Goal: Task Accomplishment & Management: Use online tool/utility

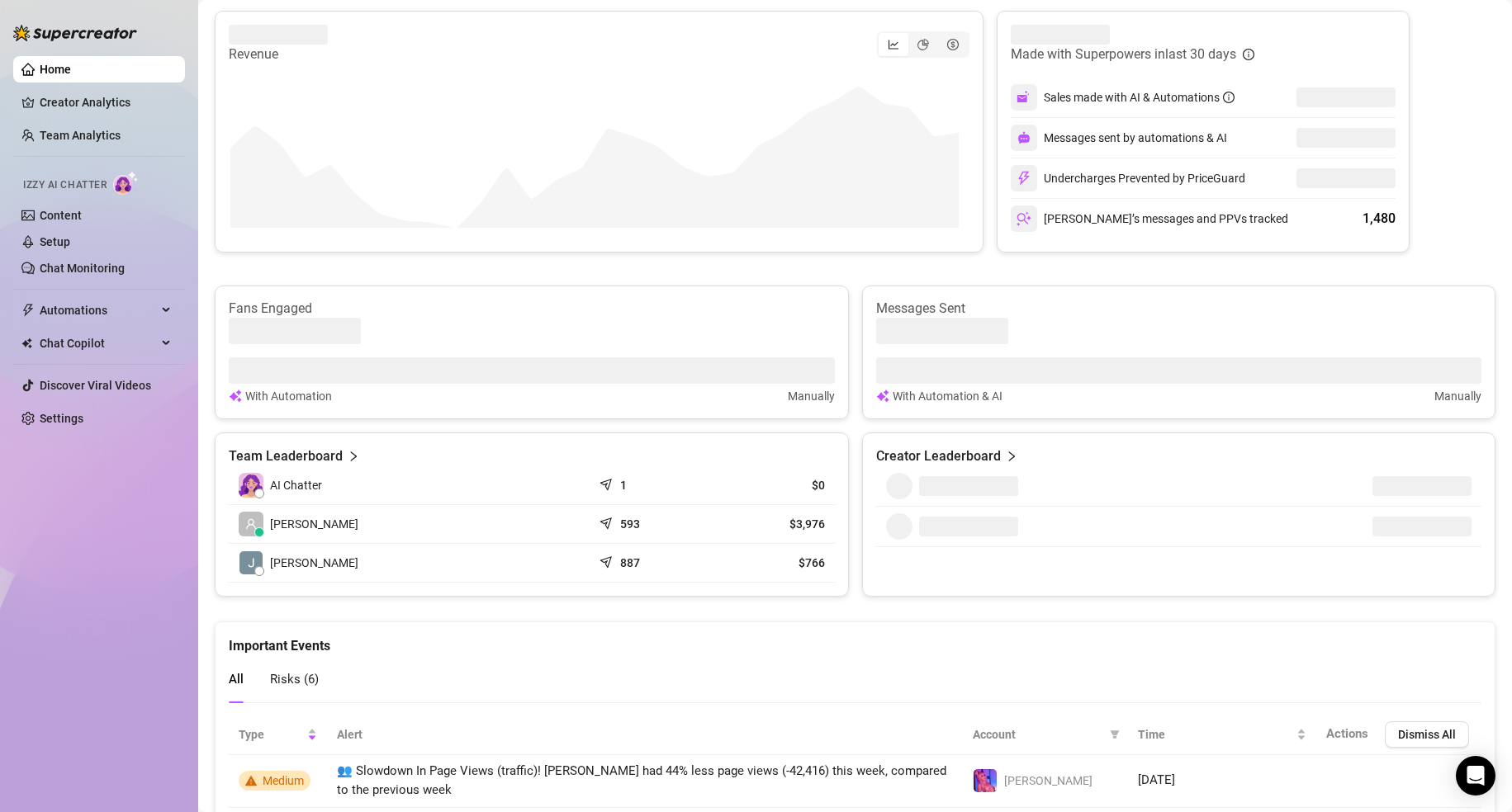
scroll to position [330, 0]
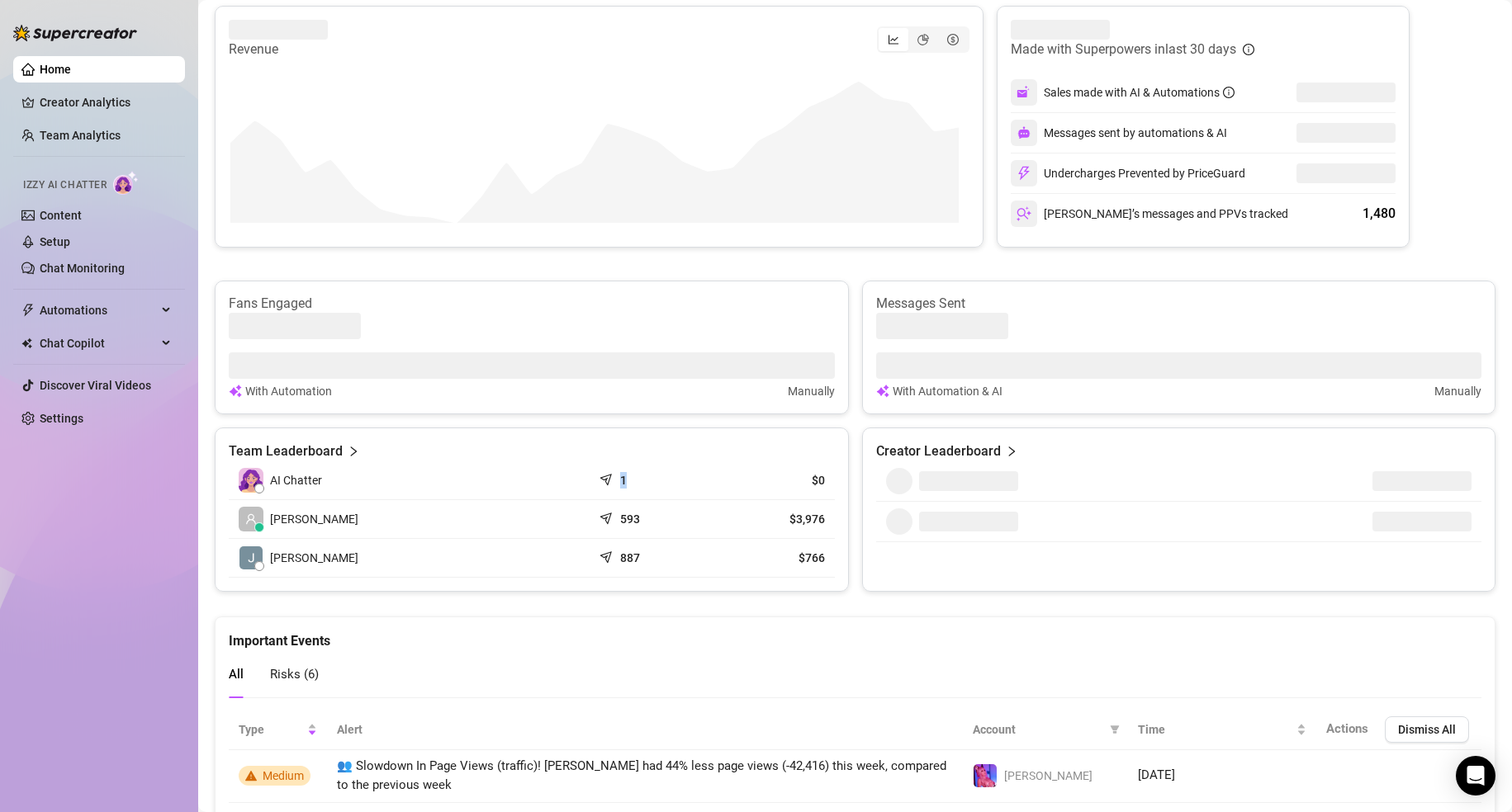
drag, startPoint x: 597, startPoint y: 470, endPoint x: 947, endPoint y: 506, distance: 351.8
click at [656, 467] on td "1" at bounding box center [653, 481] width 122 height 39
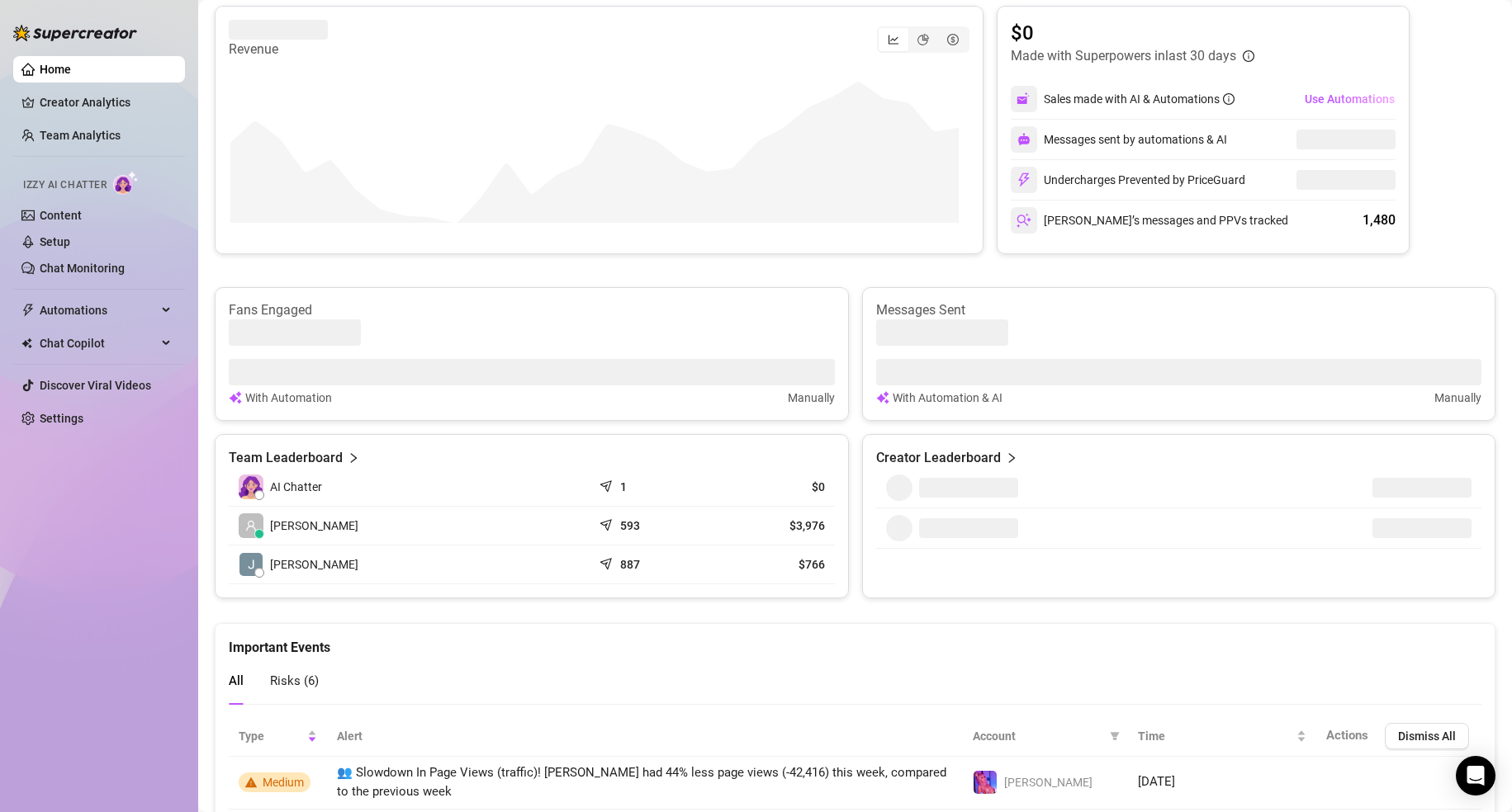
click at [837, 484] on div "Team Leaderboard AI Chatter 1 $0 [PERSON_NAME] 593 $3,976 [PERSON_NAME] 887 $766" at bounding box center [532, 516] width 634 height 165
drag, startPoint x: 833, startPoint y: 495, endPoint x: 474, endPoint y: 454, distance: 361.3
click at [469, 451] on div "Team Leaderboard AI Chatter 1 $0 [PERSON_NAME] 593 $3,976 [PERSON_NAME] 887 $766" at bounding box center [532, 516] width 634 height 165
click at [146, 583] on div "Home Creator Analytics Team Analytics Izzy AI Chatter Content Setup Chat Monito…" at bounding box center [99, 398] width 172 height 797
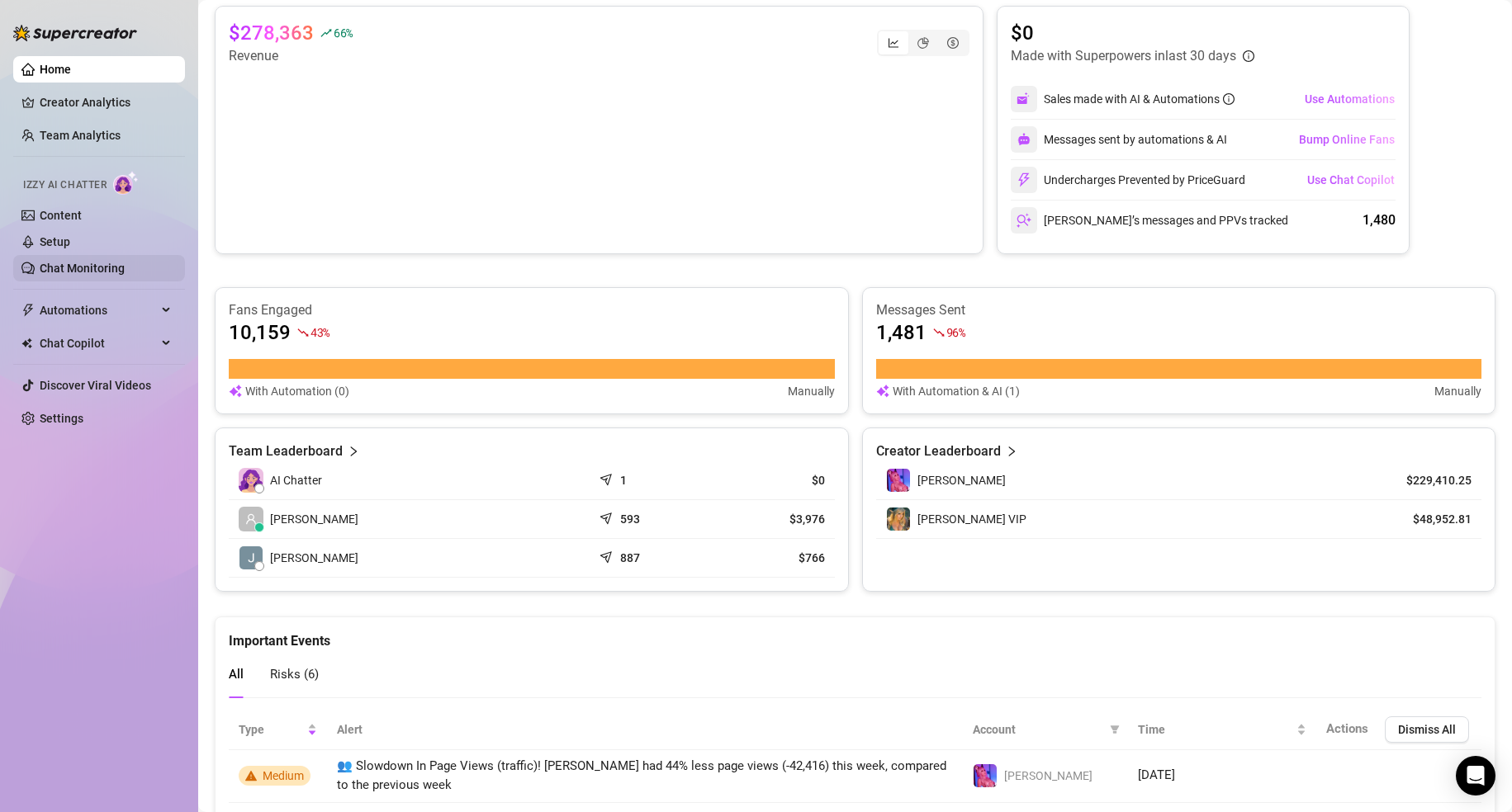
click at [93, 269] on link "Chat Monitoring" at bounding box center [82, 268] width 85 height 13
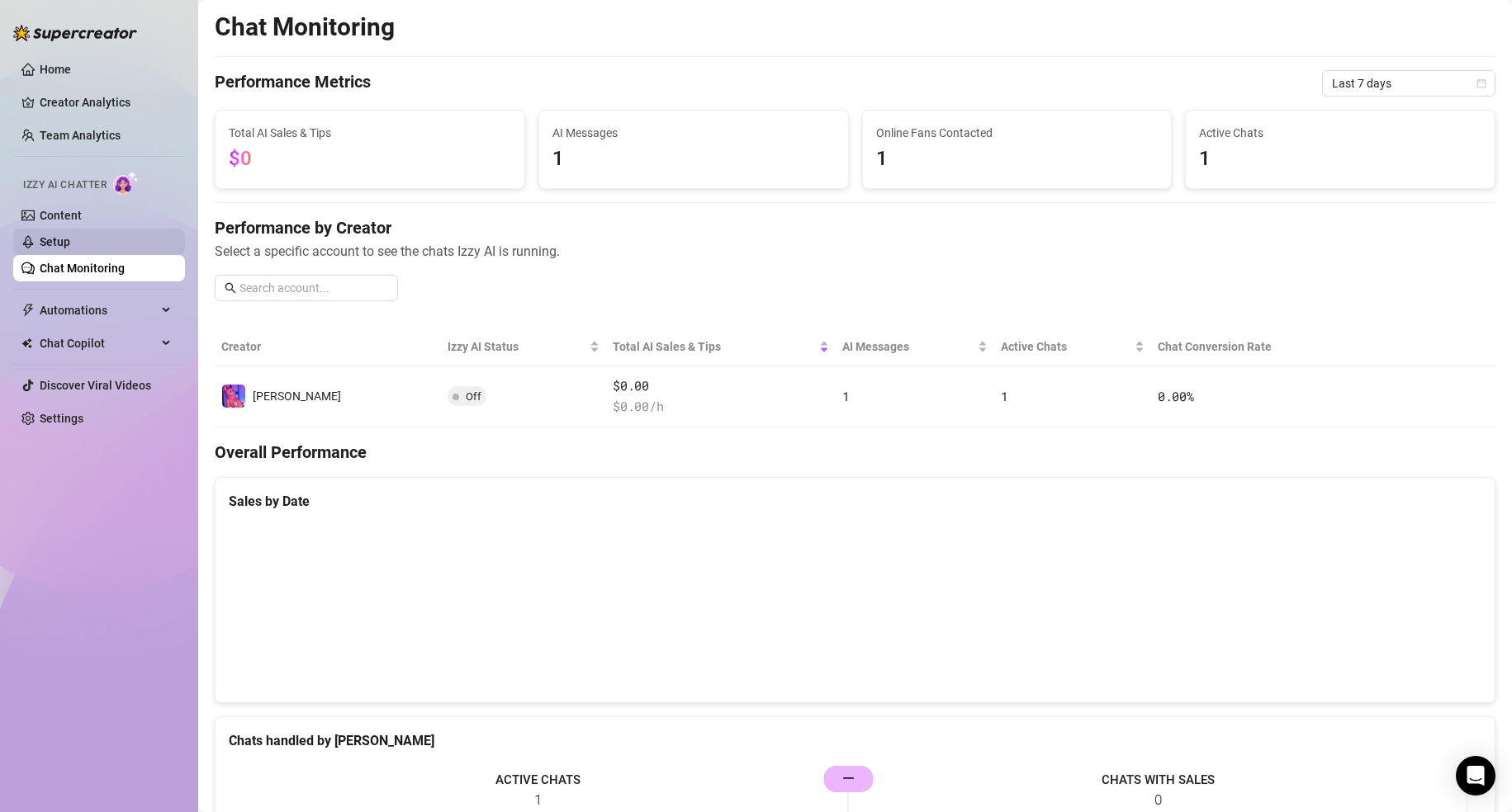
click at [70, 248] on link "Setup" at bounding box center [55, 241] width 31 height 13
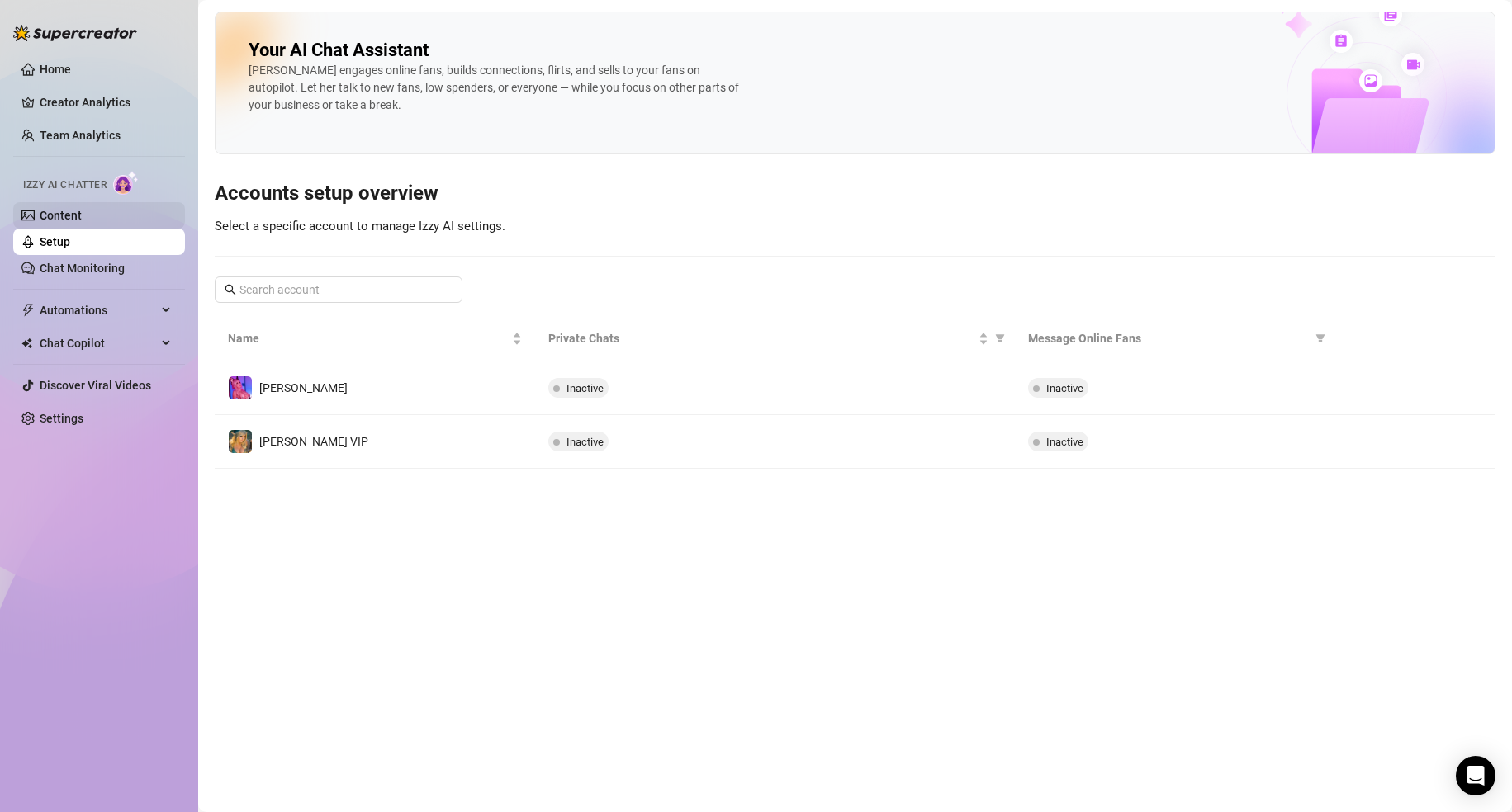
click at [82, 218] on link "Content" at bounding box center [61, 215] width 42 height 13
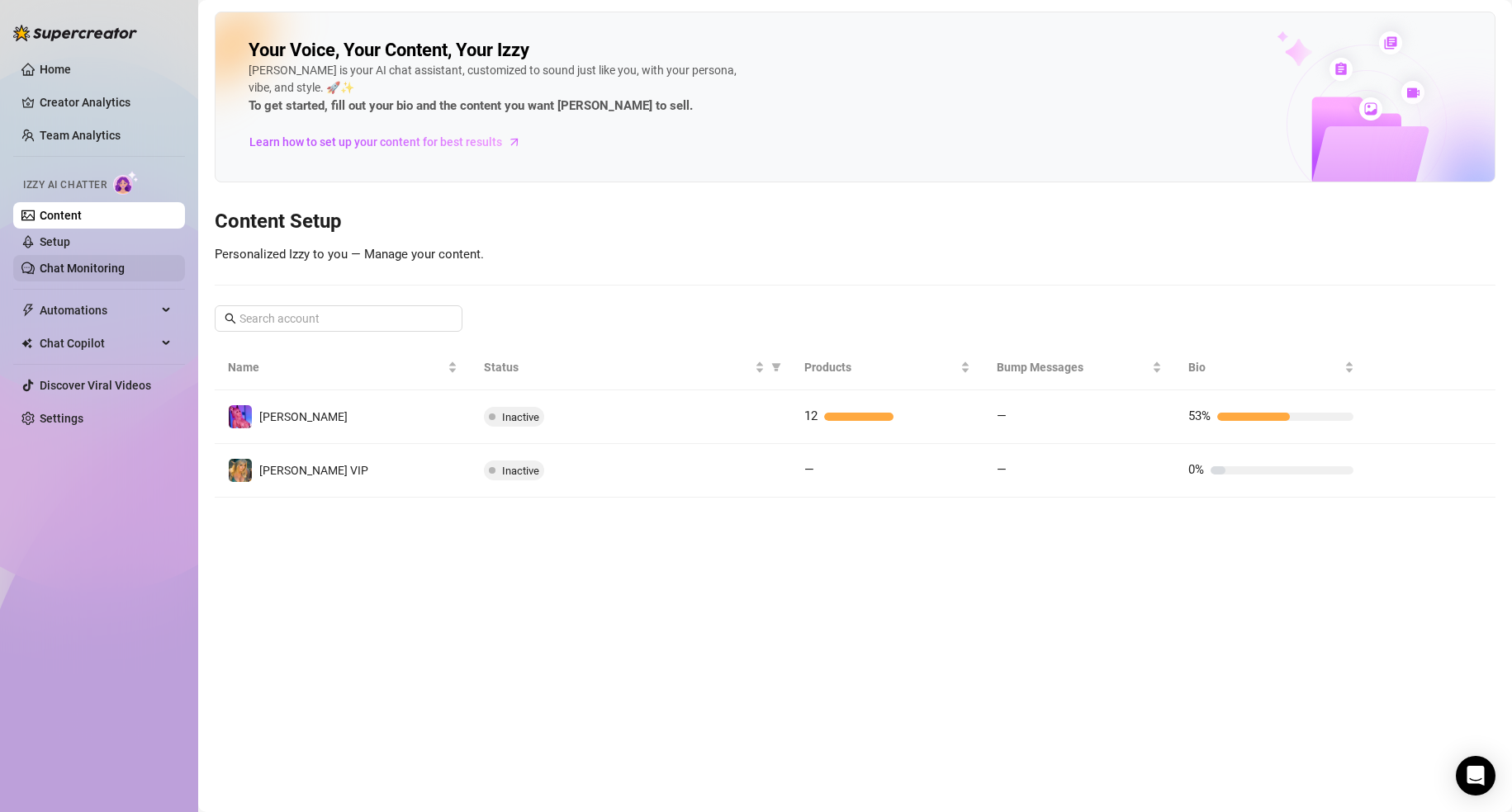
click at [119, 263] on link "Chat Monitoring" at bounding box center [82, 268] width 85 height 13
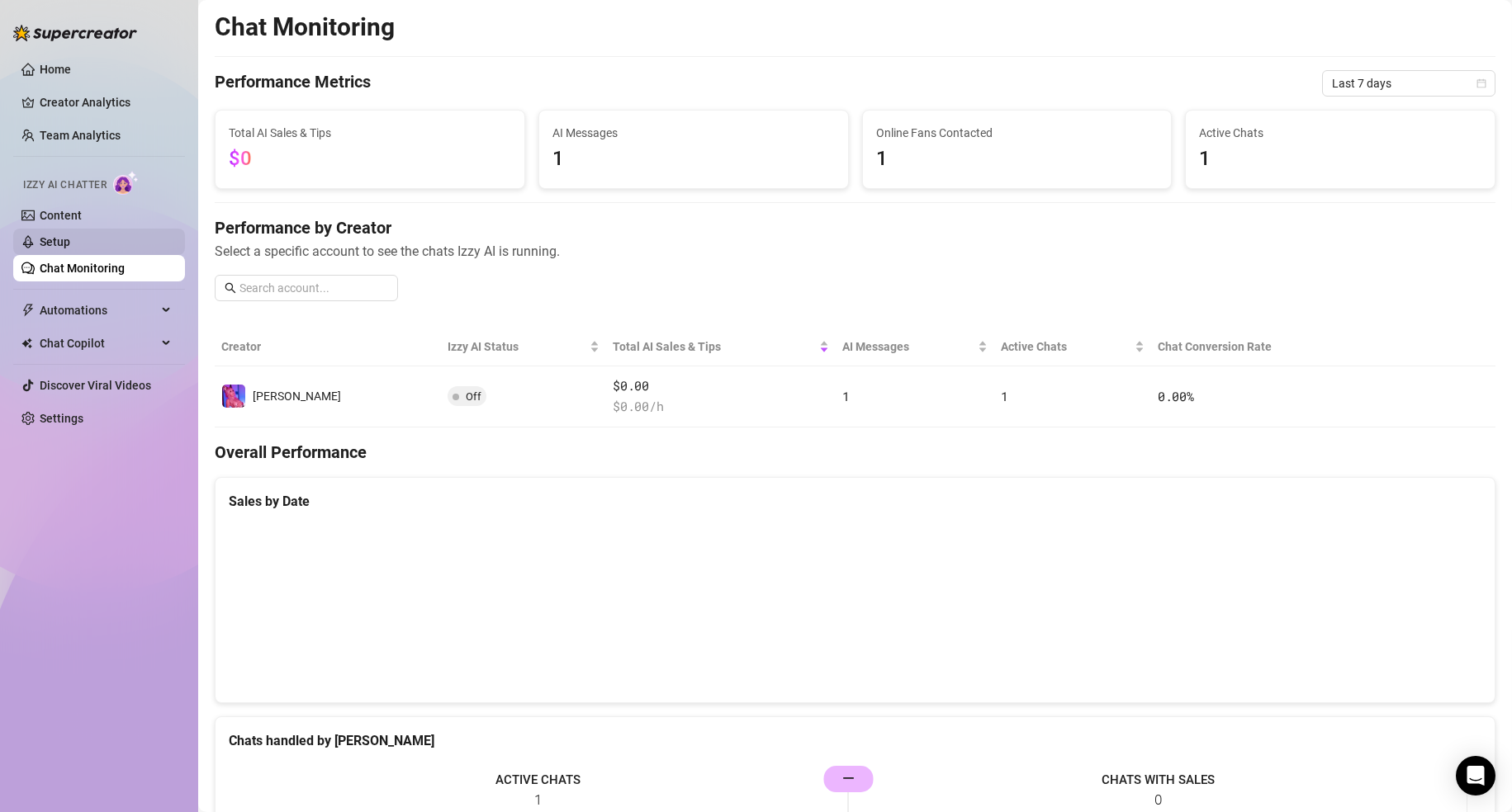
click at [70, 238] on link "Setup" at bounding box center [55, 241] width 31 height 13
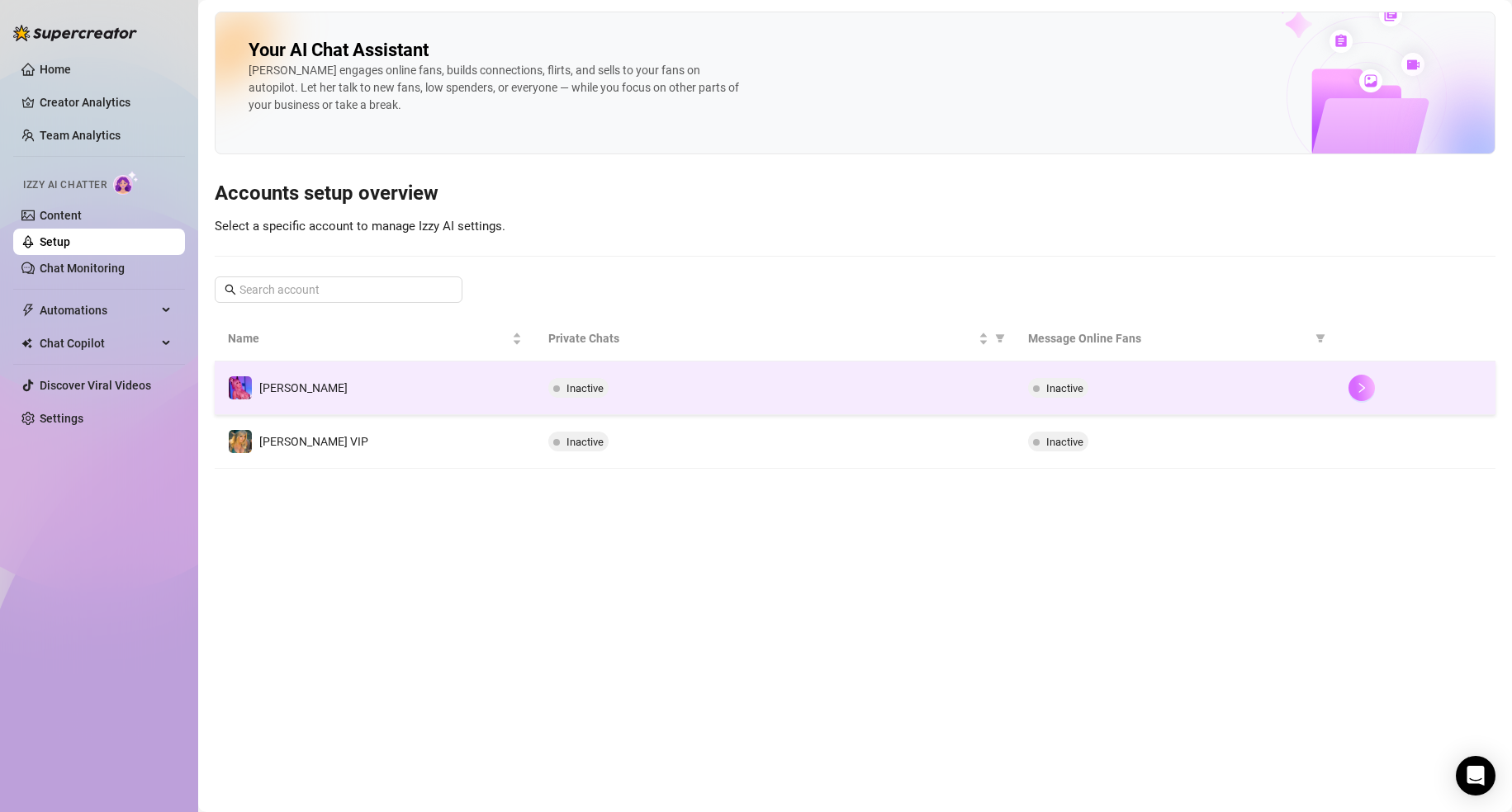
click at [1354, 386] on button "button" at bounding box center [1362, 388] width 26 height 26
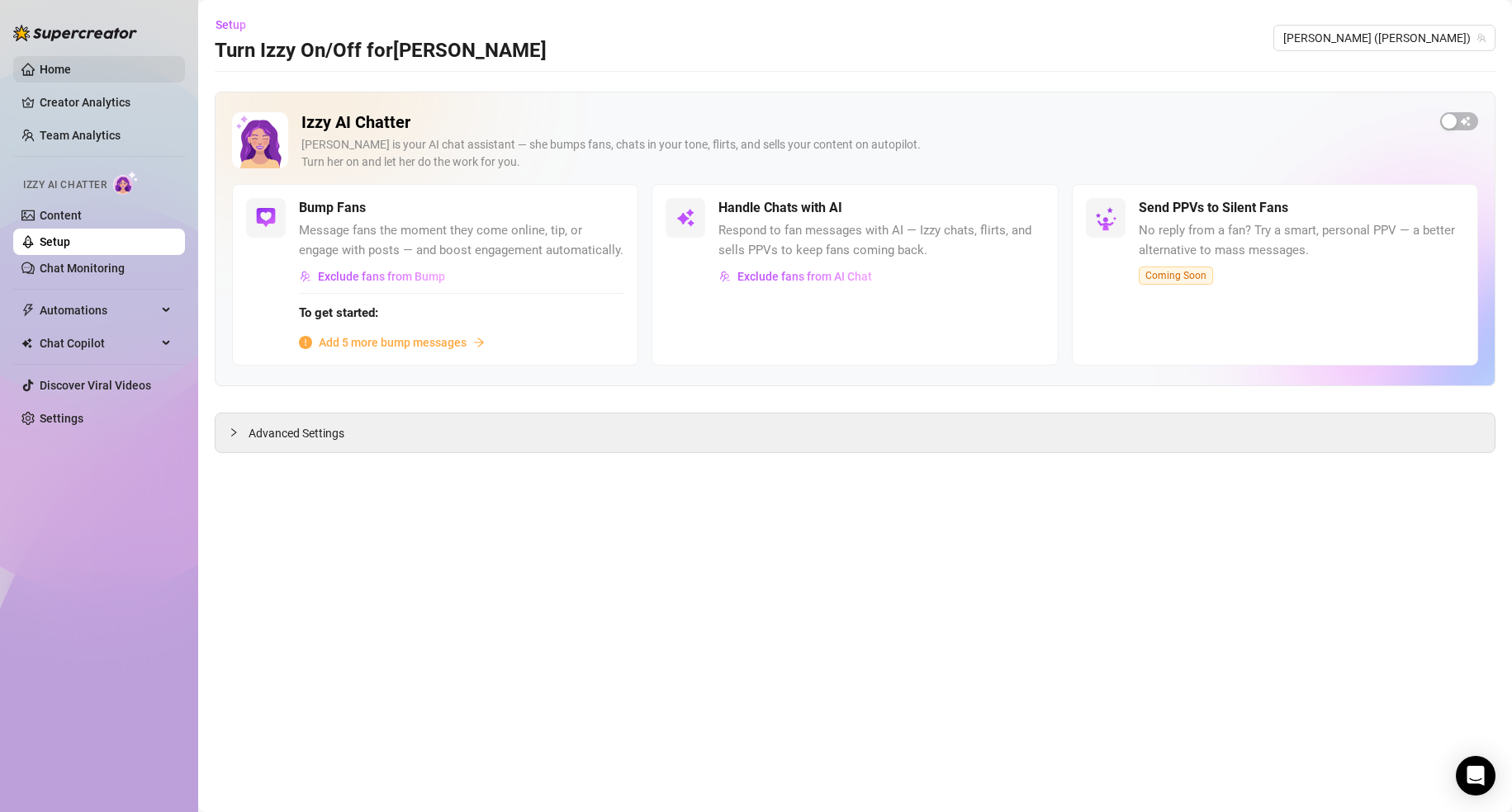
click at [71, 66] on link "Home" at bounding box center [56, 69] width 32 height 13
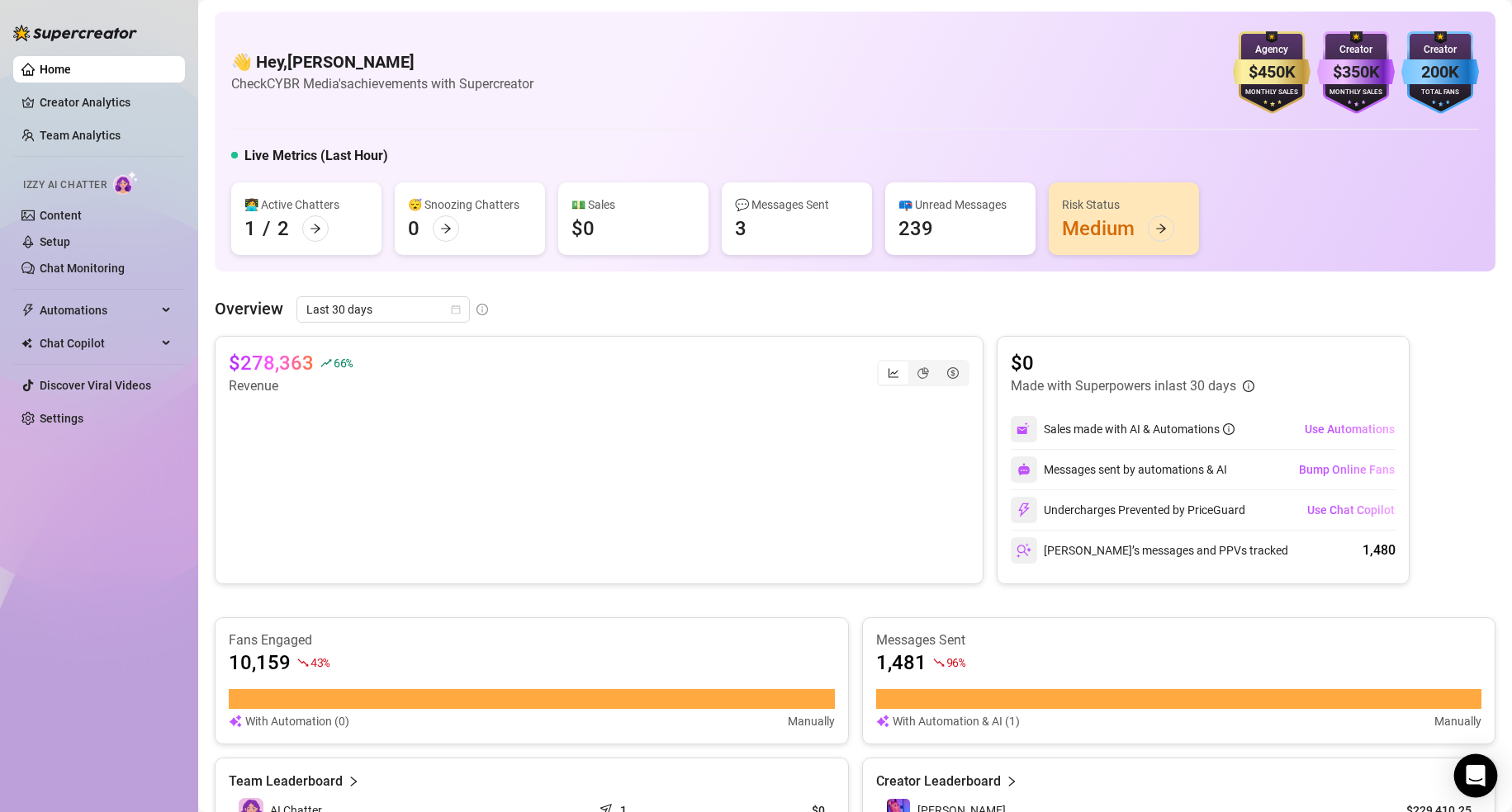
click at [1484, 764] on div "Open Intercom Messenger" at bounding box center [1477, 777] width 44 height 44
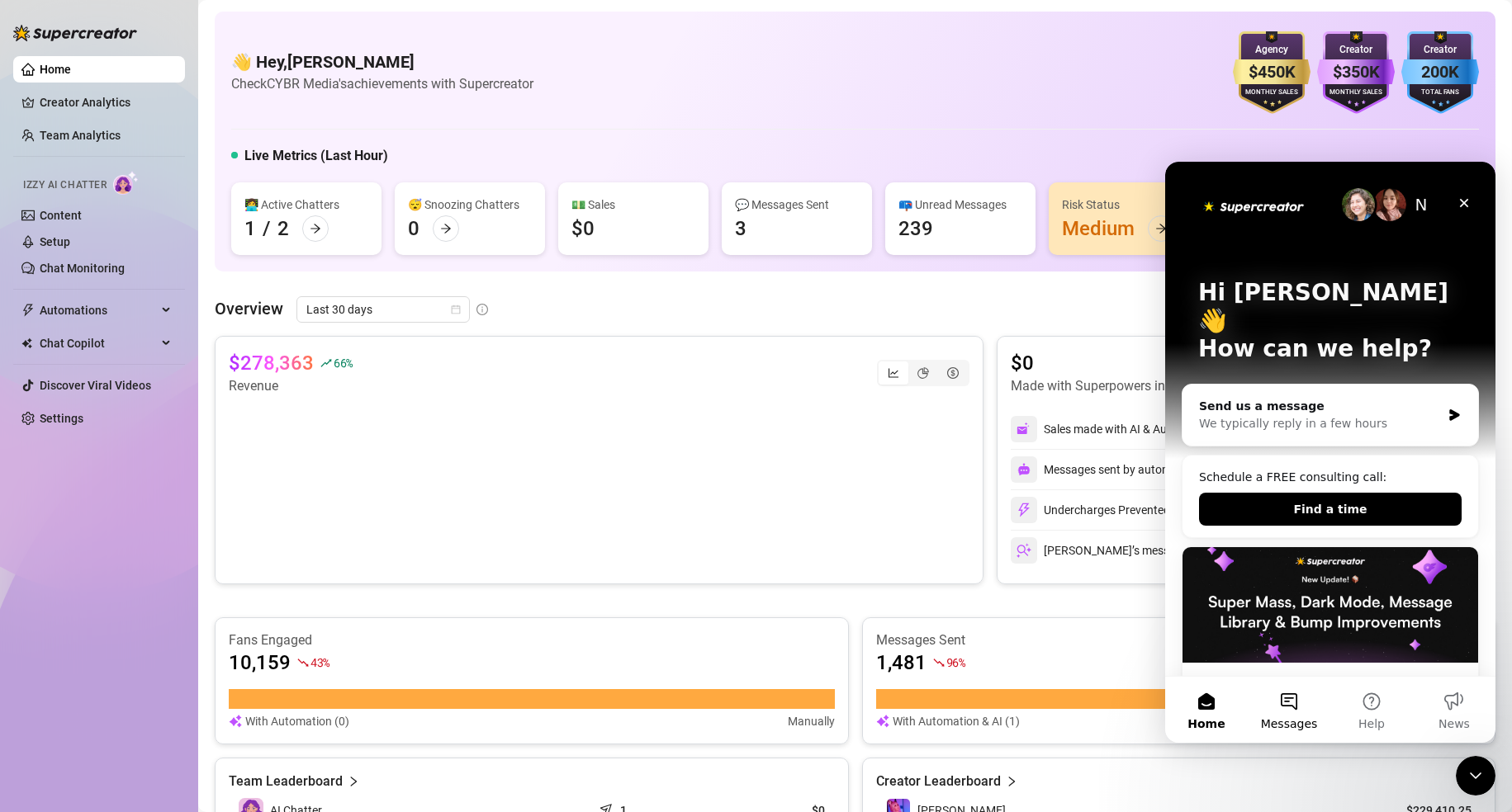
click at [1287, 700] on button "Messages" at bounding box center [1289, 710] width 83 height 66
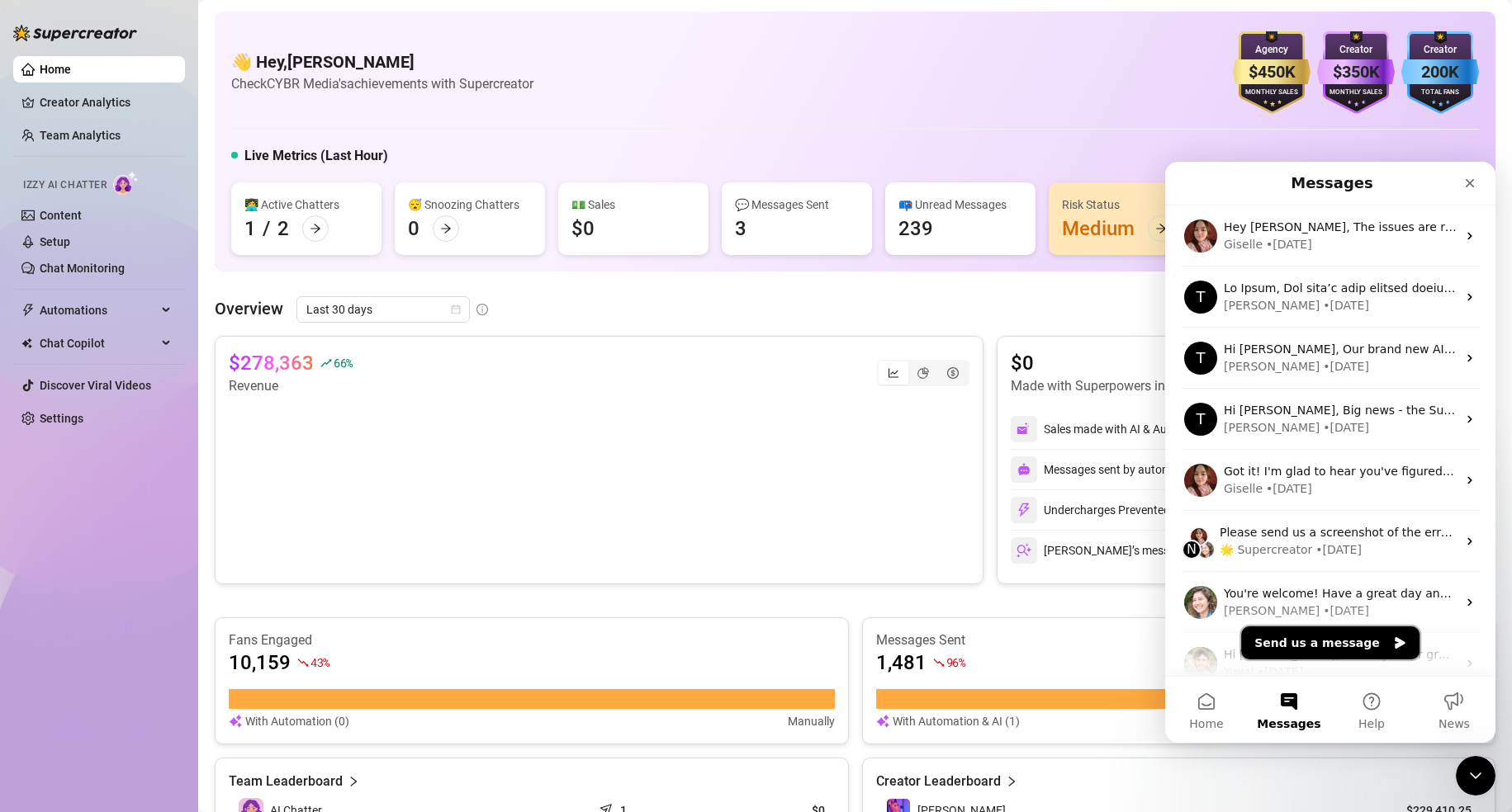
click at [1357, 651] on button "Send us a message" at bounding box center [1330, 642] width 178 height 33
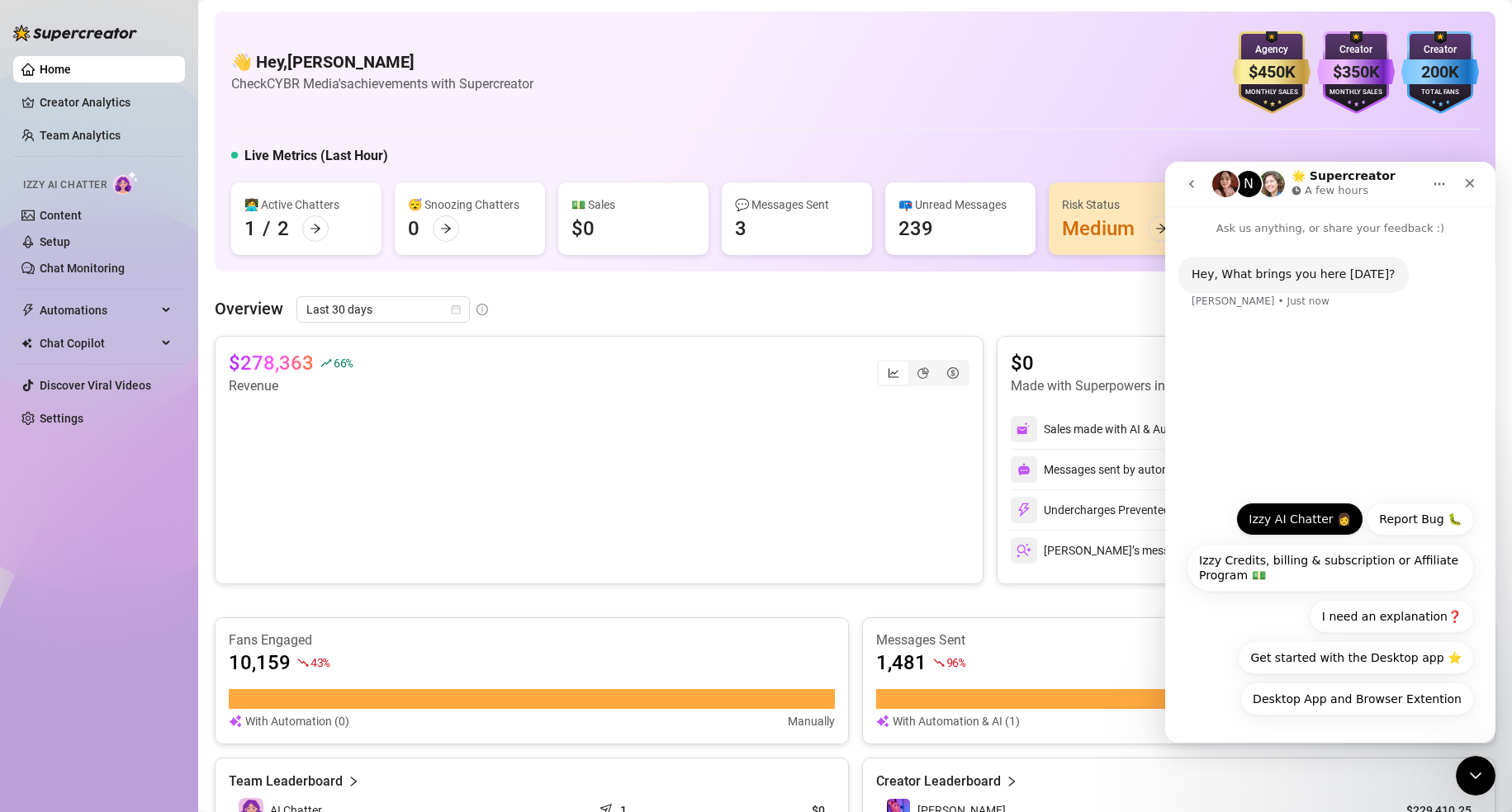
click at [1286, 518] on button "Izzy AI Chatter 👩" at bounding box center [1300, 519] width 127 height 33
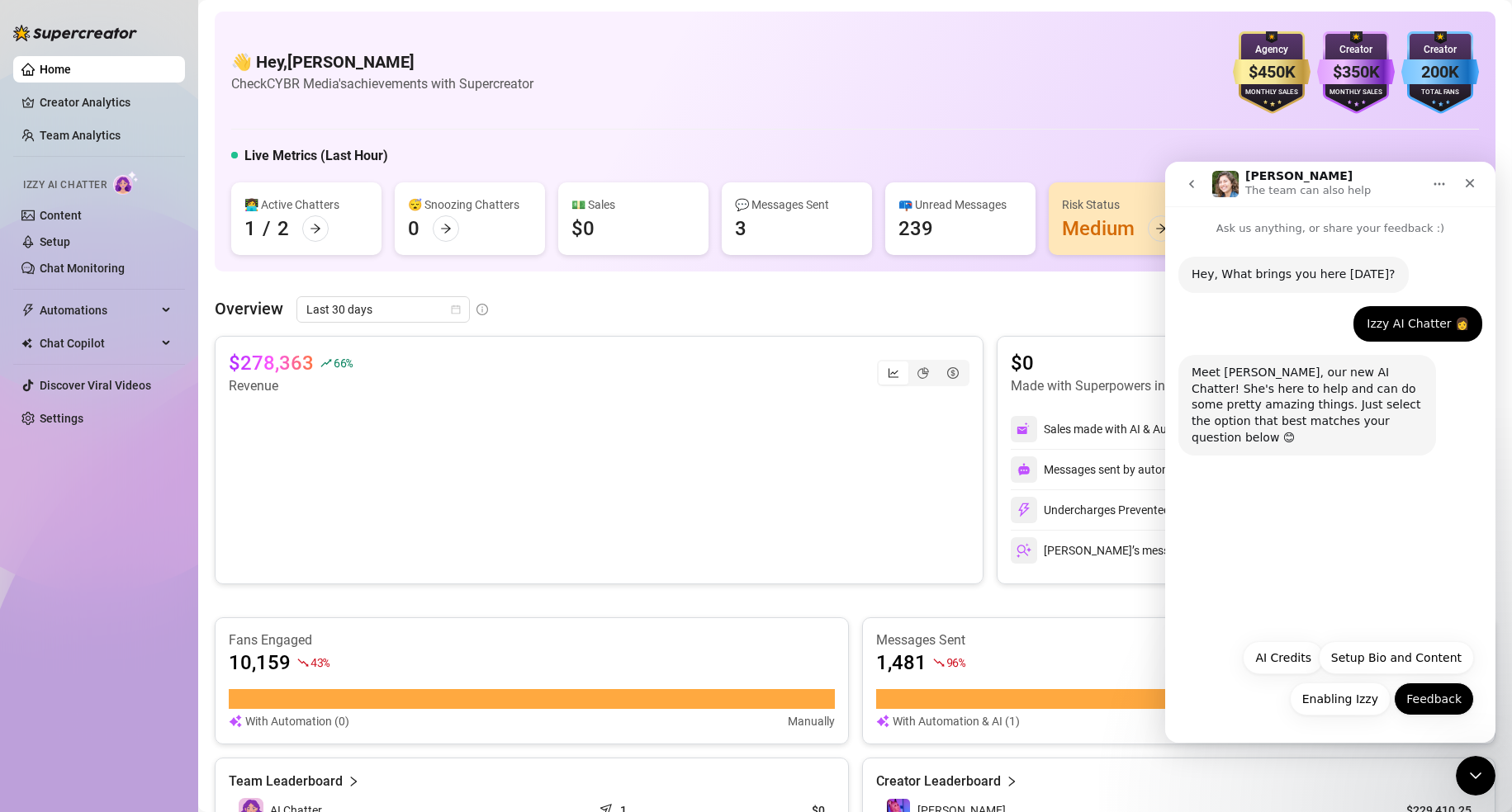
click at [1454, 702] on button "Feedback" at bounding box center [1434, 698] width 80 height 33
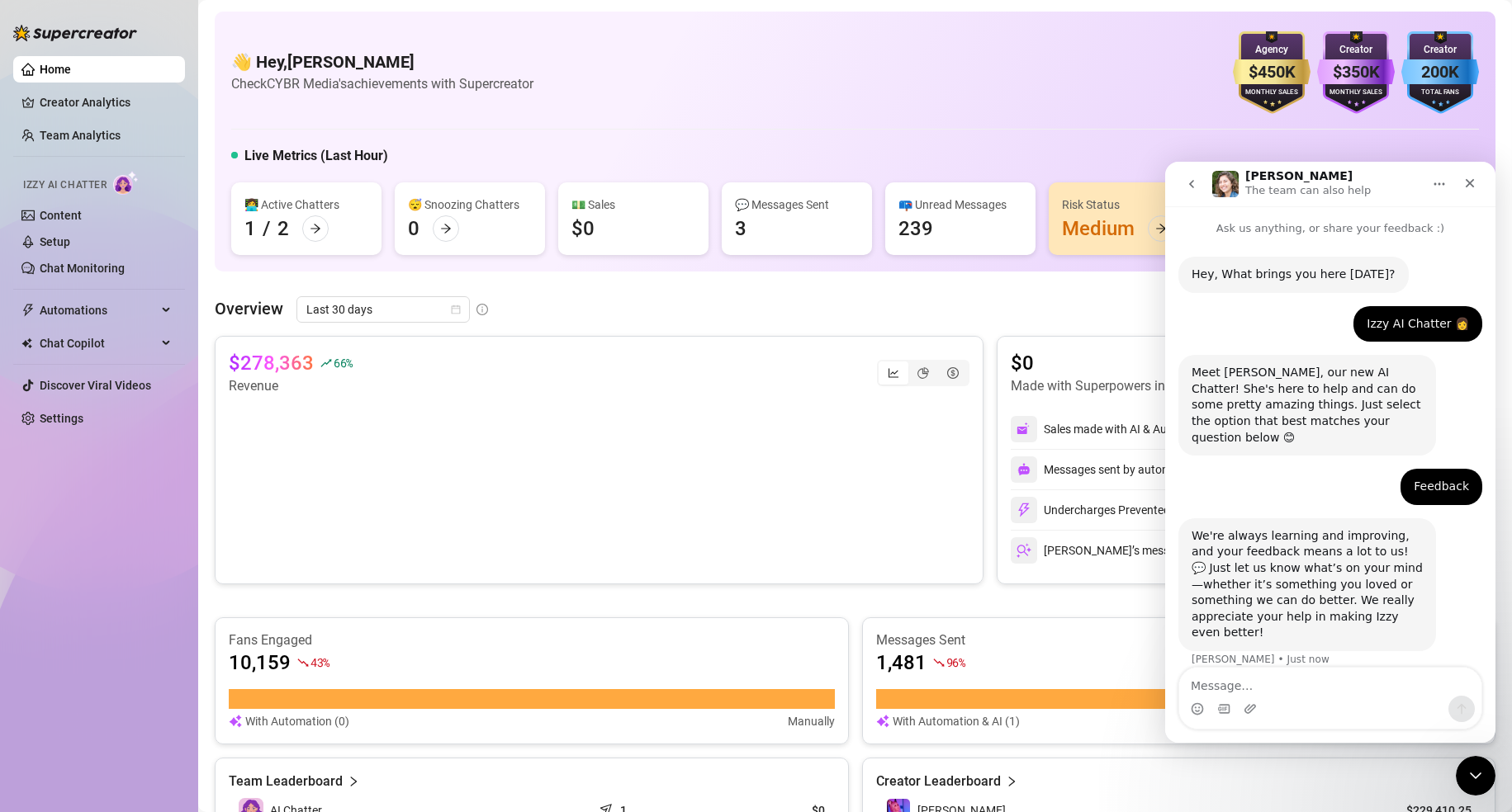
click at [1294, 695] on textarea "Message…" at bounding box center [1330, 682] width 302 height 28
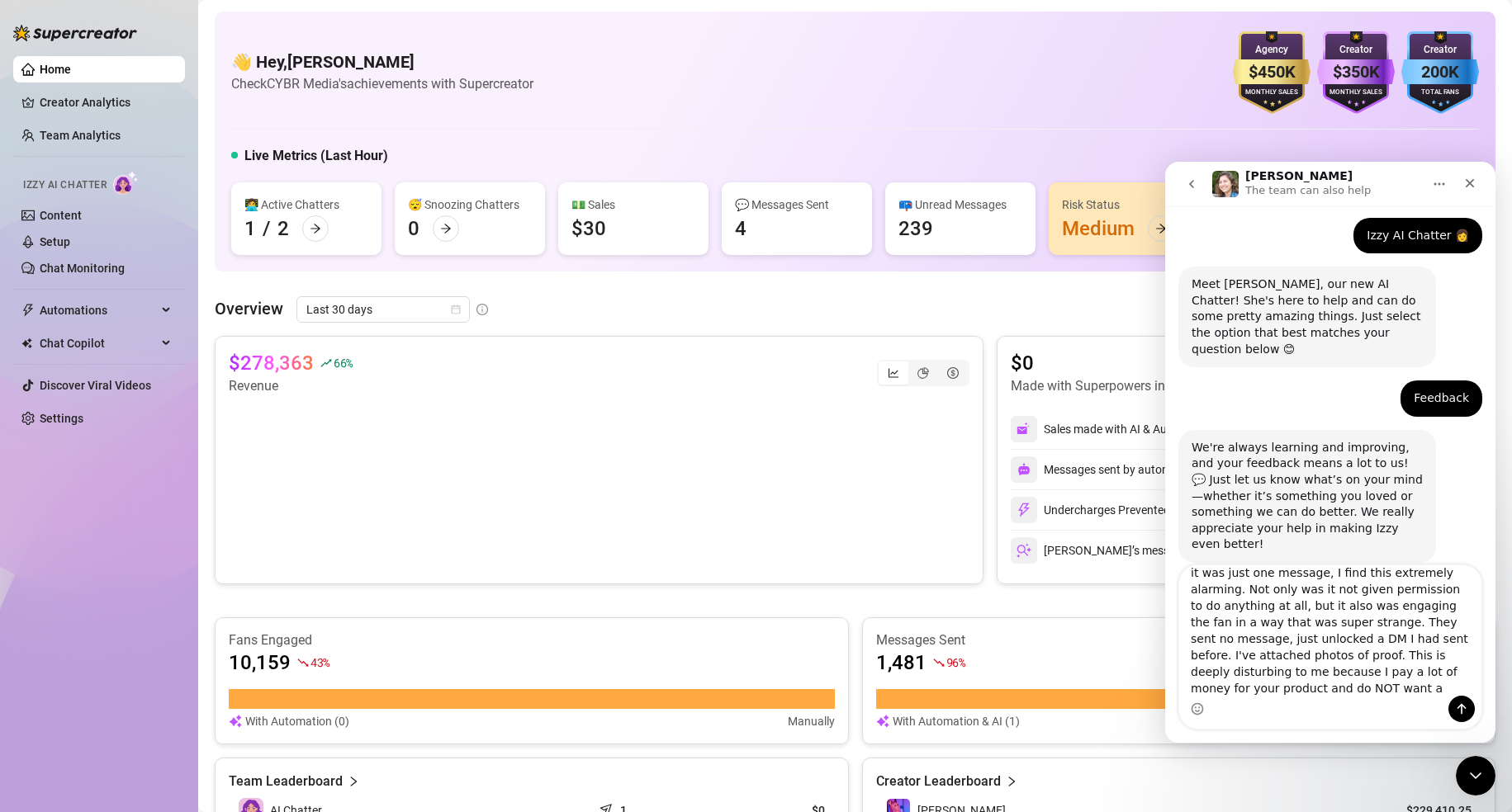
scroll to position [126, 0]
click at [1370, 690] on textarea "Hi, tonight I checked DMs and [PERSON_NAME] had sent a message to a fan a few m…" at bounding box center [1330, 631] width 302 height 130
type textarea "Hi, tonight I checked DMs and [PERSON_NAME] had sent a message to a fan a few m…"
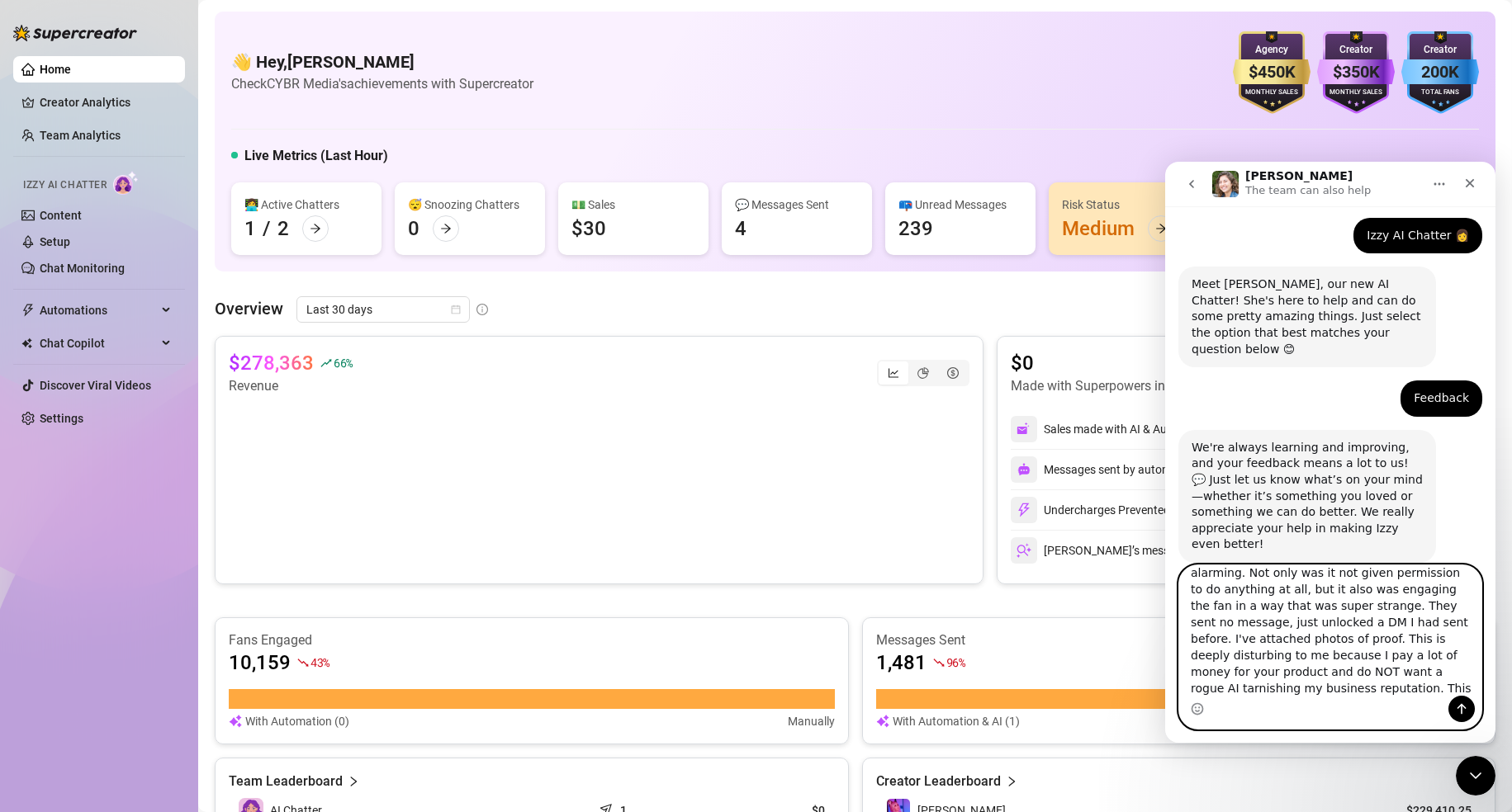
click at [1386, 694] on textarea "Hi, tonight I checked DMs and [PERSON_NAME] had sent a message to a fan a few m…" at bounding box center [1330, 631] width 302 height 130
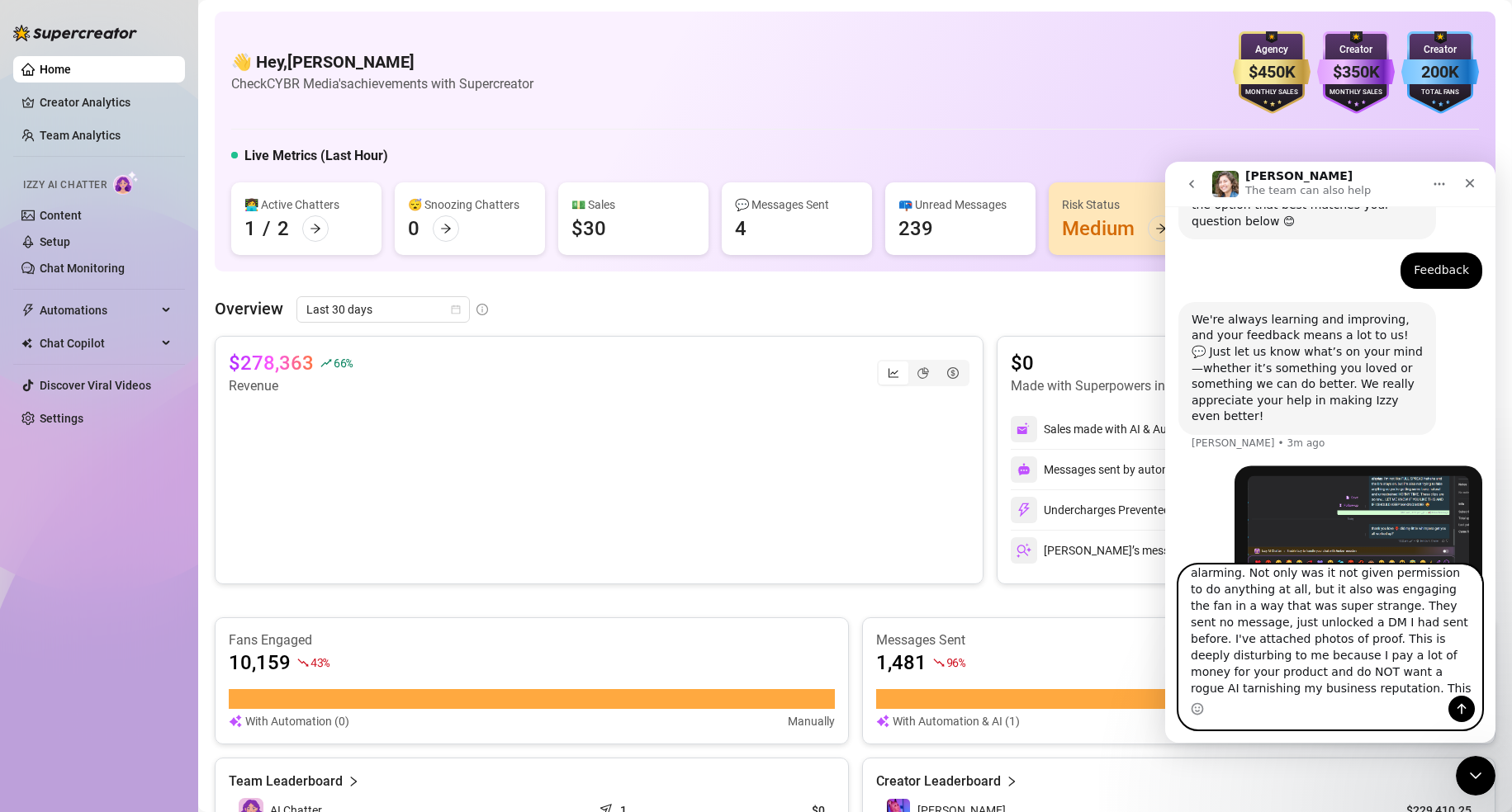
scroll to position [237, 0]
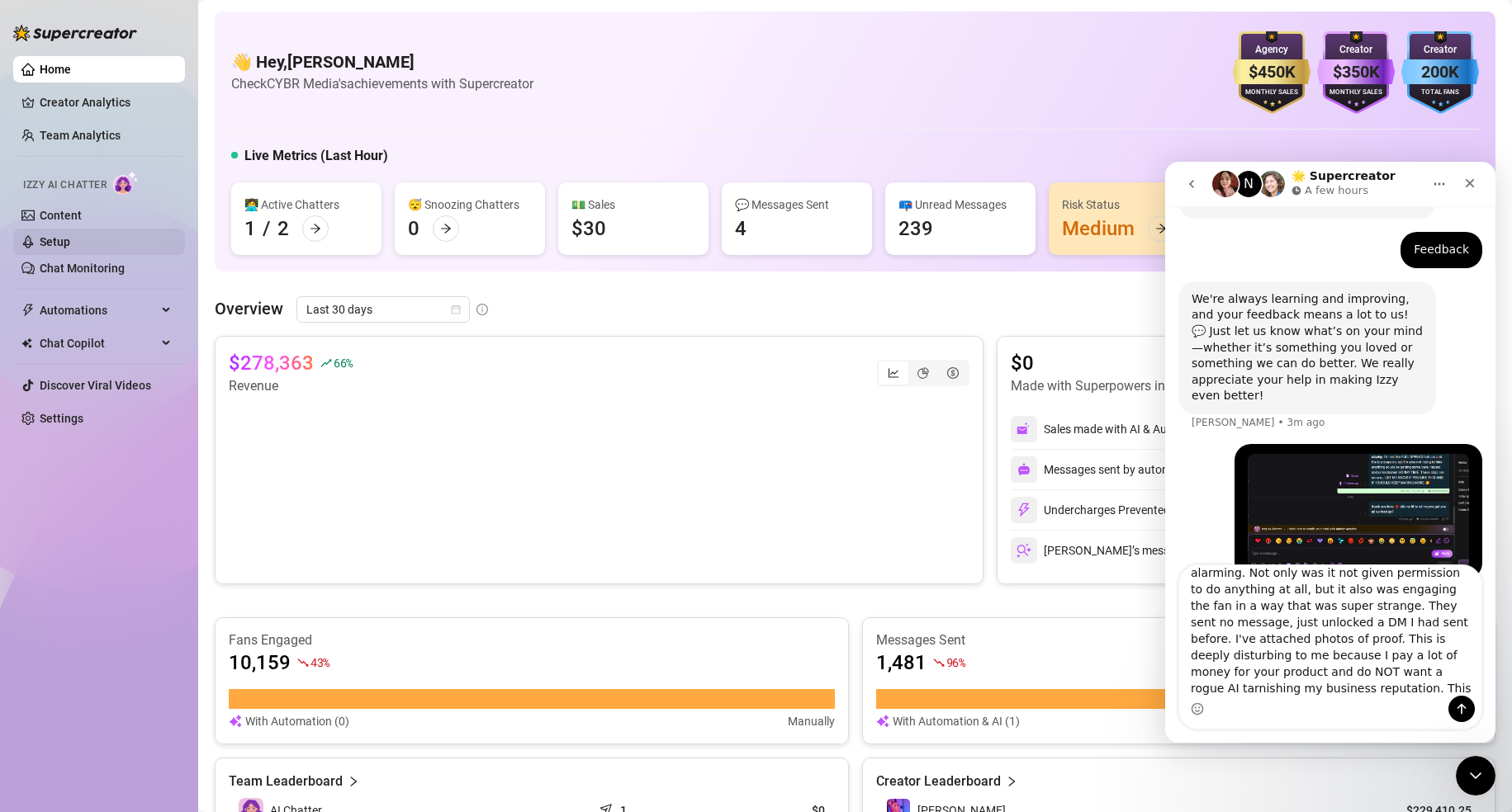
click at [70, 235] on link "Setup" at bounding box center [55, 241] width 31 height 13
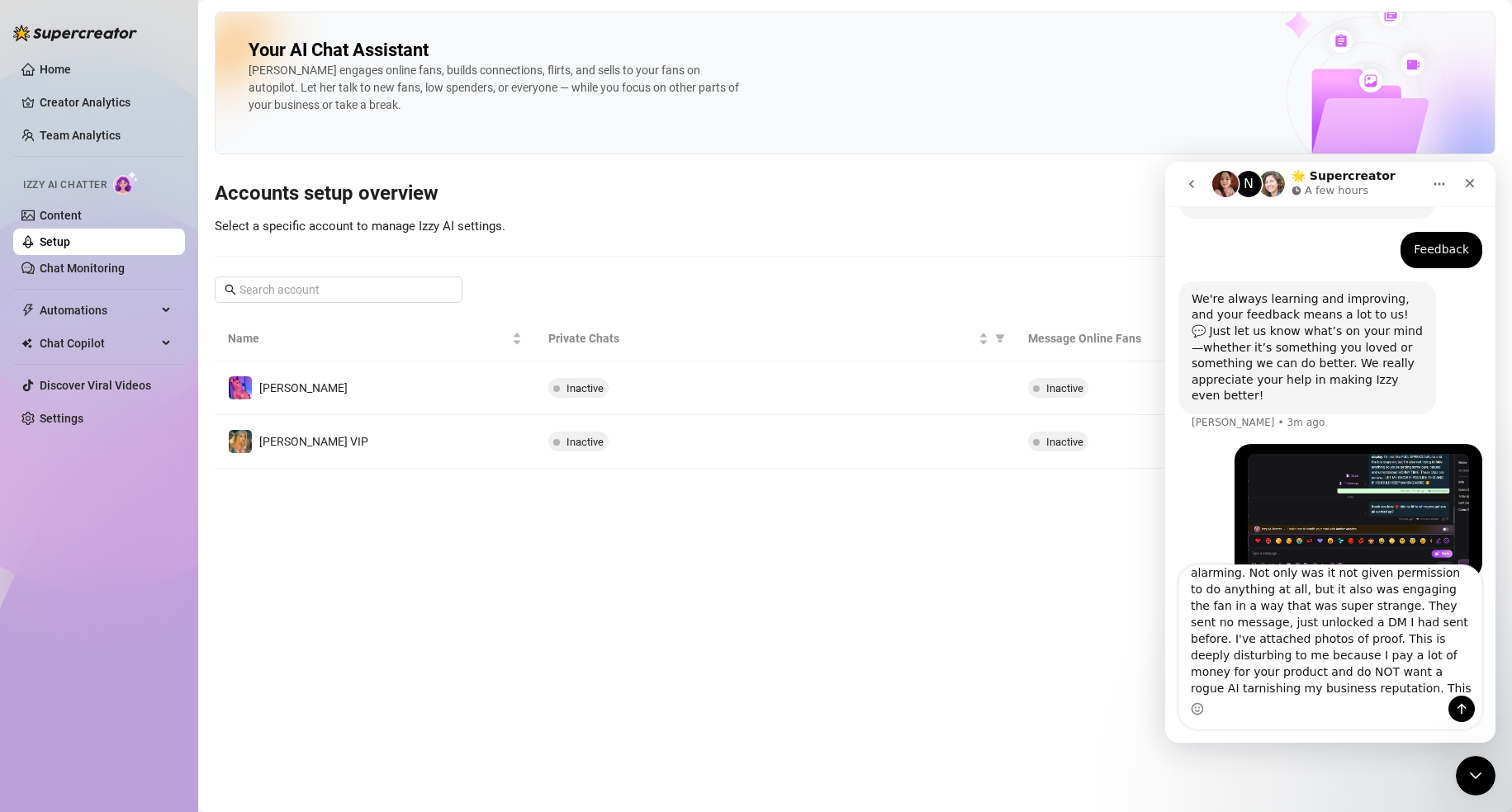
click at [1490, 779] on div "Close Intercom Messenger" at bounding box center [1476, 776] width 40 height 40
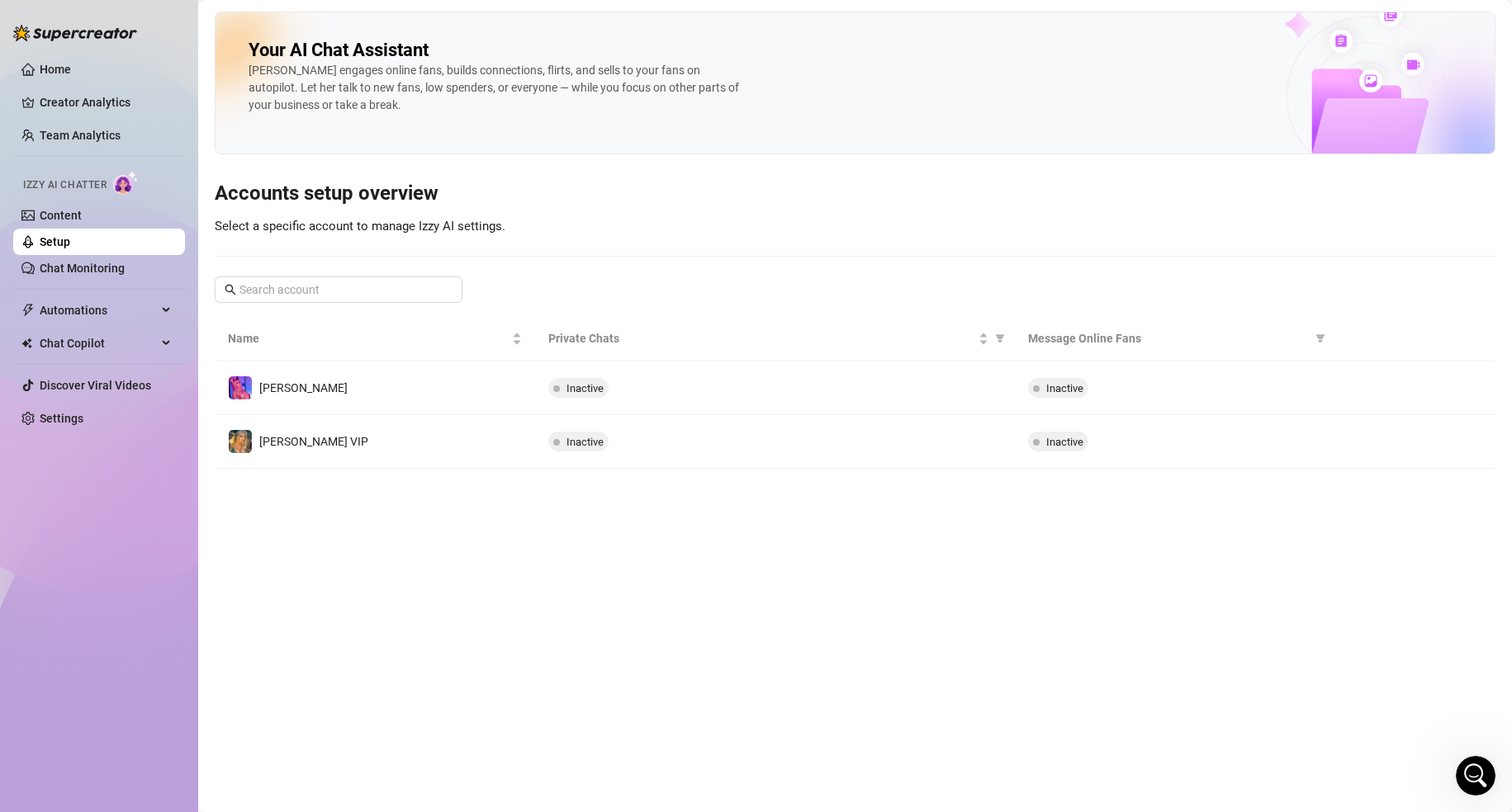
scroll to position [237, 0]
click at [1472, 779] on icon "Open Intercom Messenger" at bounding box center [1475, 776] width 11 height 13
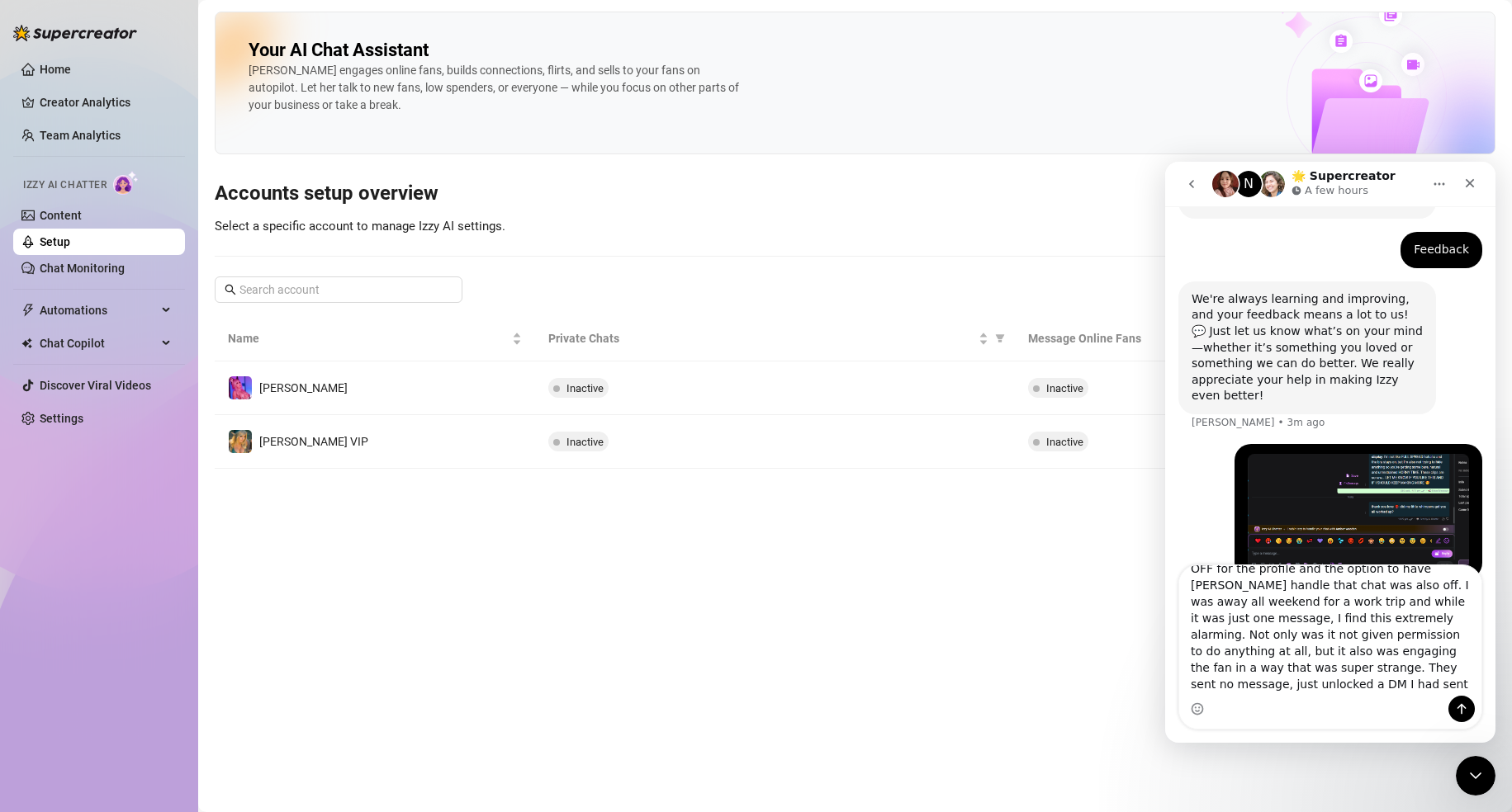
scroll to position [129, 0]
click at [1349, 688] on textarea "Hi, tonight I checked DMs and [PERSON_NAME] had sent a message to a fan a few m…" at bounding box center [1330, 631] width 302 height 130
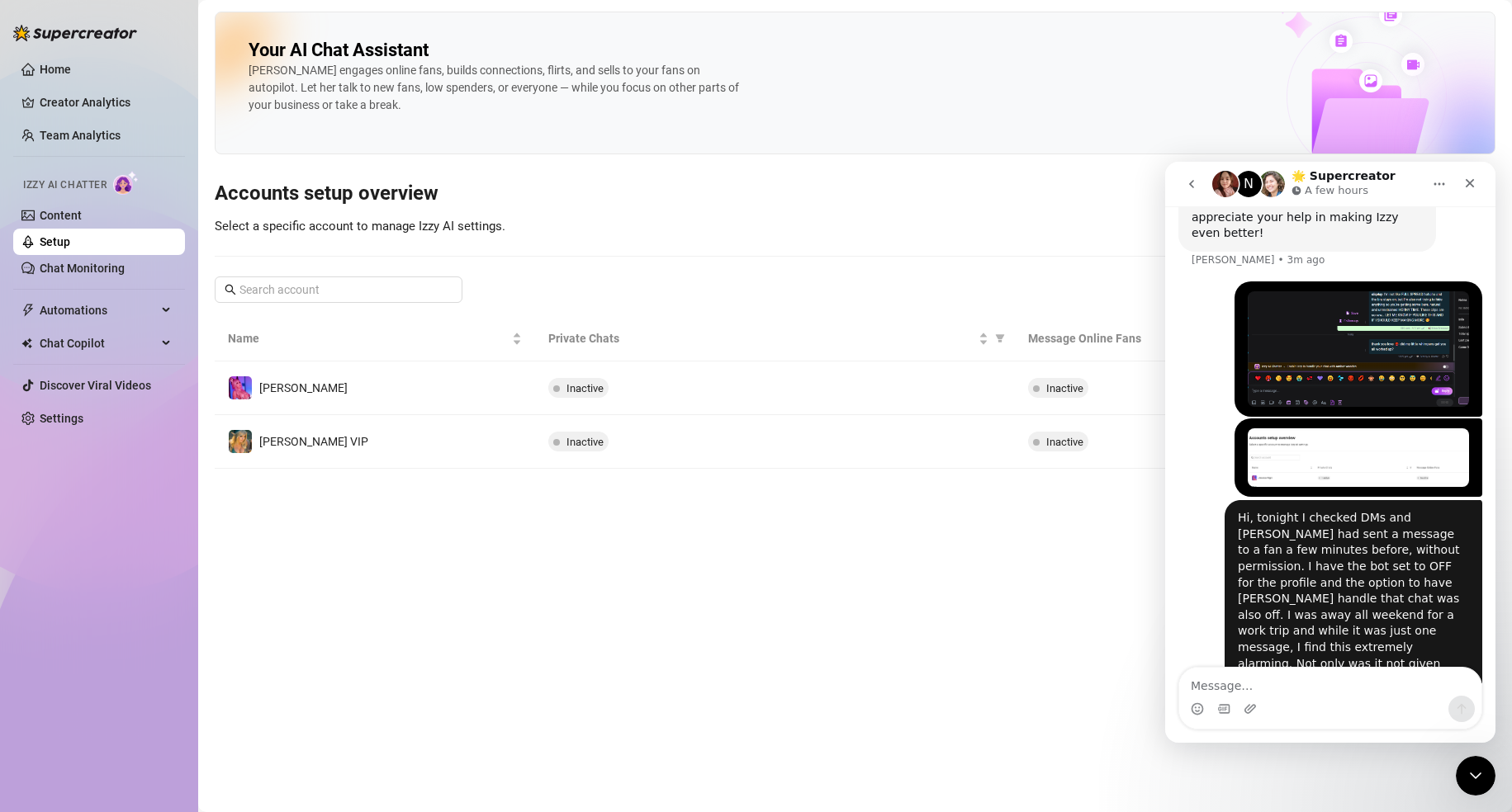
scroll to position [511, 0]
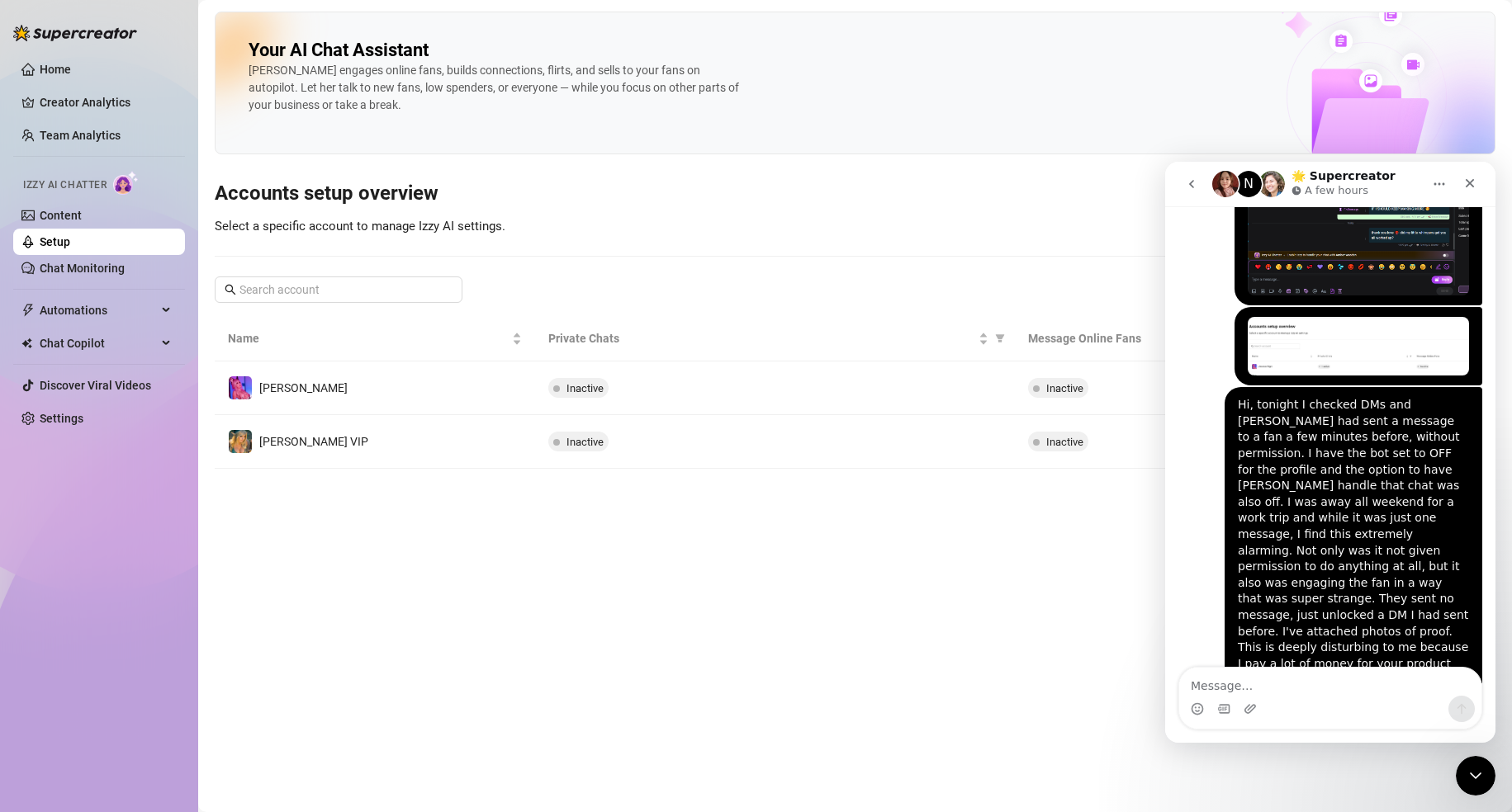
click at [1202, 190] on button "go back" at bounding box center [1192, 184] width 32 height 32
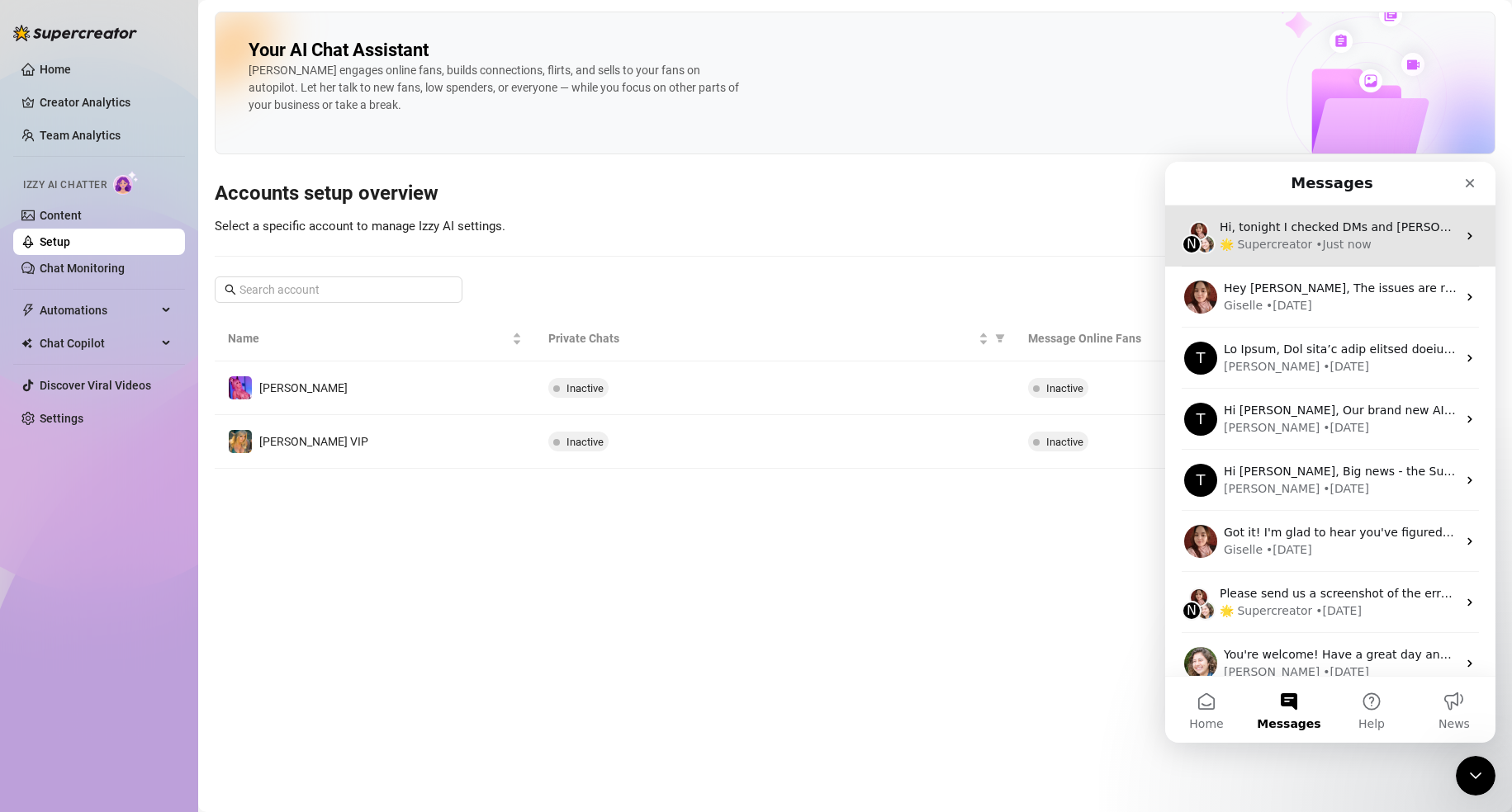
scroll to position [0, 0]
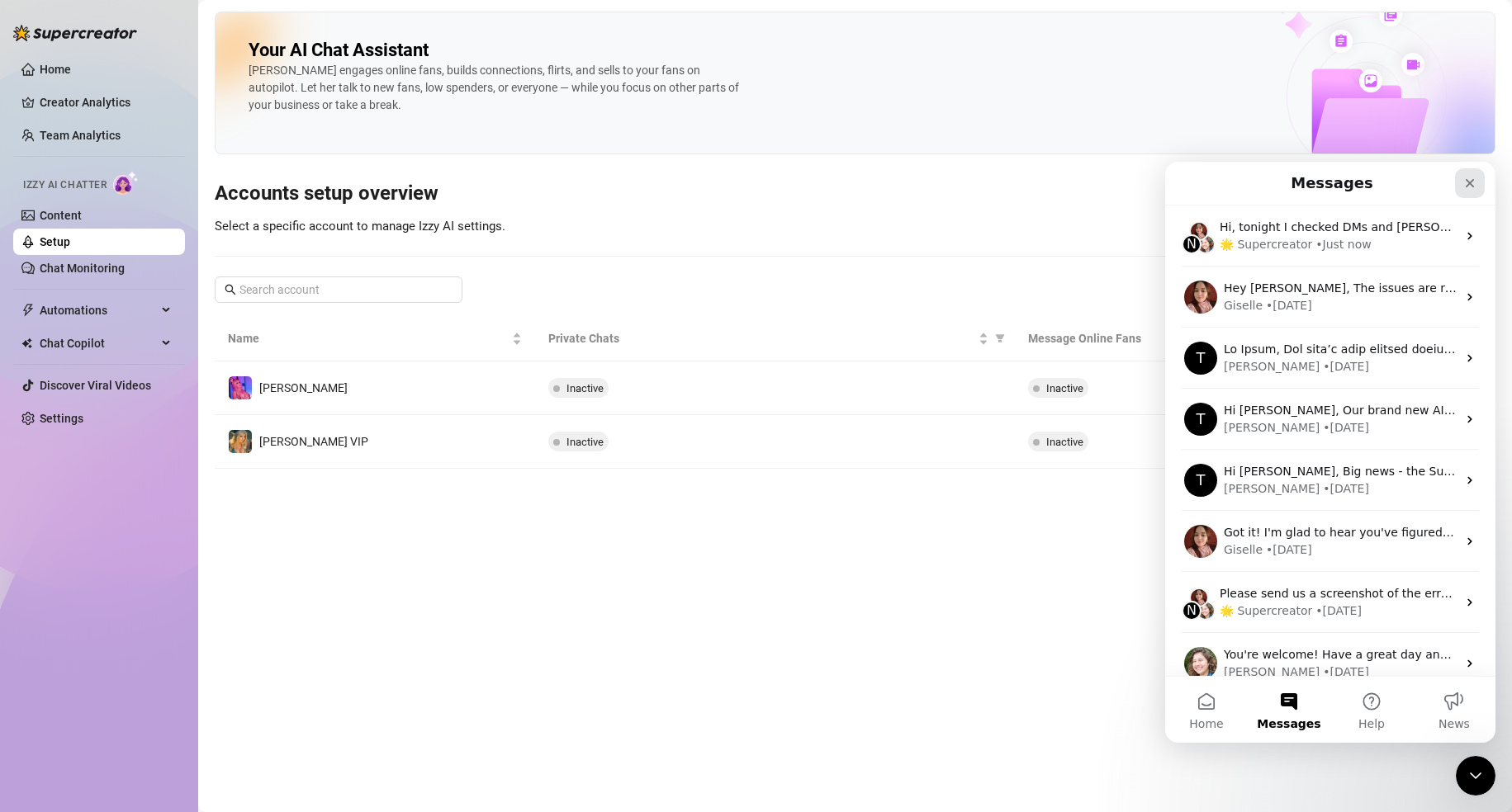
click at [1474, 178] on icon "Close" at bounding box center [1470, 183] width 13 height 13
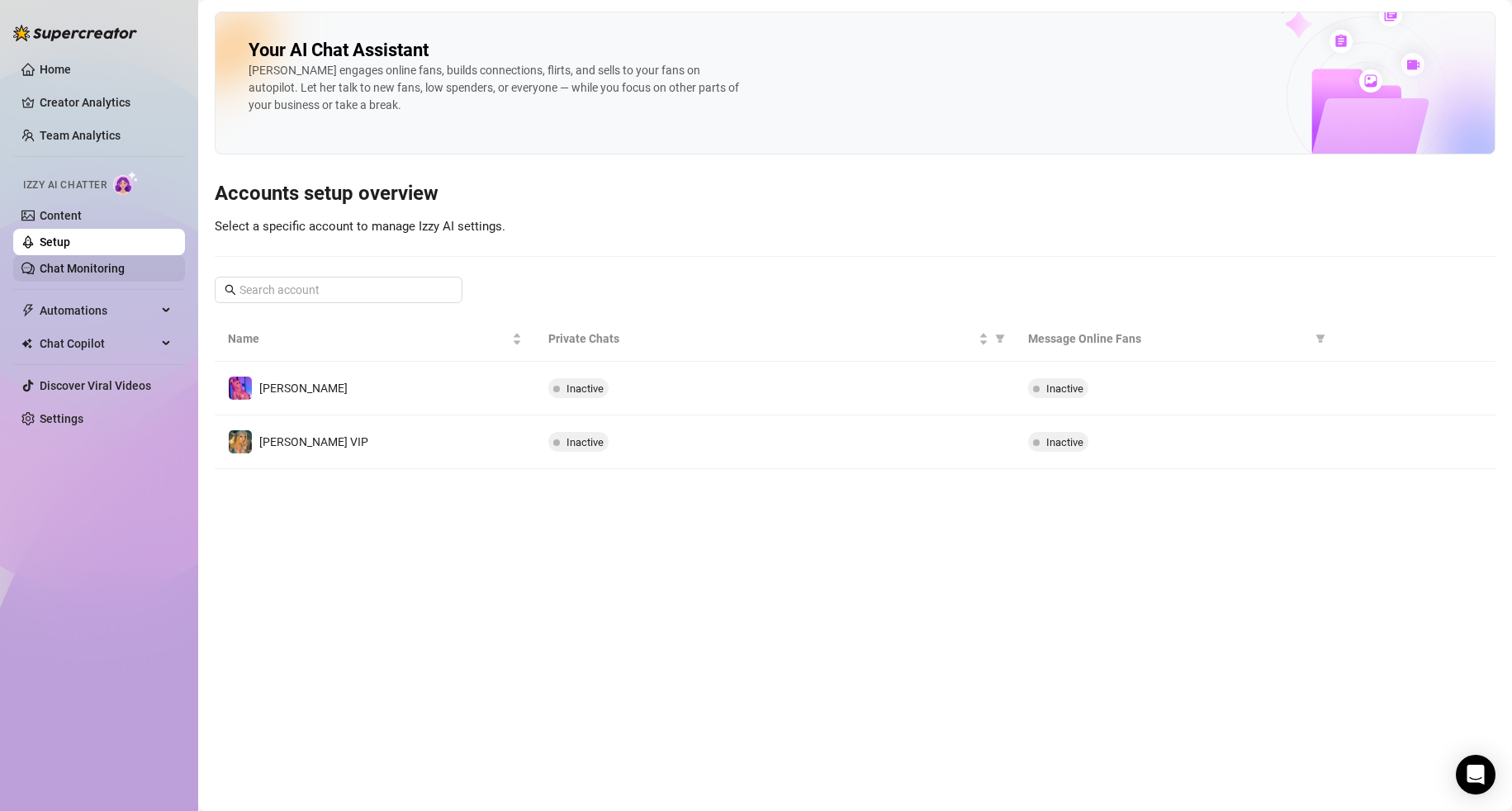
click at [106, 266] on link "Chat Monitoring" at bounding box center [82, 268] width 85 height 13
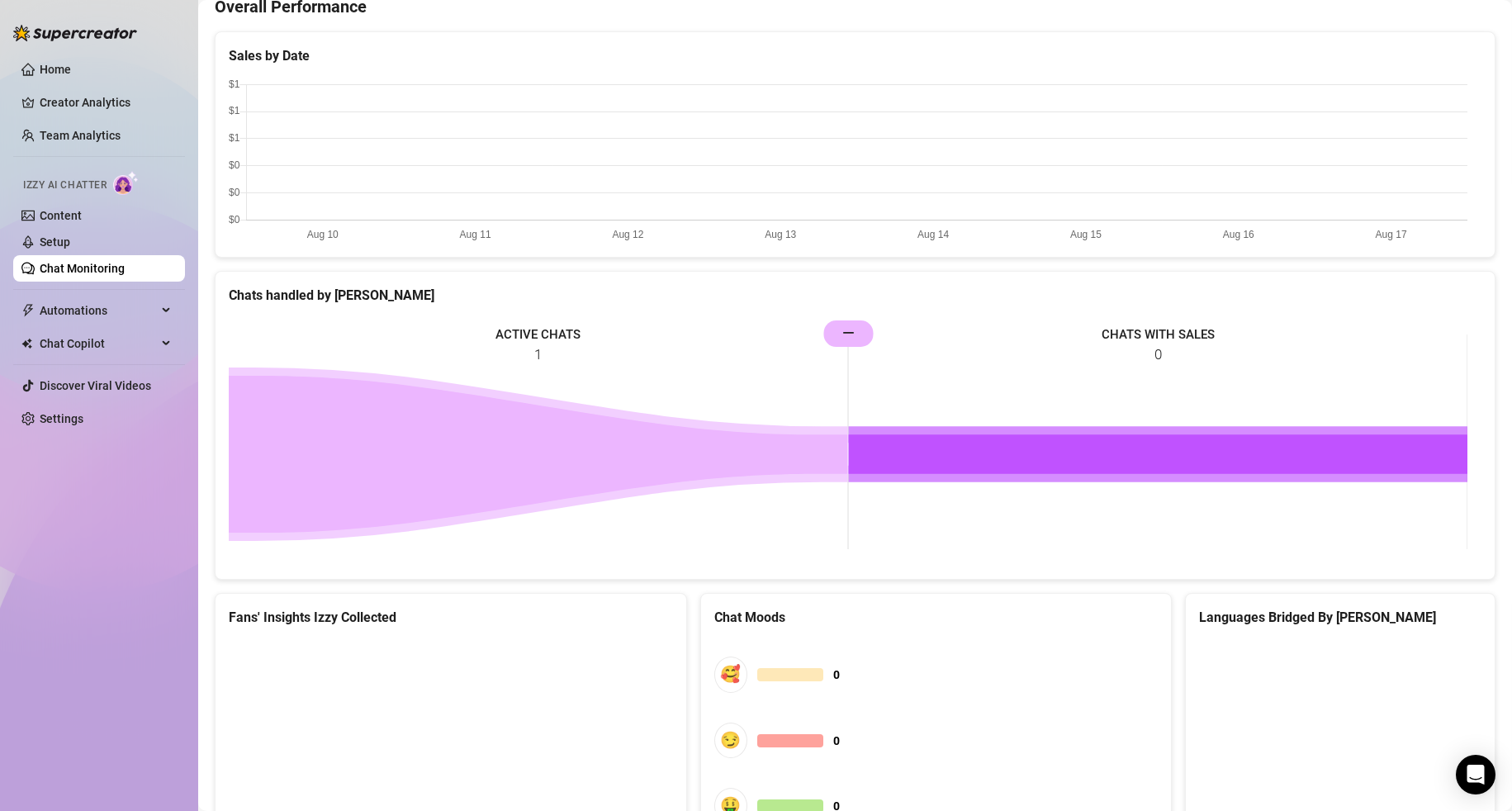
scroll to position [605, 0]
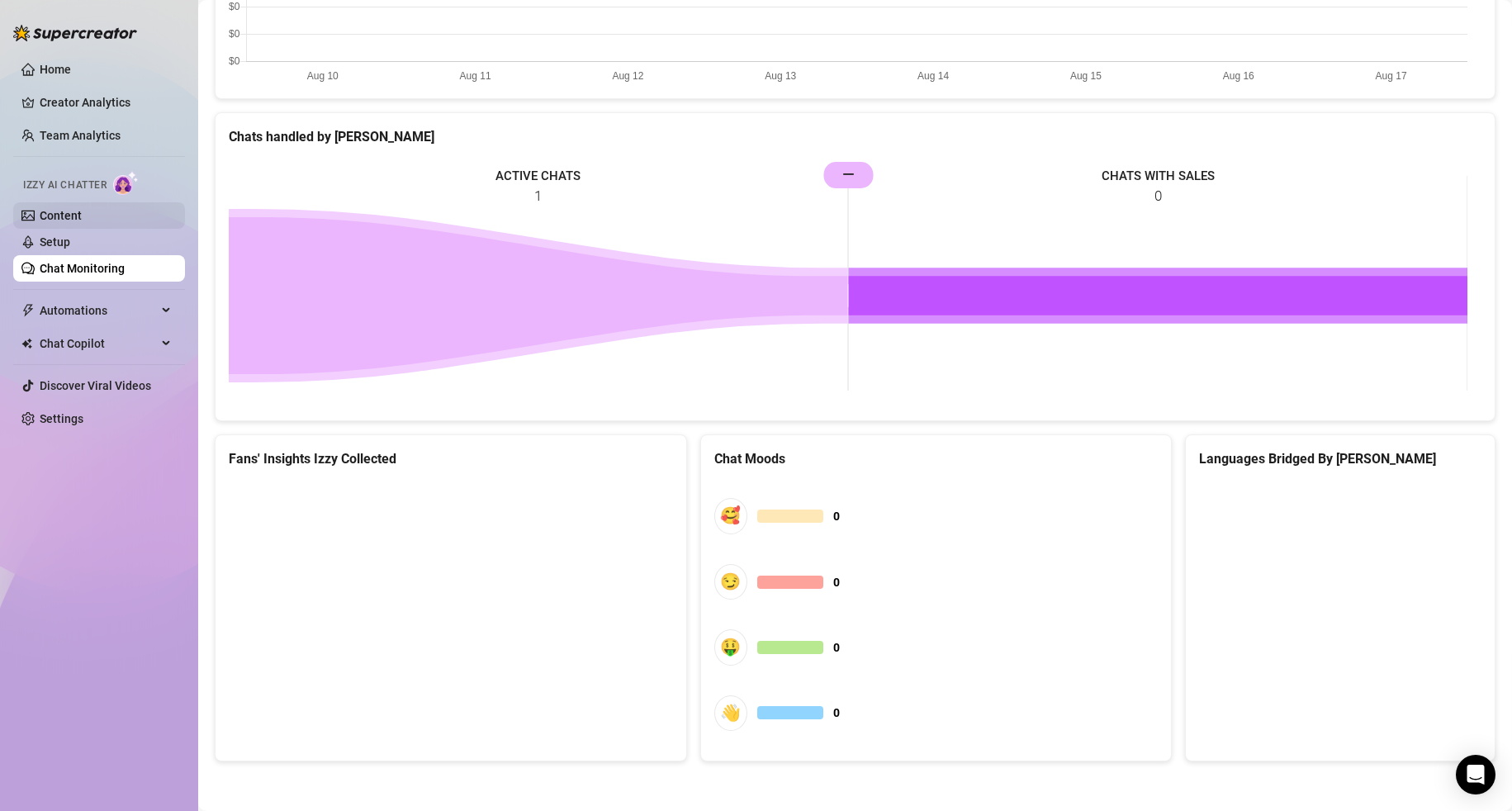
click at [61, 218] on link "Content" at bounding box center [61, 215] width 42 height 13
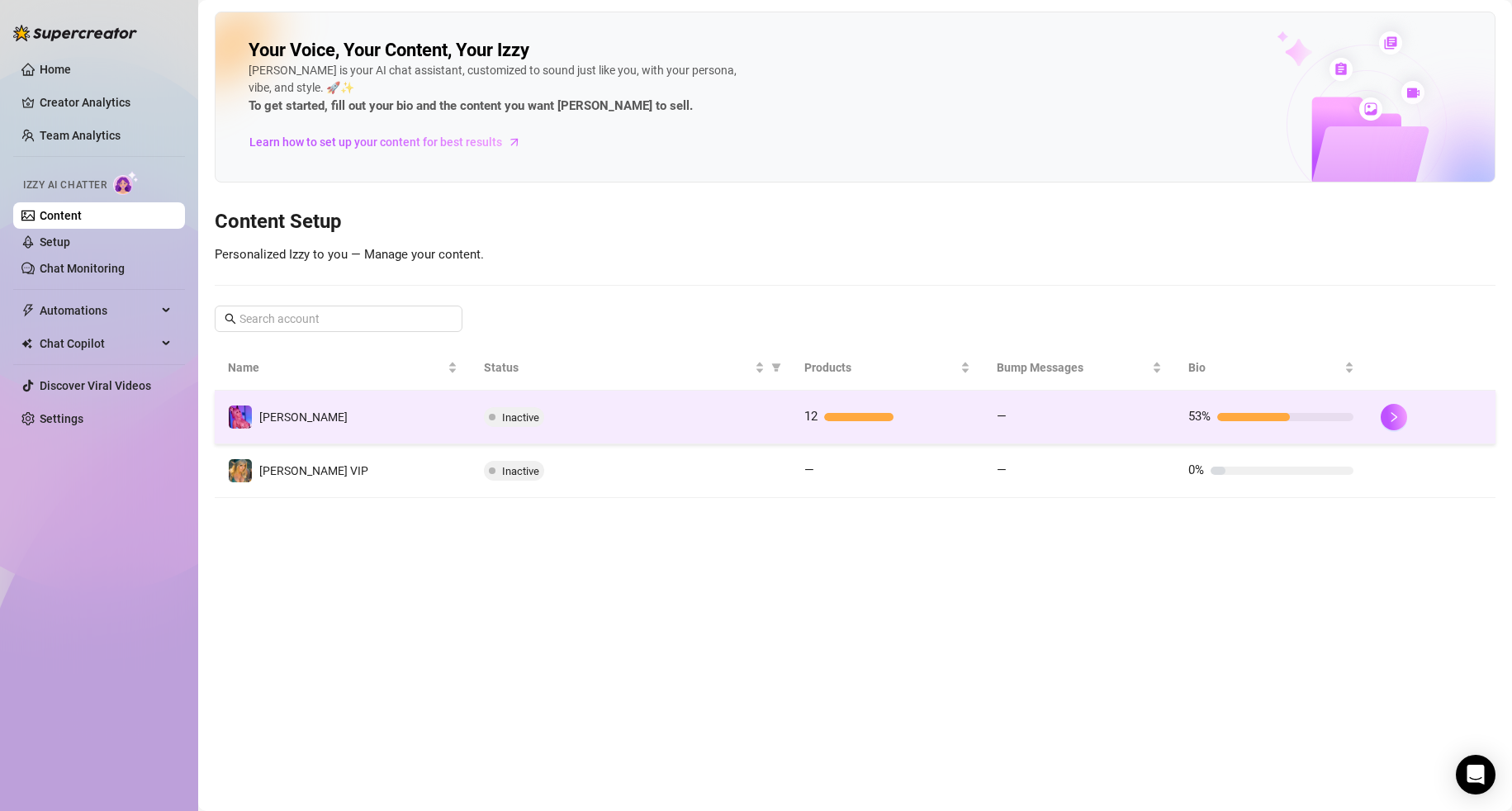
click at [984, 417] on td "—" at bounding box center [1079, 417] width 192 height 54
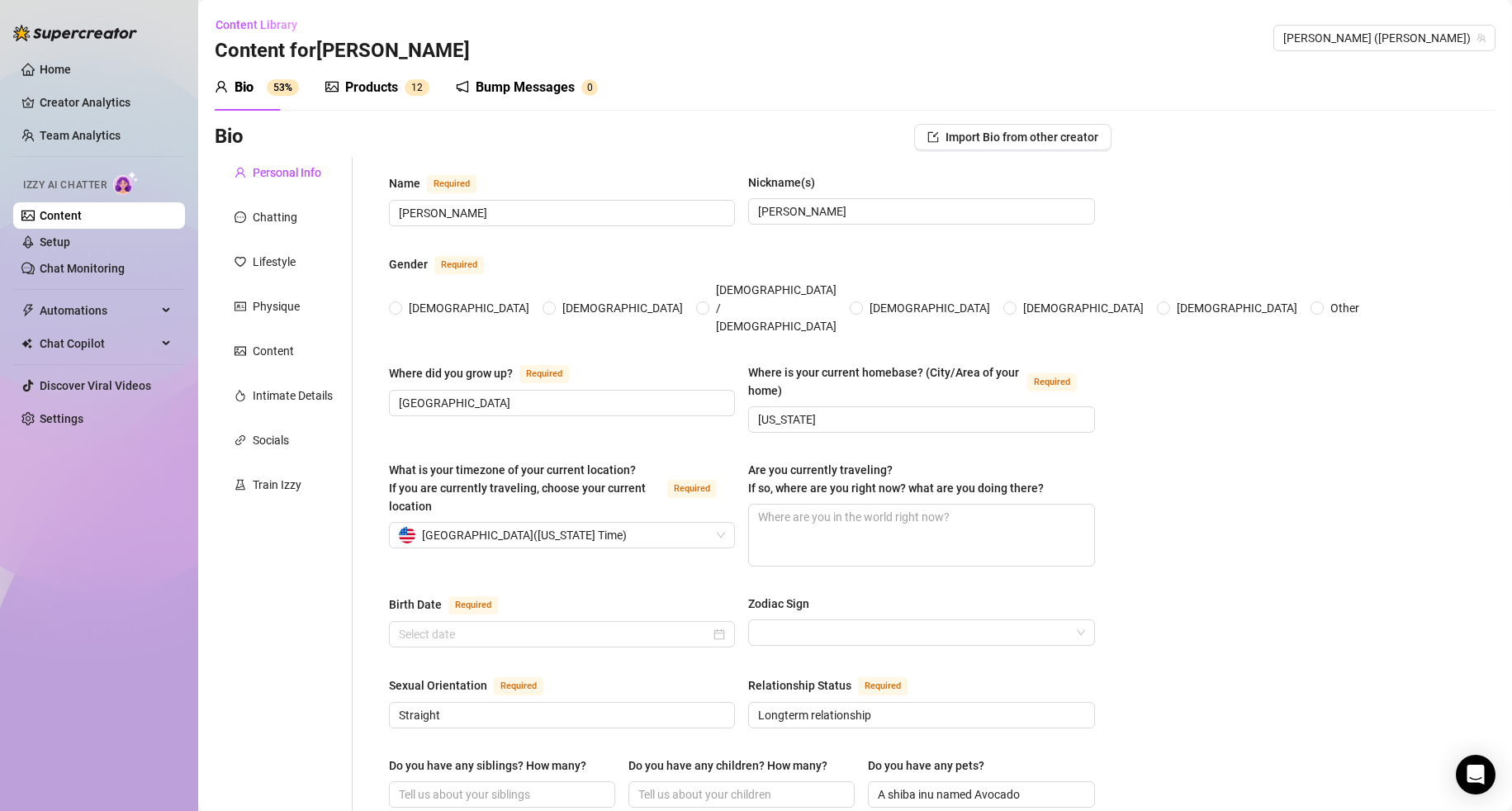
radio input "true"
type input "August 5th, 1989"
click at [256, 480] on div "Train Izzy" at bounding box center [277, 485] width 48 height 19
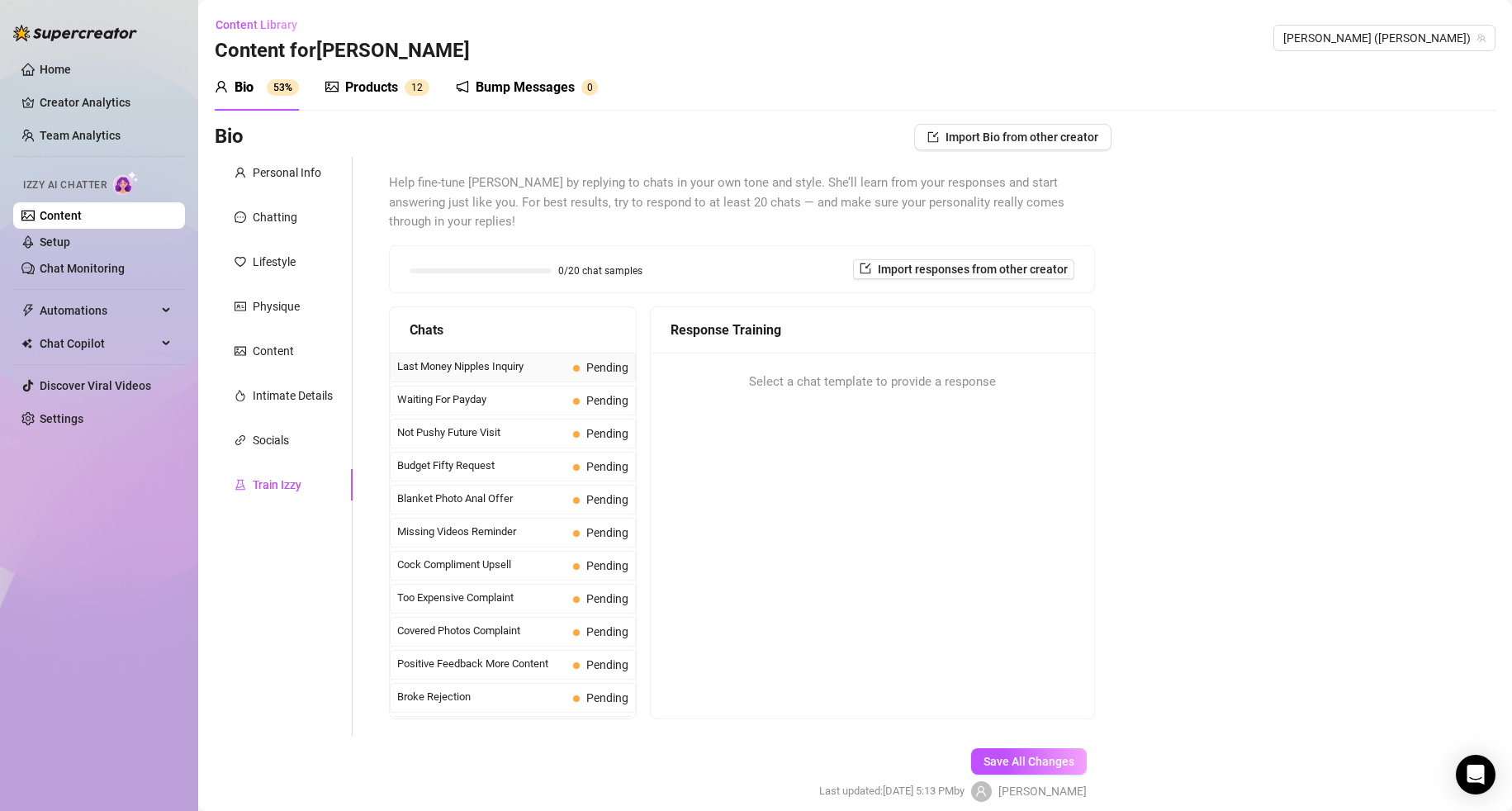
click at [507, 370] on span "Last Money Nipples Inquiry" at bounding box center [482, 367] width 169 height 17
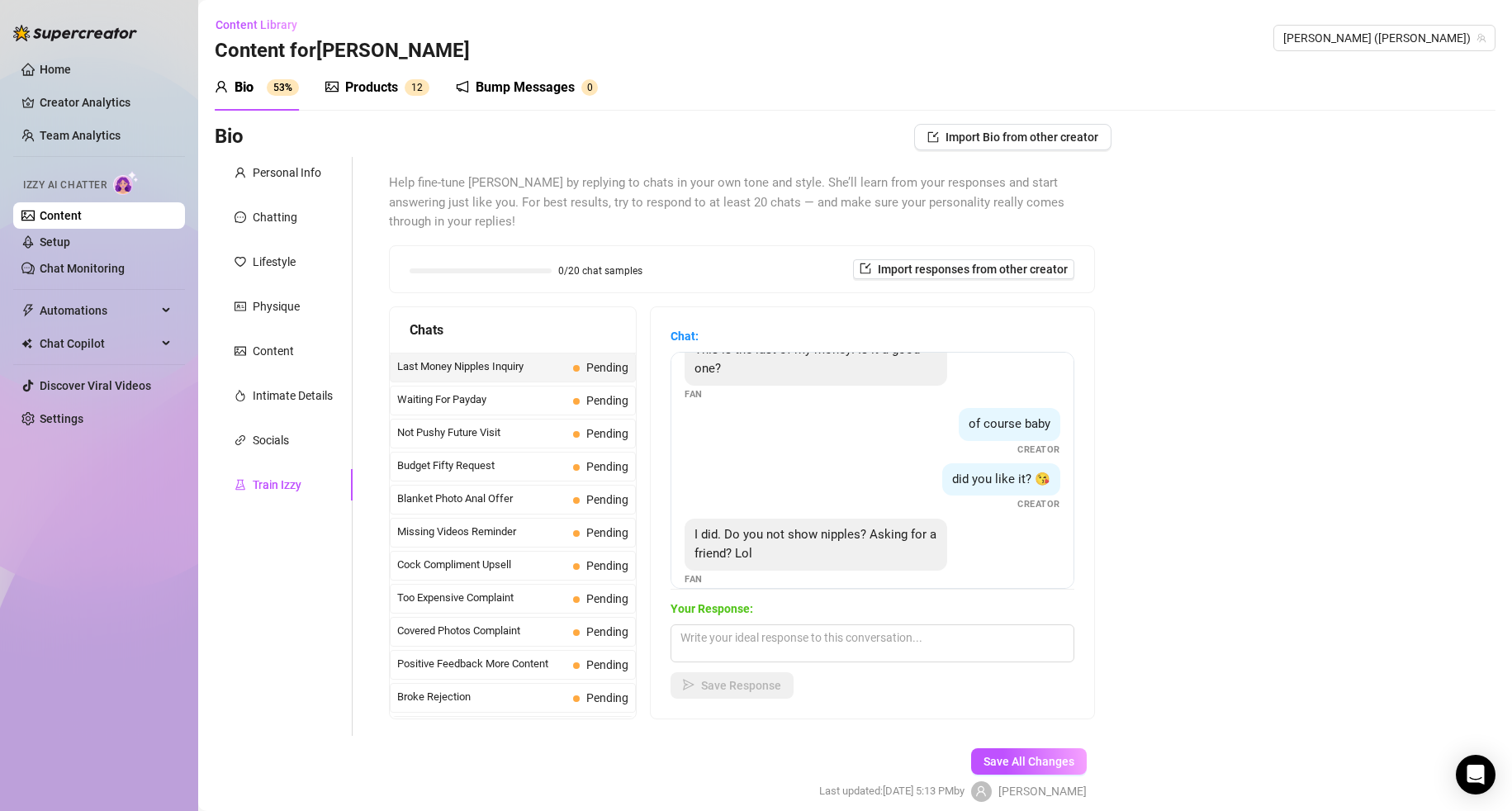
scroll to position [50, 0]
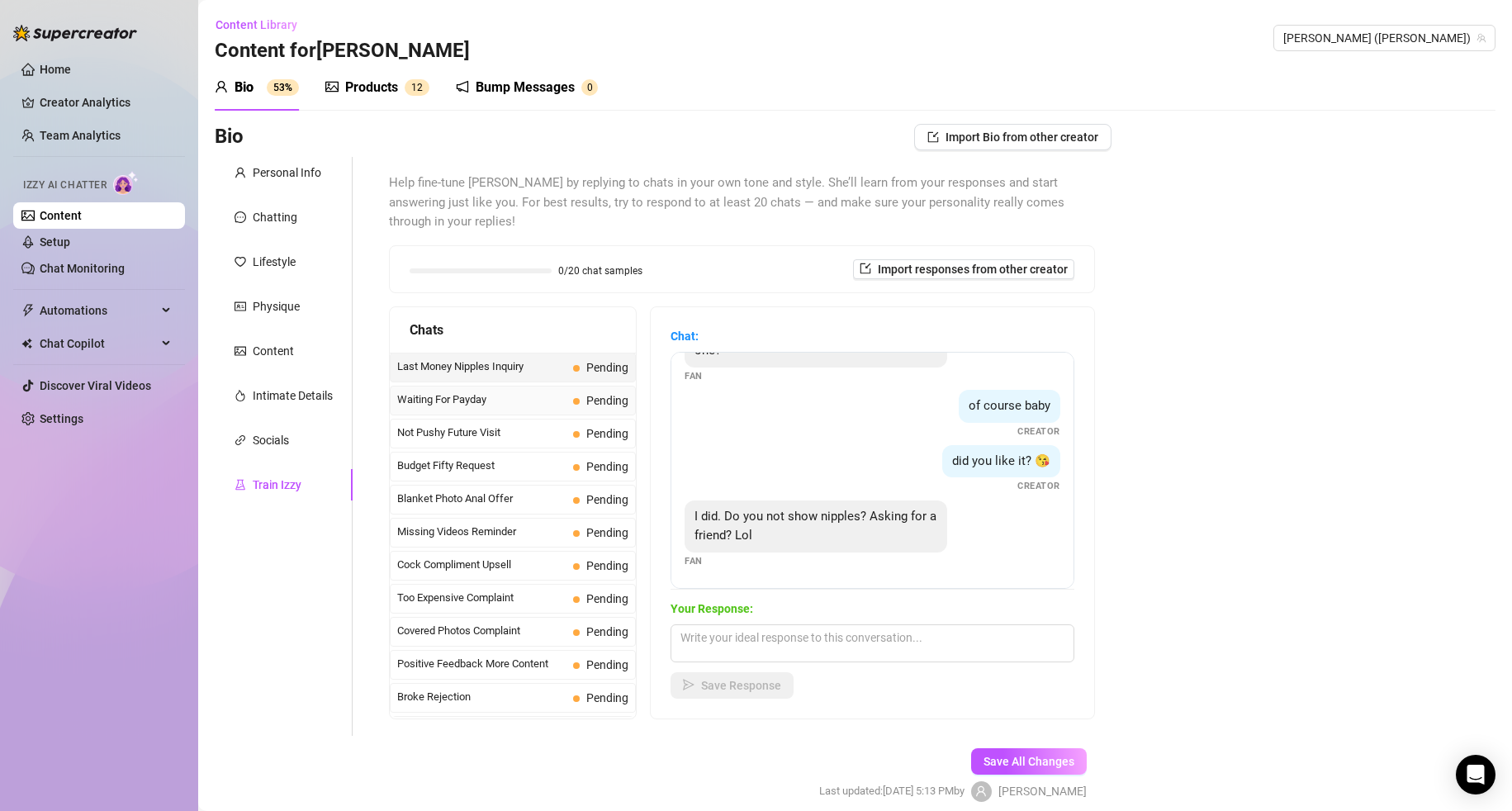
click at [524, 399] on span "Waiting For Payday" at bounding box center [482, 399] width 169 height 17
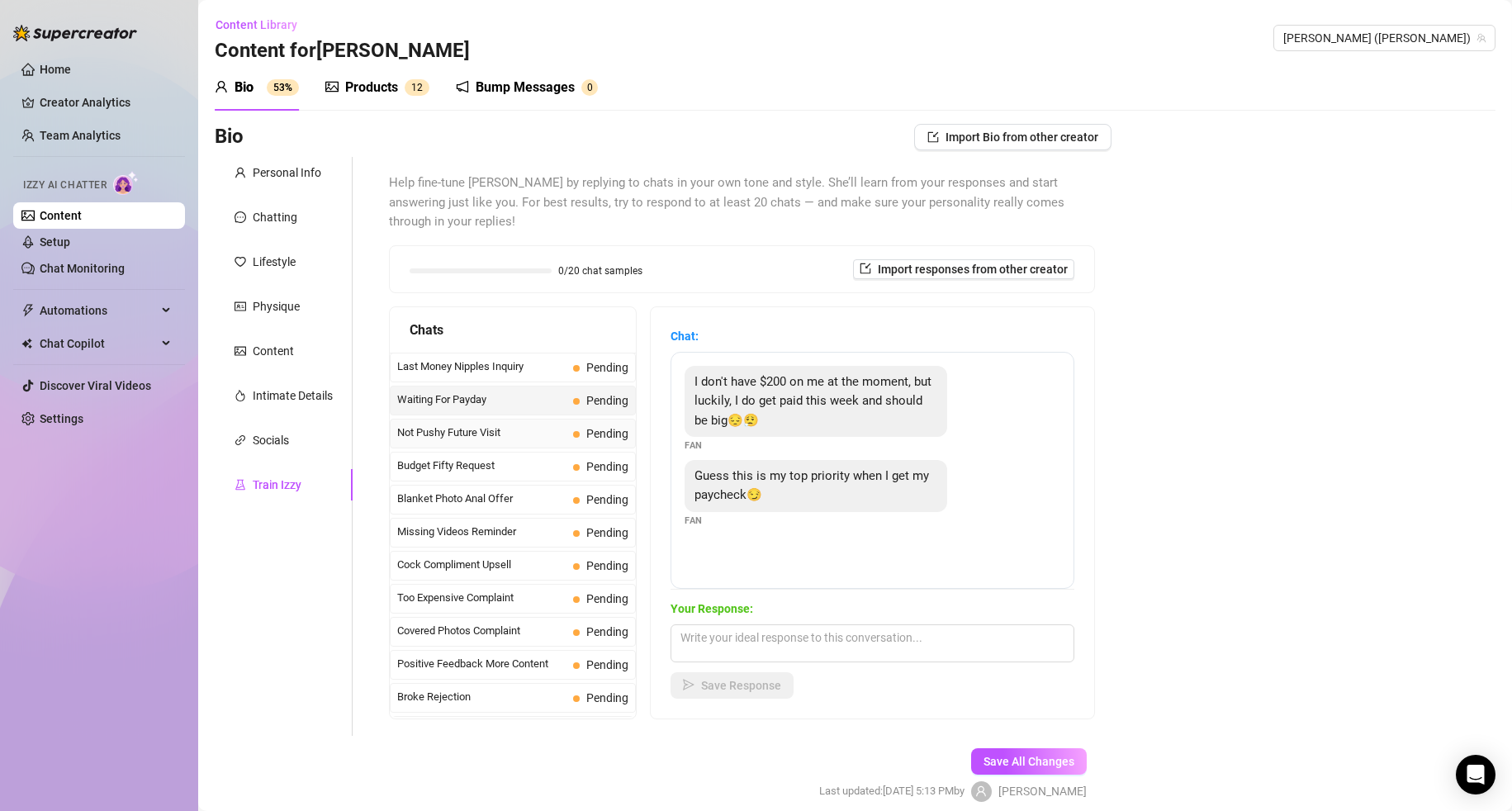
click at [516, 439] on span "Not Pushy Future Visit" at bounding box center [482, 433] width 169 height 17
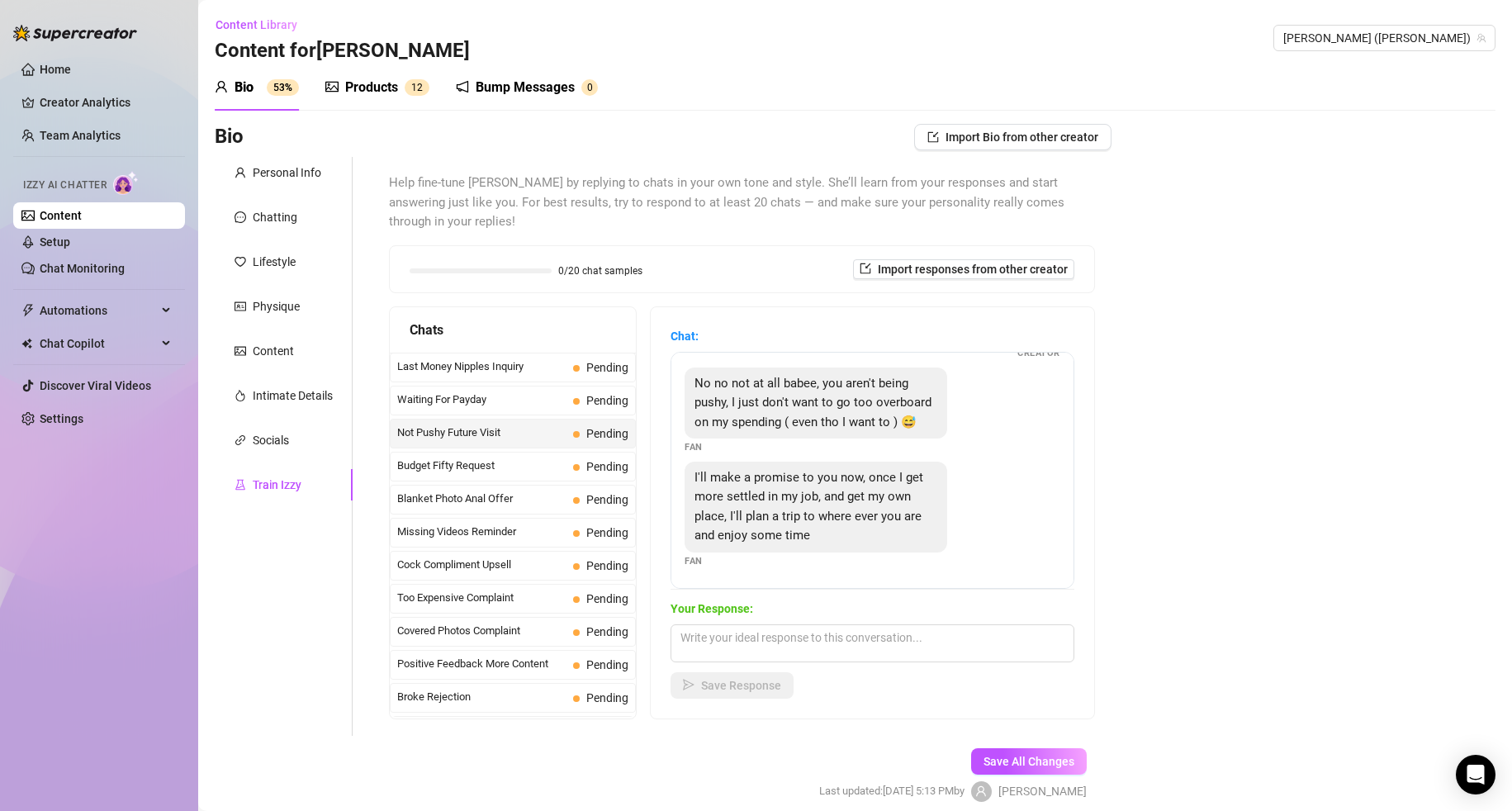
scroll to position [112, 0]
click at [300, 172] on div "Personal Info" at bounding box center [287, 173] width 69 height 19
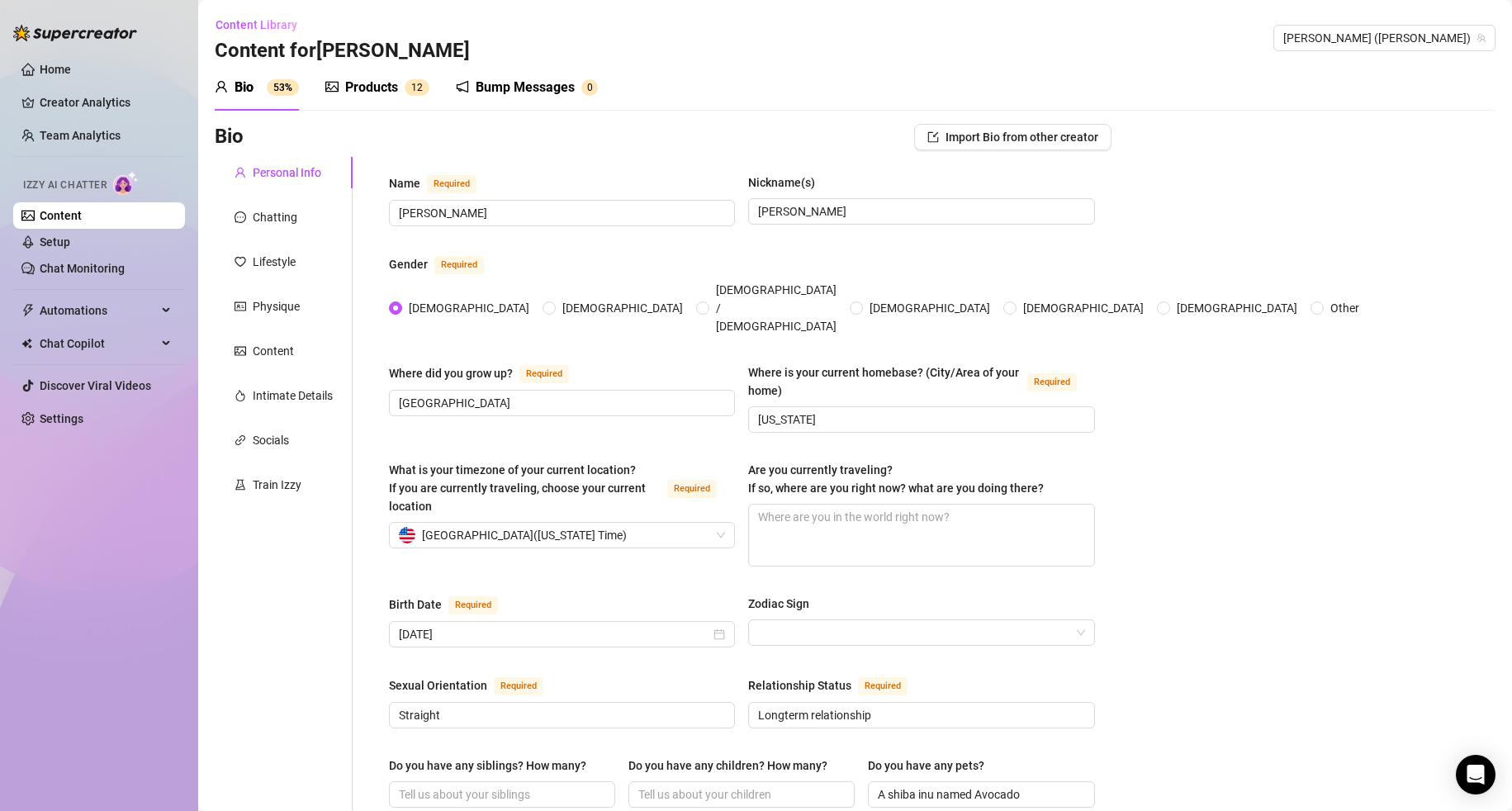
drag, startPoint x: 397, startPoint y: 86, endPoint x: 641, endPoint y: 113, distance: 245.5
click at [396, 86] on div "Products" at bounding box center [372, 87] width 53 height 19
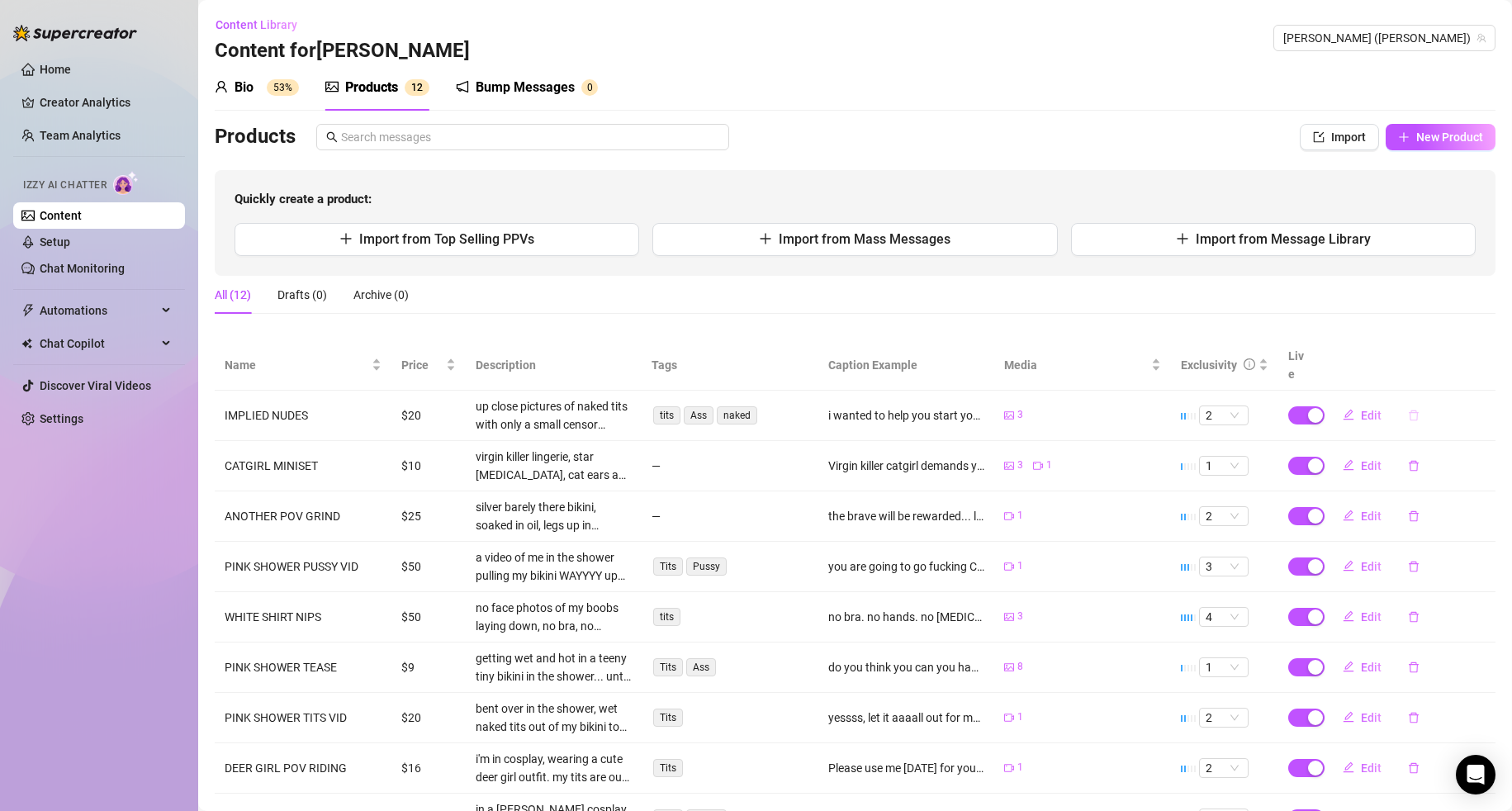
click at [1408, 410] on icon "delete" at bounding box center [1413, 415] width 11 height 11
click at [1494, 354] on span "Yes" at bounding box center [1486, 354] width 19 height 13
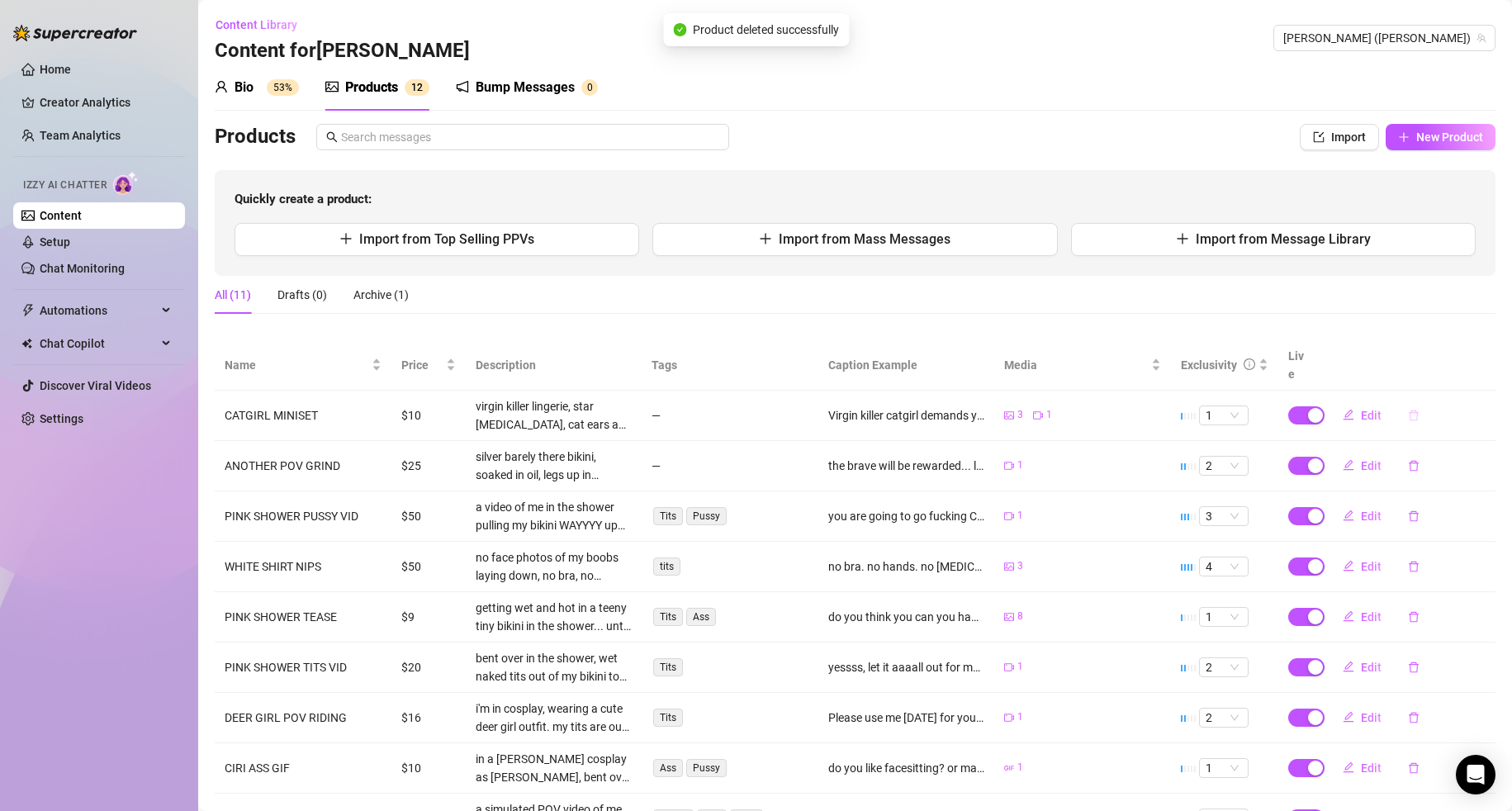
click at [1408, 410] on icon "delete" at bounding box center [1413, 415] width 11 height 11
click at [1486, 356] on span "Yes" at bounding box center [1486, 354] width 19 height 13
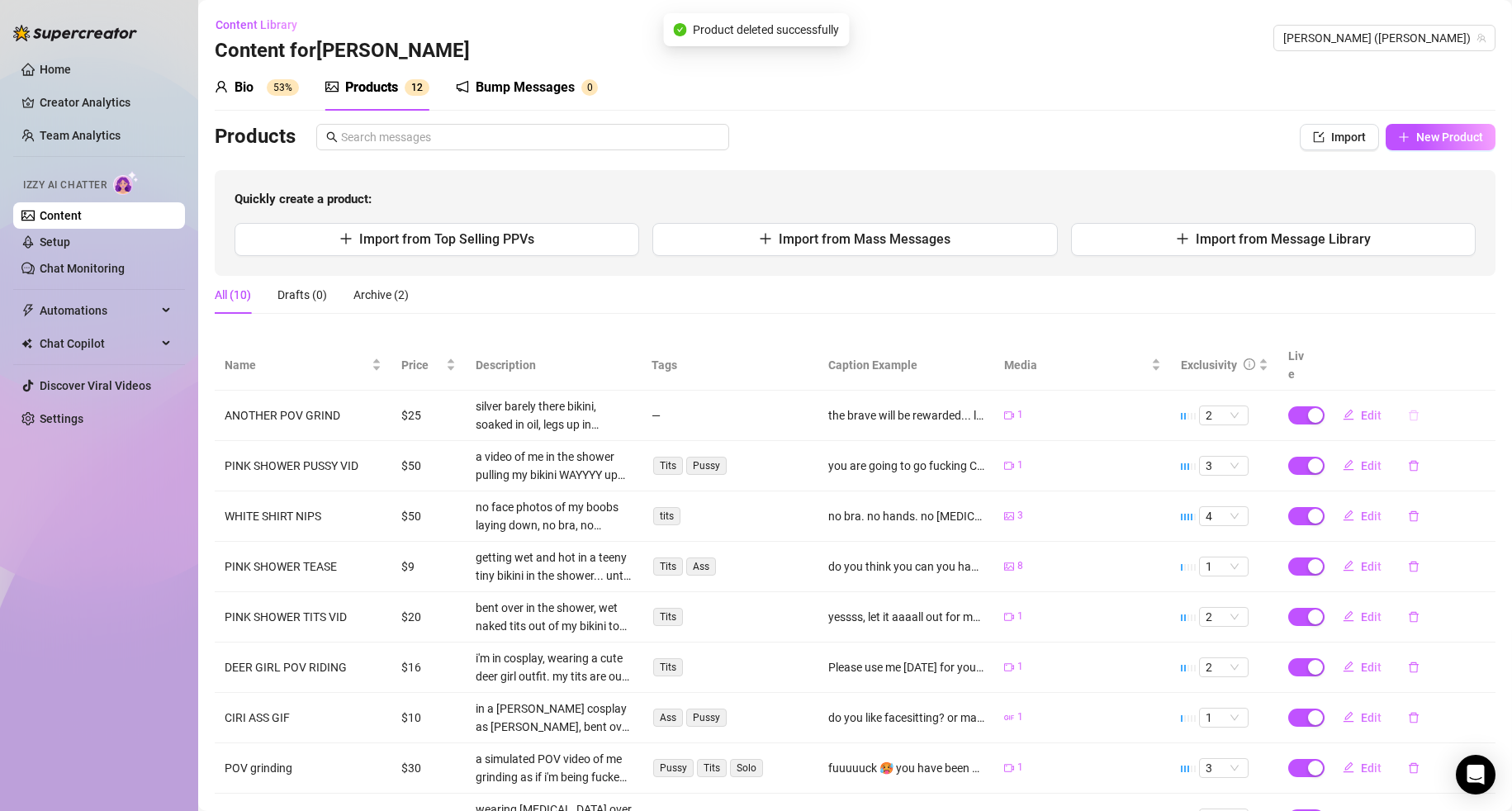
click at [1409, 410] on icon "delete" at bounding box center [1413, 415] width 10 height 11
click at [1486, 349] on span "Yes" at bounding box center [1486, 354] width 19 height 13
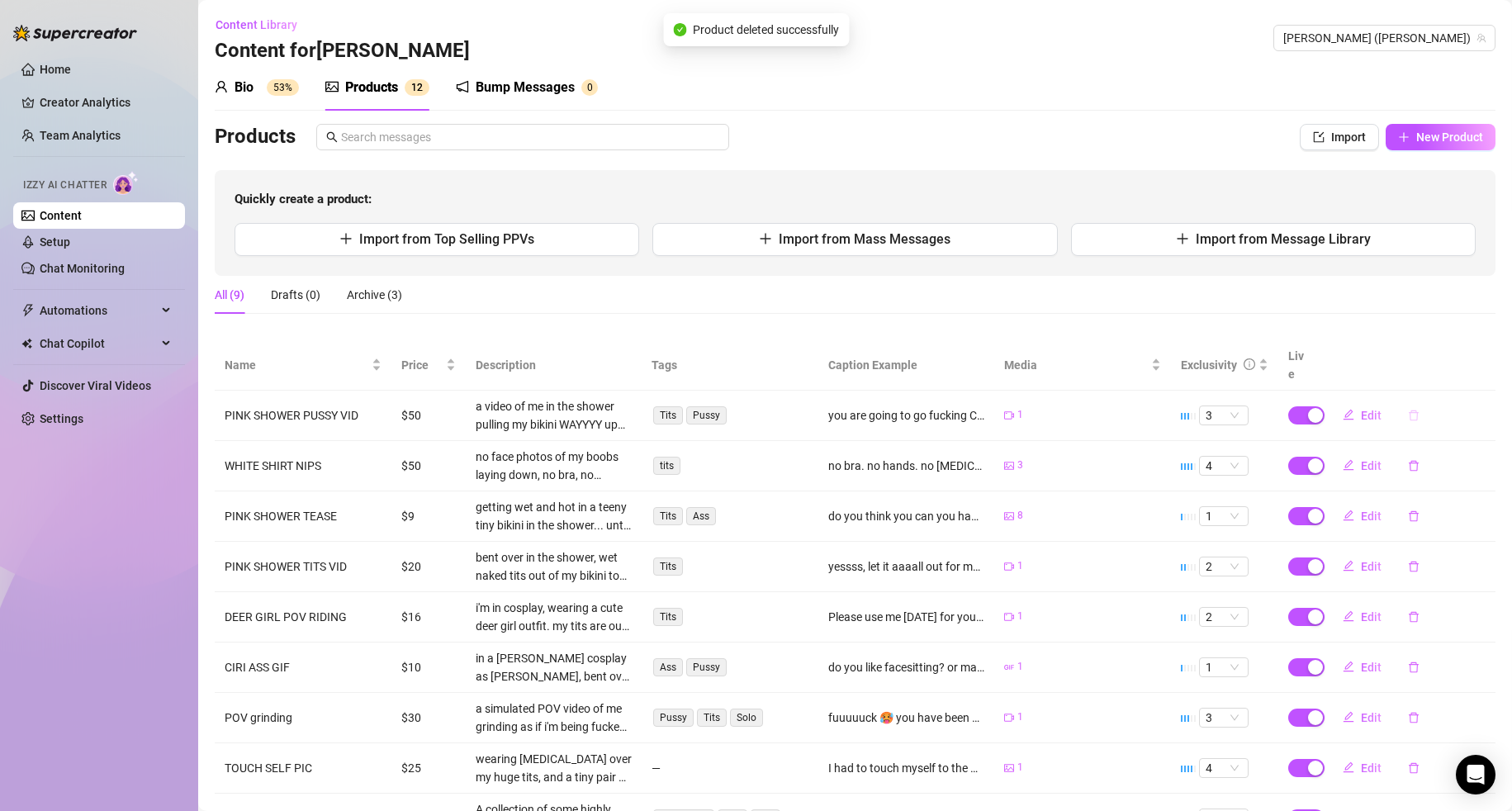
click at [1409, 410] on icon "delete" at bounding box center [1413, 415] width 10 height 11
click at [1476, 361] on button "Yes" at bounding box center [1486, 354] width 32 height 19
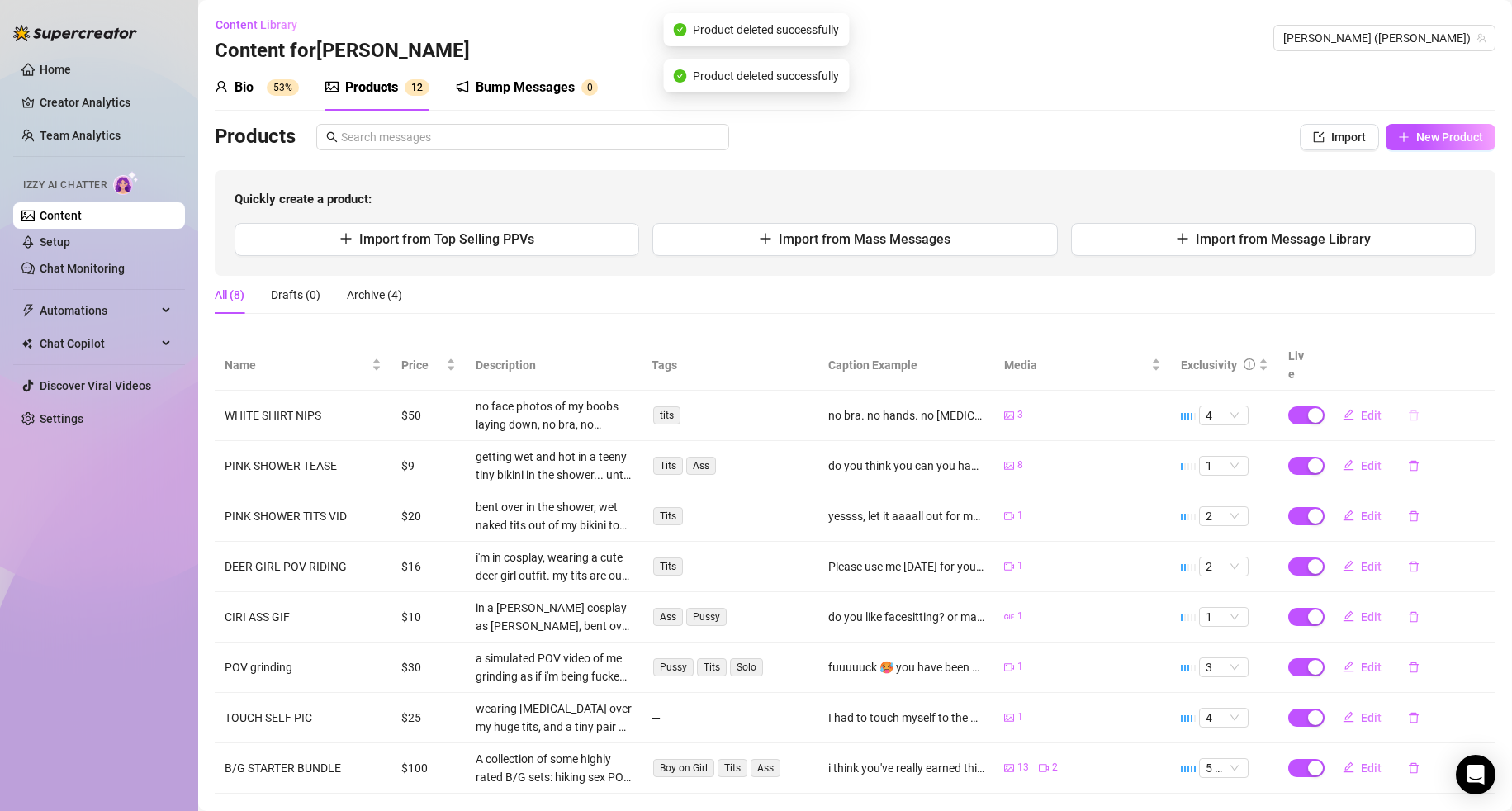
click at [1409, 410] on icon "delete" at bounding box center [1413, 415] width 10 height 11
click at [1483, 361] on span "Yes" at bounding box center [1486, 354] width 19 height 13
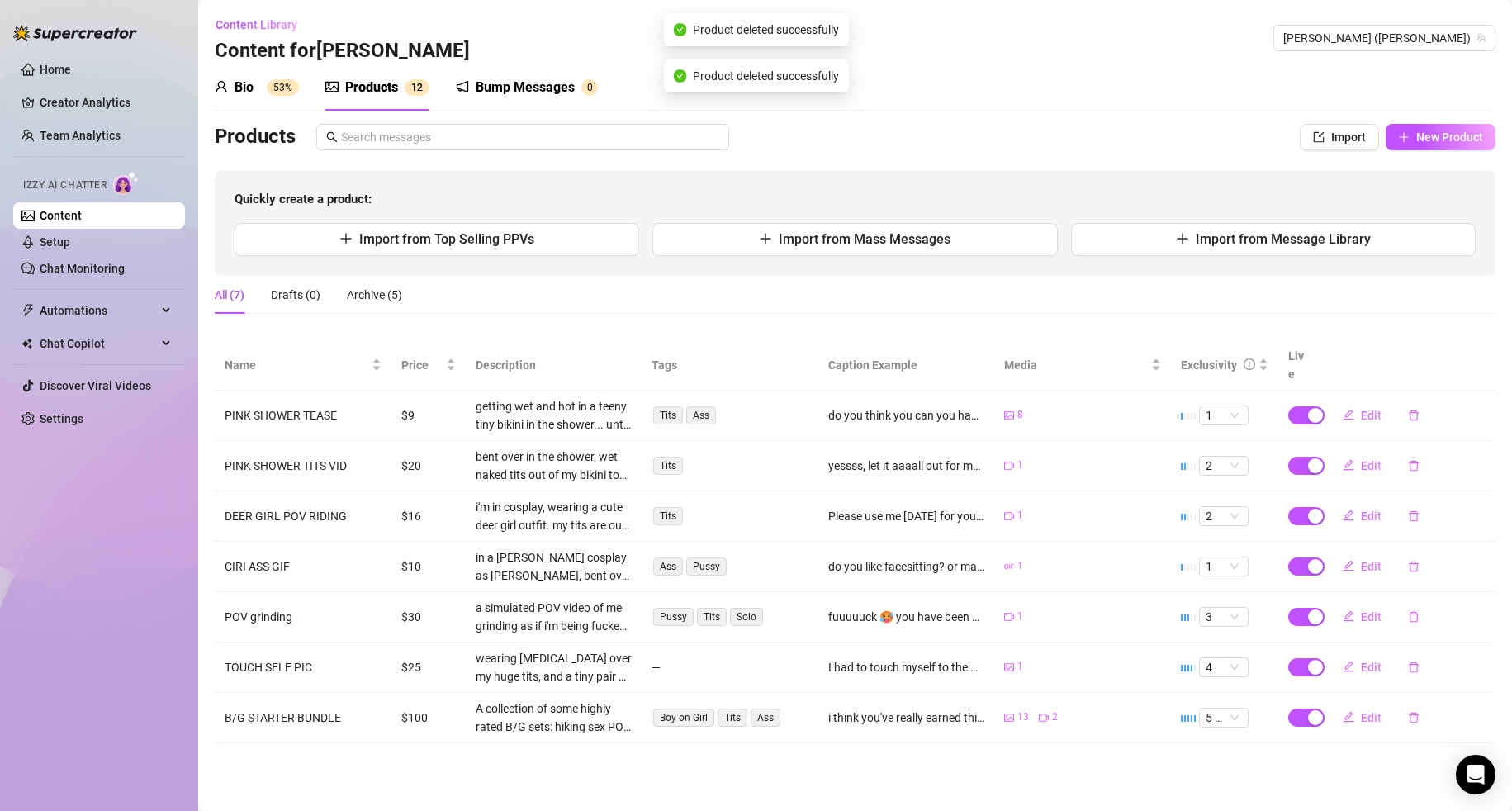
click at [1401, 402] on button "button" at bounding box center [1413, 415] width 38 height 26
click at [1493, 363] on button "Yes" at bounding box center [1486, 354] width 32 height 19
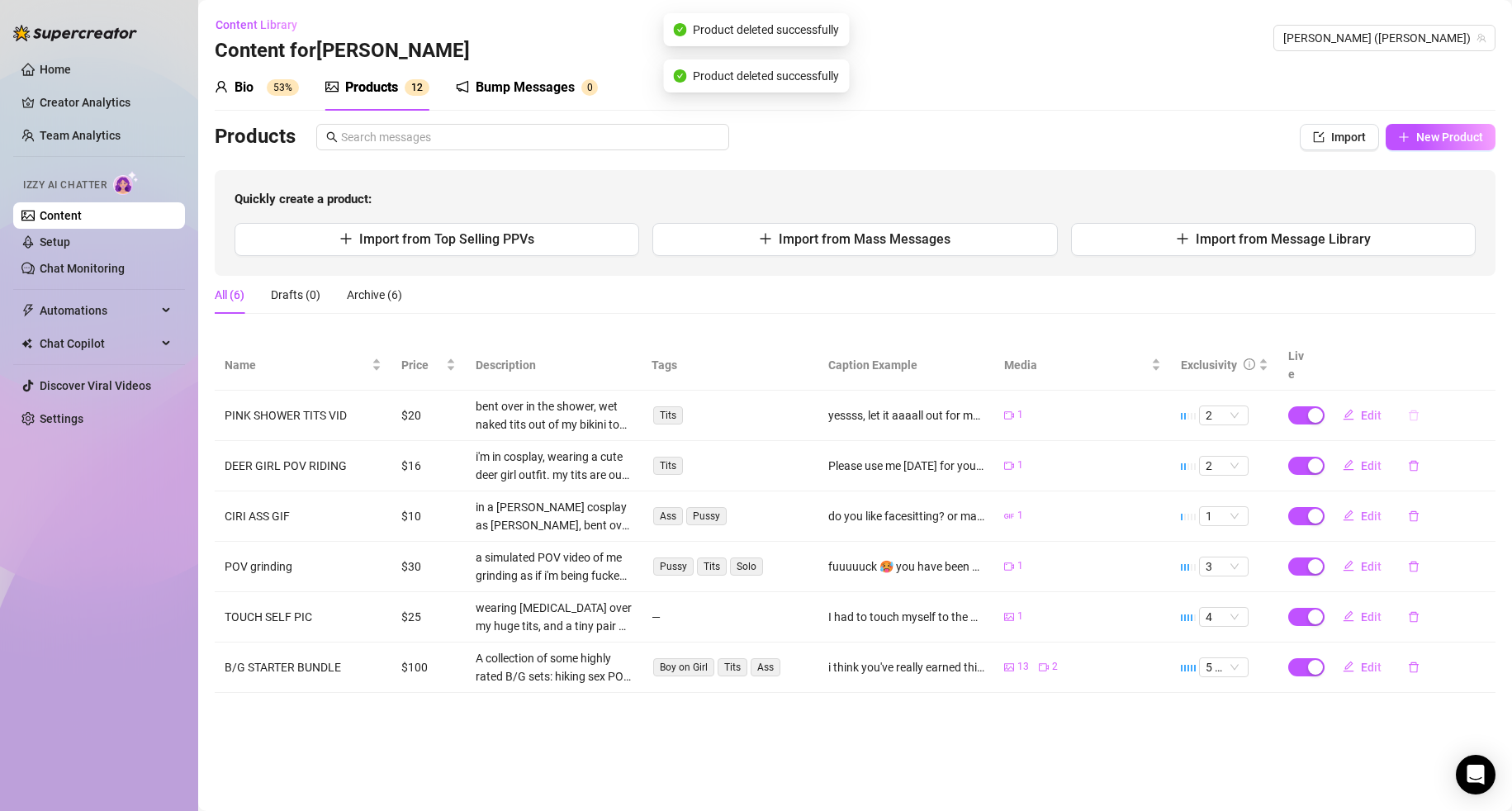
click at [1417, 410] on icon "delete" at bounding box center [1413, 415] width 11 height 11
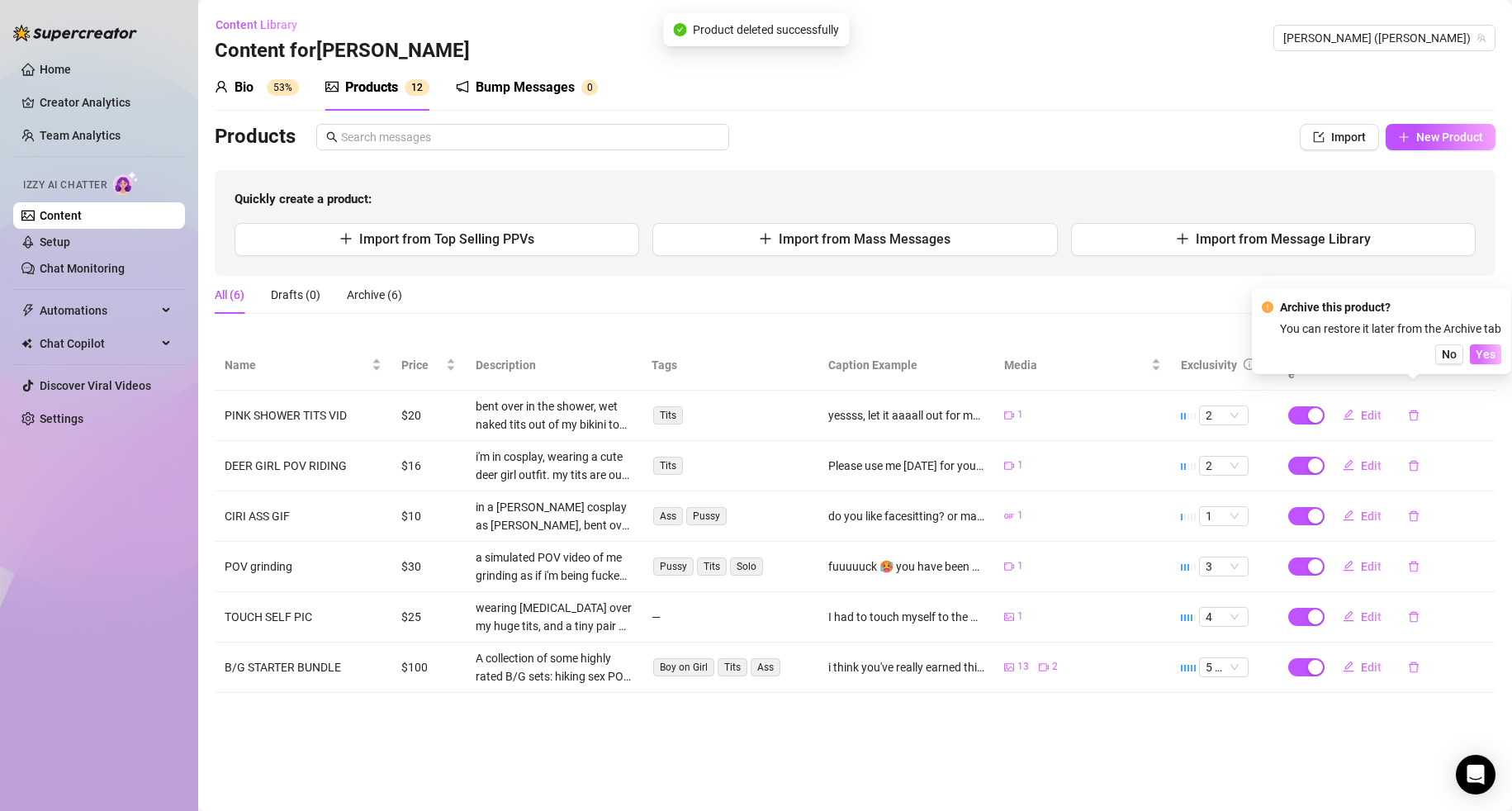
click at [1484, 353] on span "Yes" at bounding box center [1486, 354] width 19 height 13
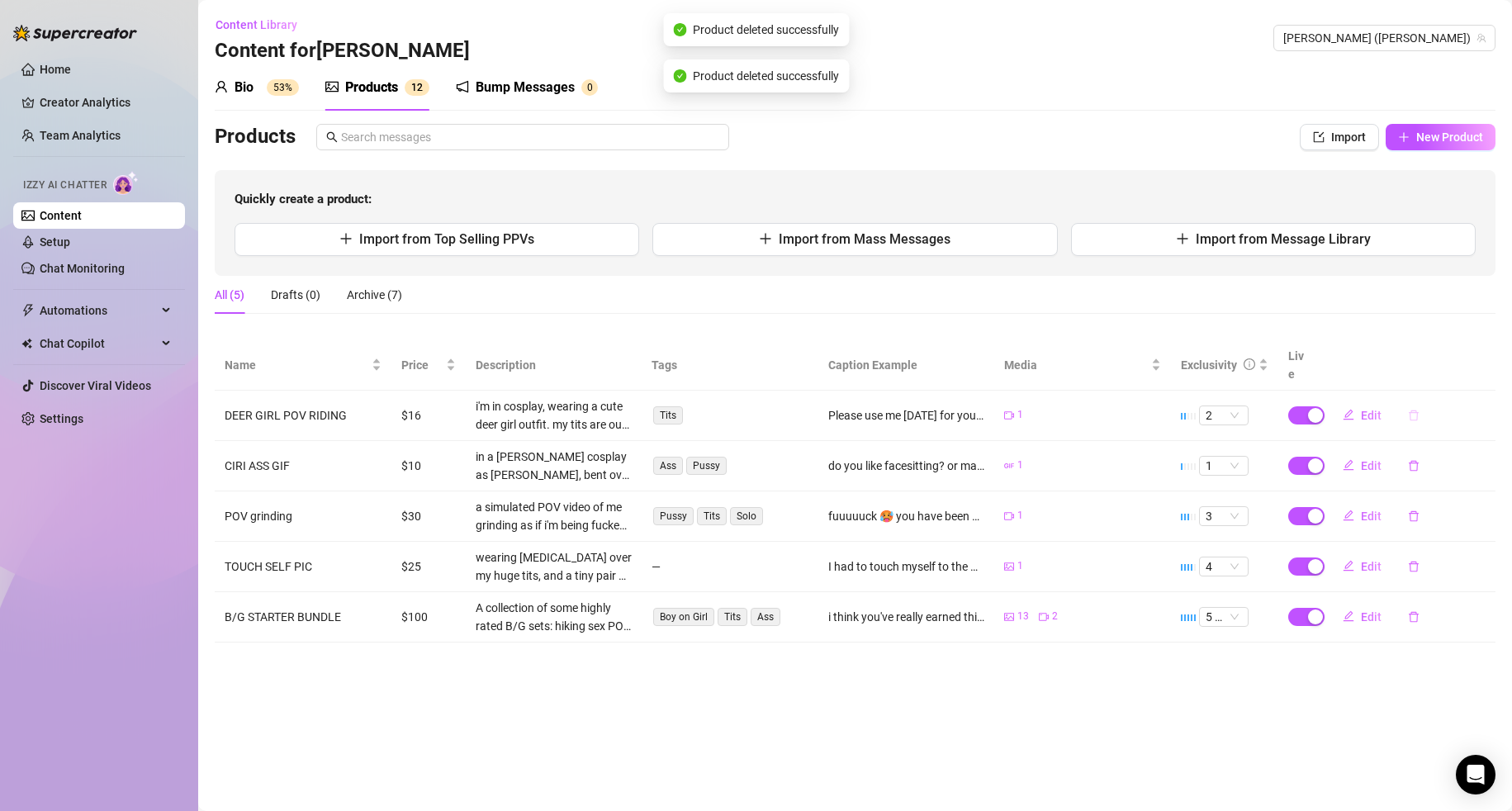
click at [1418, 410] on icon "delete" at bounding box center [1413, 415] width 11 height 11
click at [1492, 350] on span "Yes" at bounding box center [1486, 354] width 19 height 13
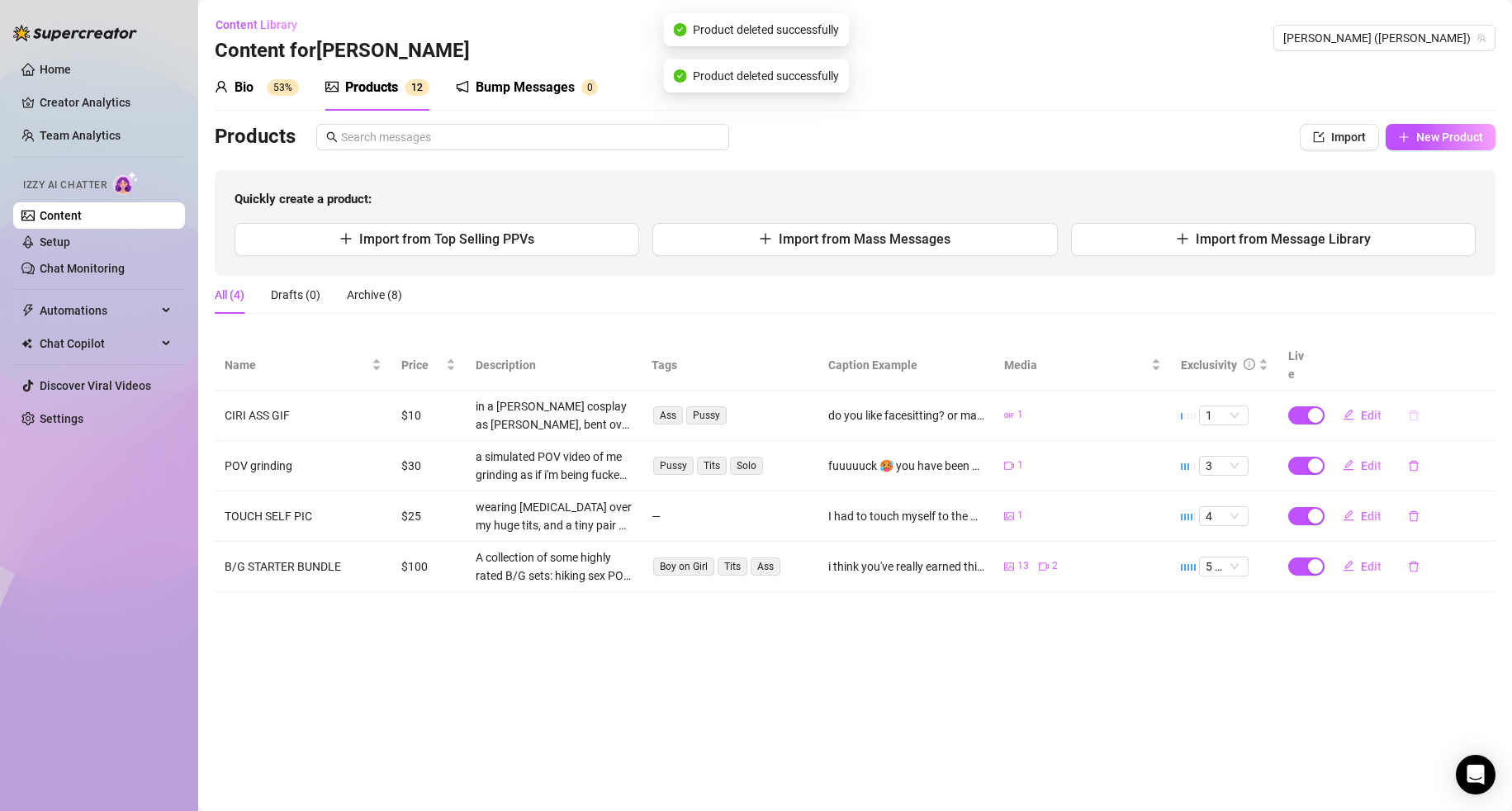
click at [1412, 410] on icon "delete" at bounding box center [1413, 415] width 11 height 11
click at [1481, 356] on span "Yes" at bounding box center [1486, 354] width 19 height 13
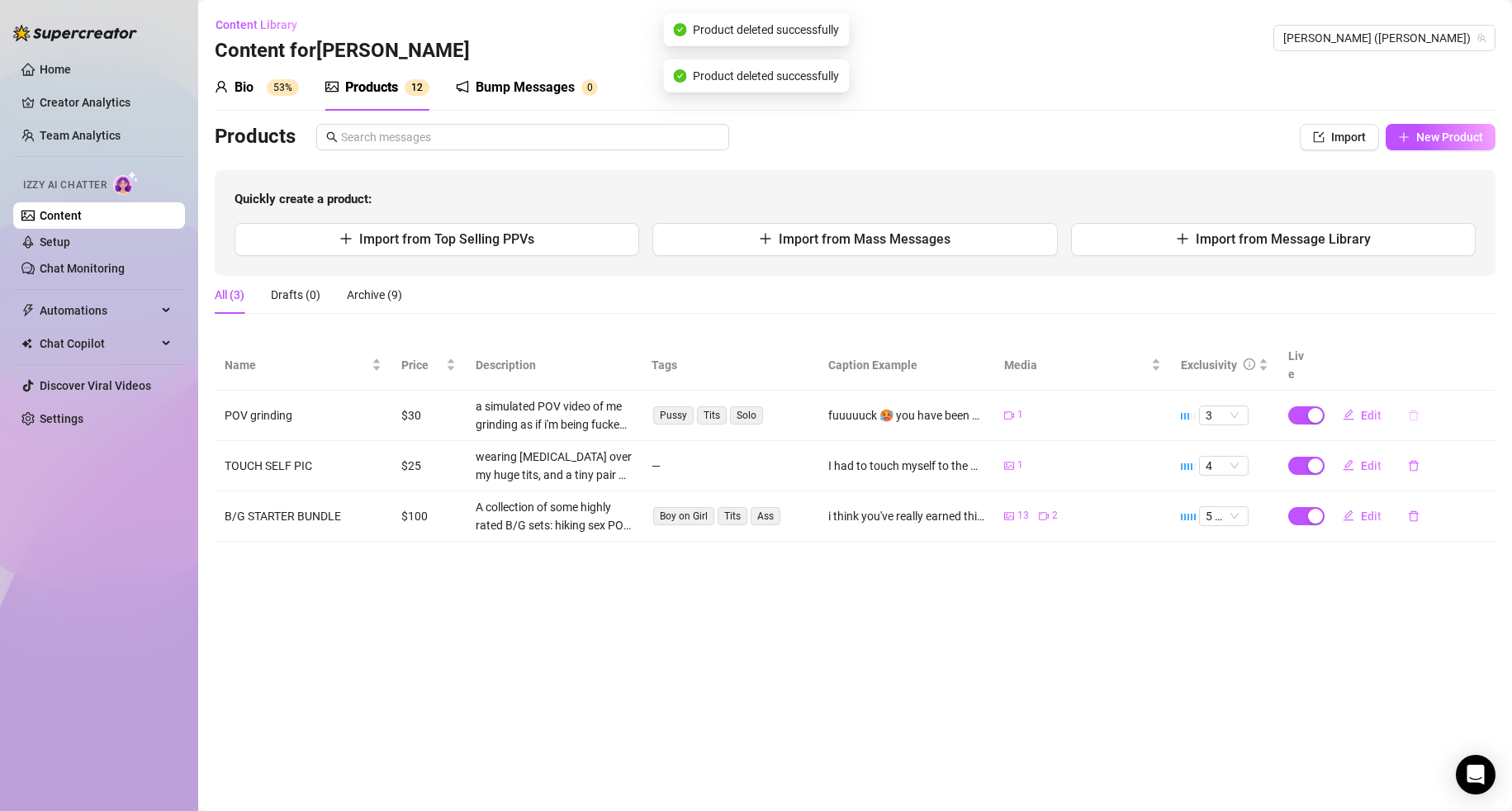
click at [1417, 410] on icon "delete" at bounding box center [1413, 415] width 11 height 11
click at [1493, 359] on span "Yes" at bounding box center [1486, 354] width 19 height 13
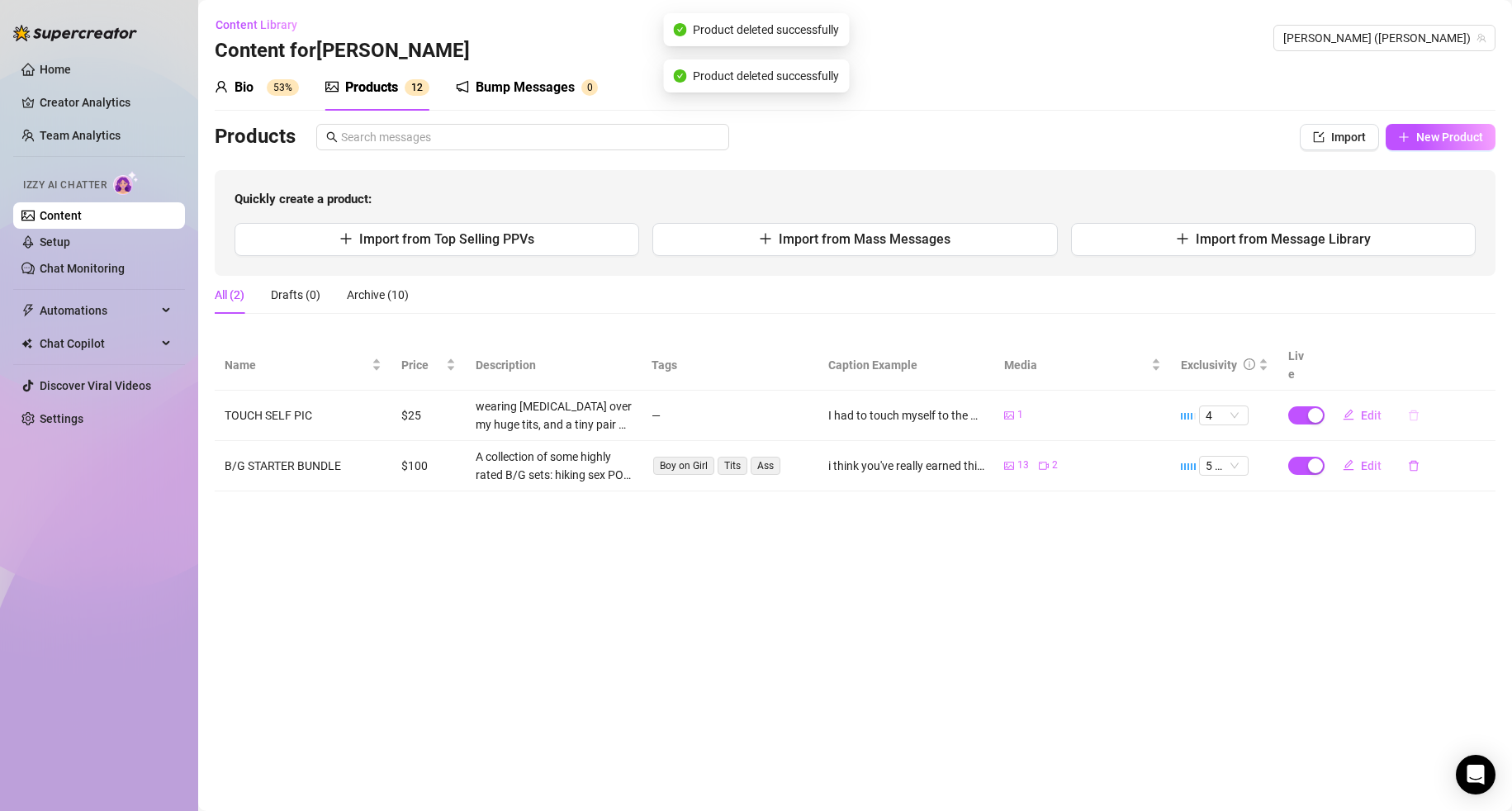
click at [1415, 410] on icon "delete" at bounding box center [1413, 415] width 11 height 11
click at [1484, 359] on span "Yes" at bounding box center [1486, 354] width 19 height 13
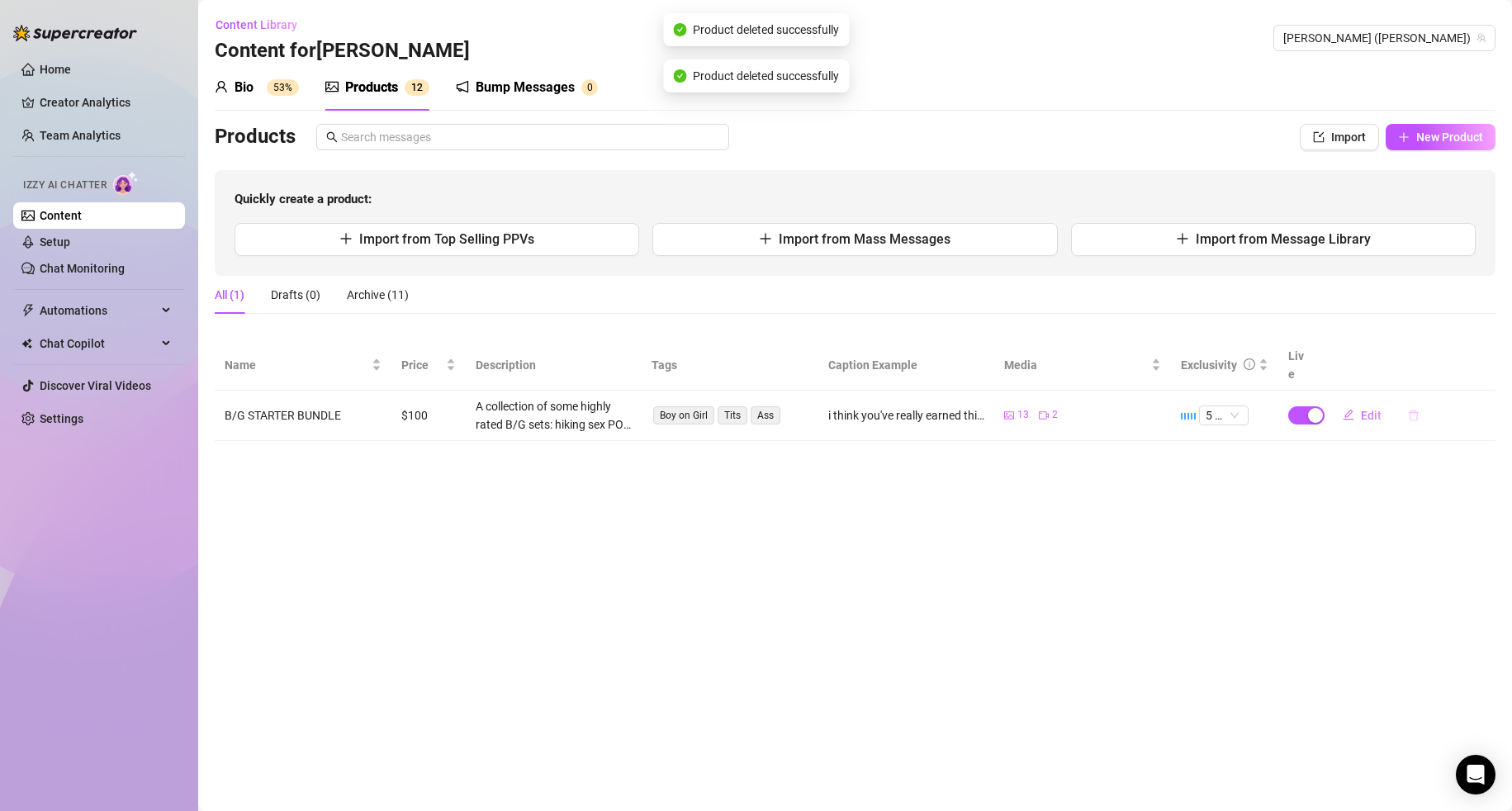
click at [1414, 410] on icon "delete" at bounding box center [1413, 415] width 11 height 11
click at [1493, 357] on span "Yes" at bounding box center [1486, 354] width 19 height 13
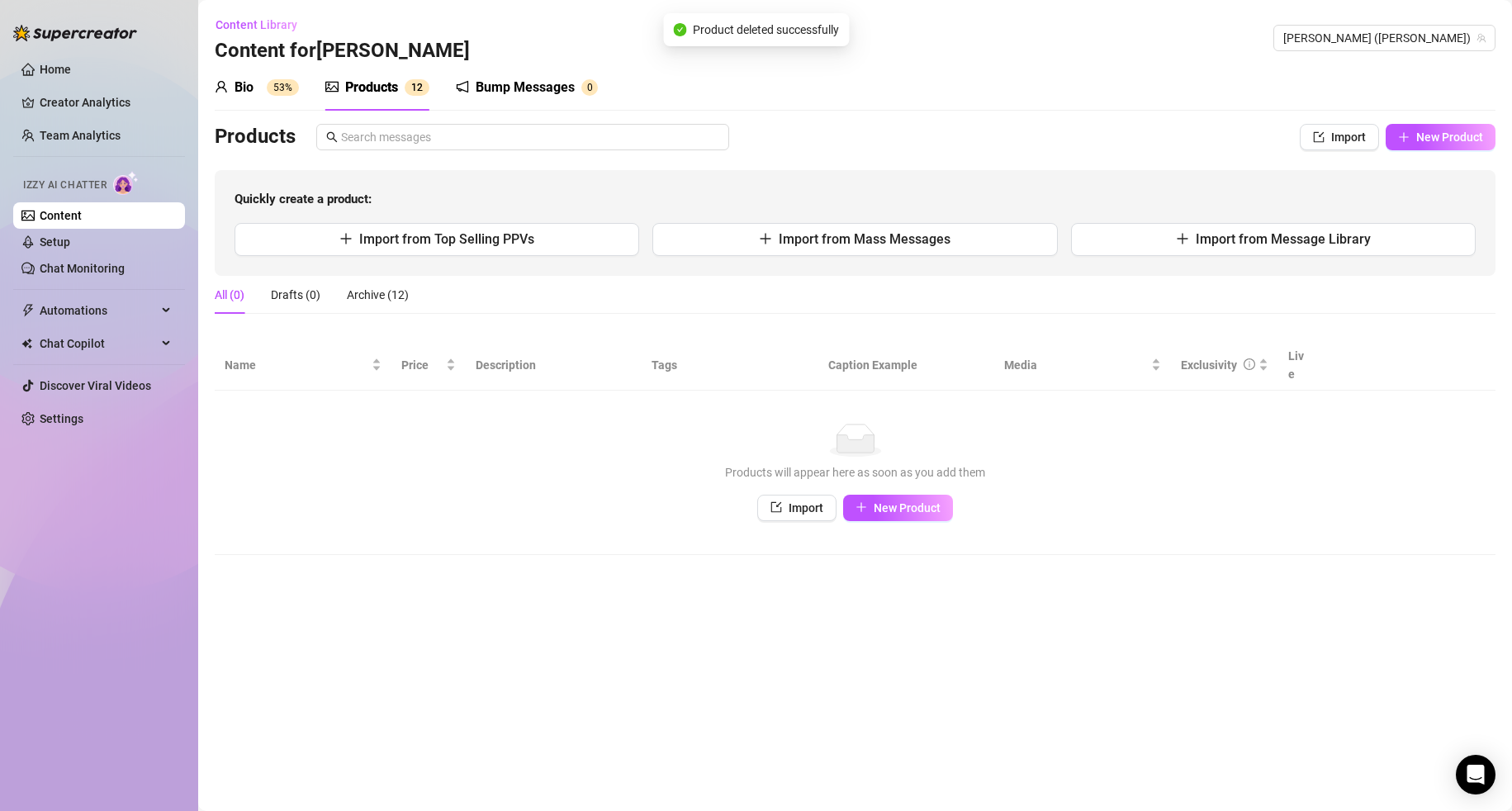
click at [285, 93] on sup "53%" at bounding box center [283, 87] width 33 height 17
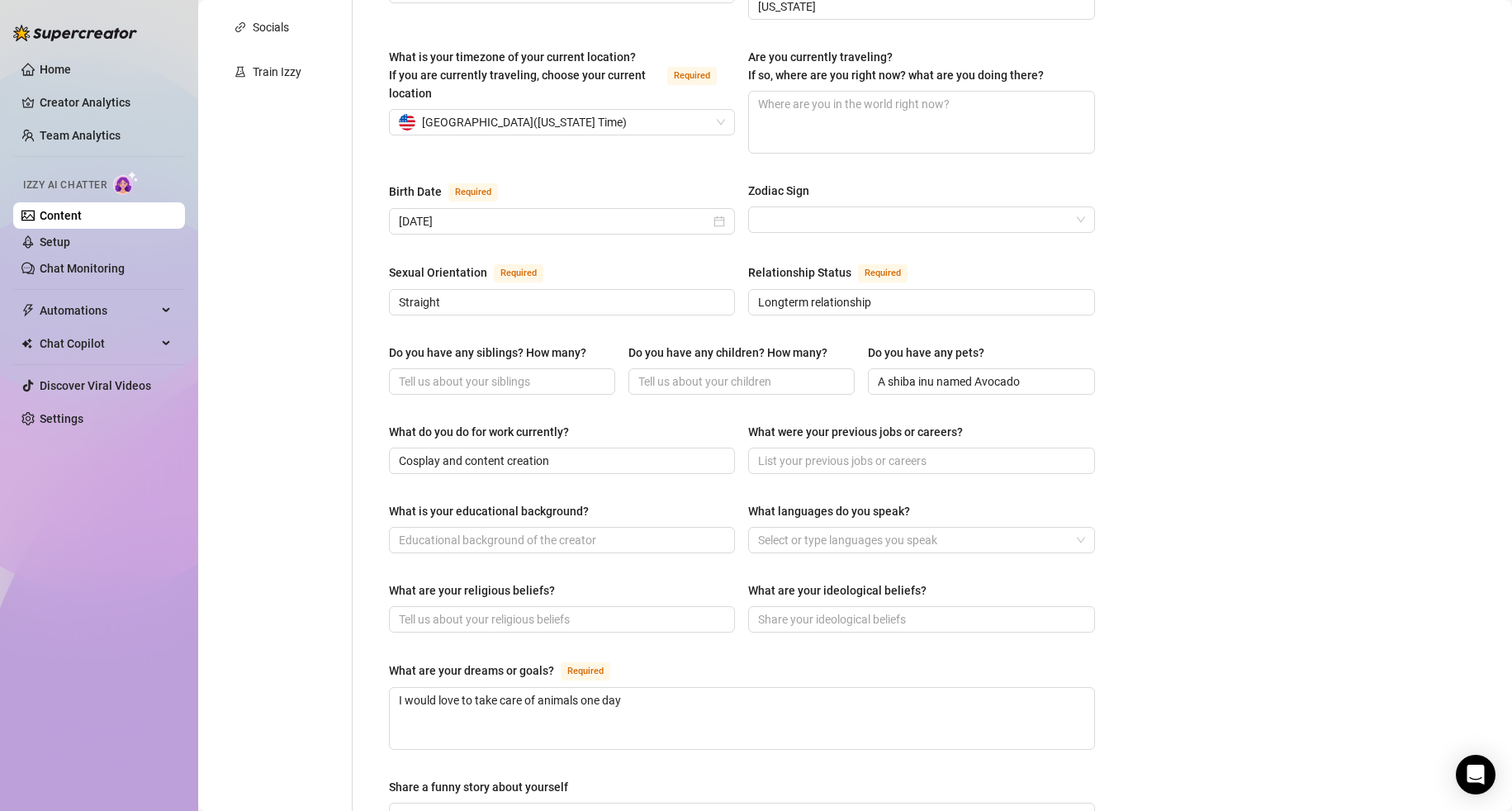
scroll to position [0, 0]
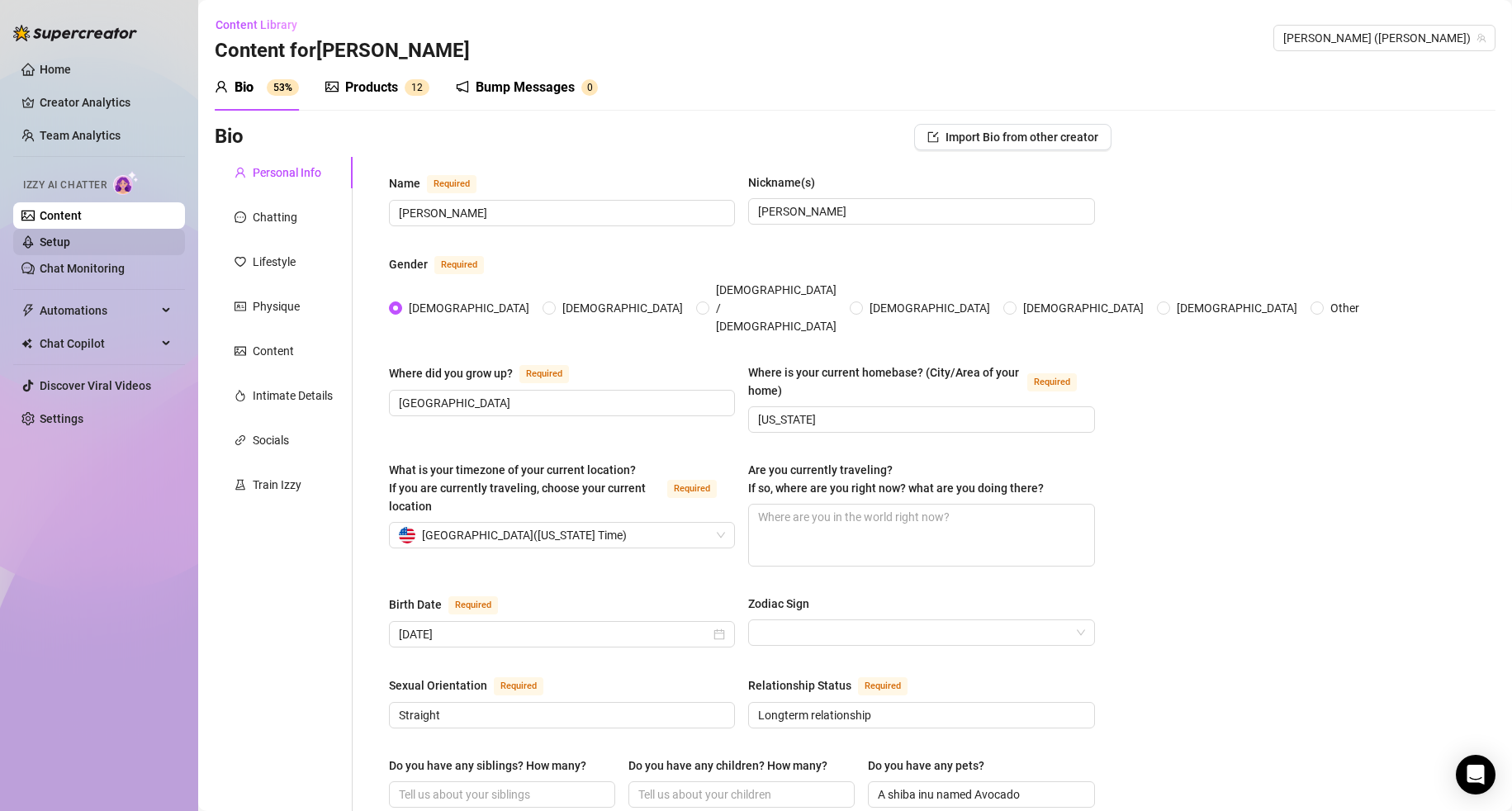
click at [70, 236] on link "Setup" at bounding box center [55, 242] width 31 height 13
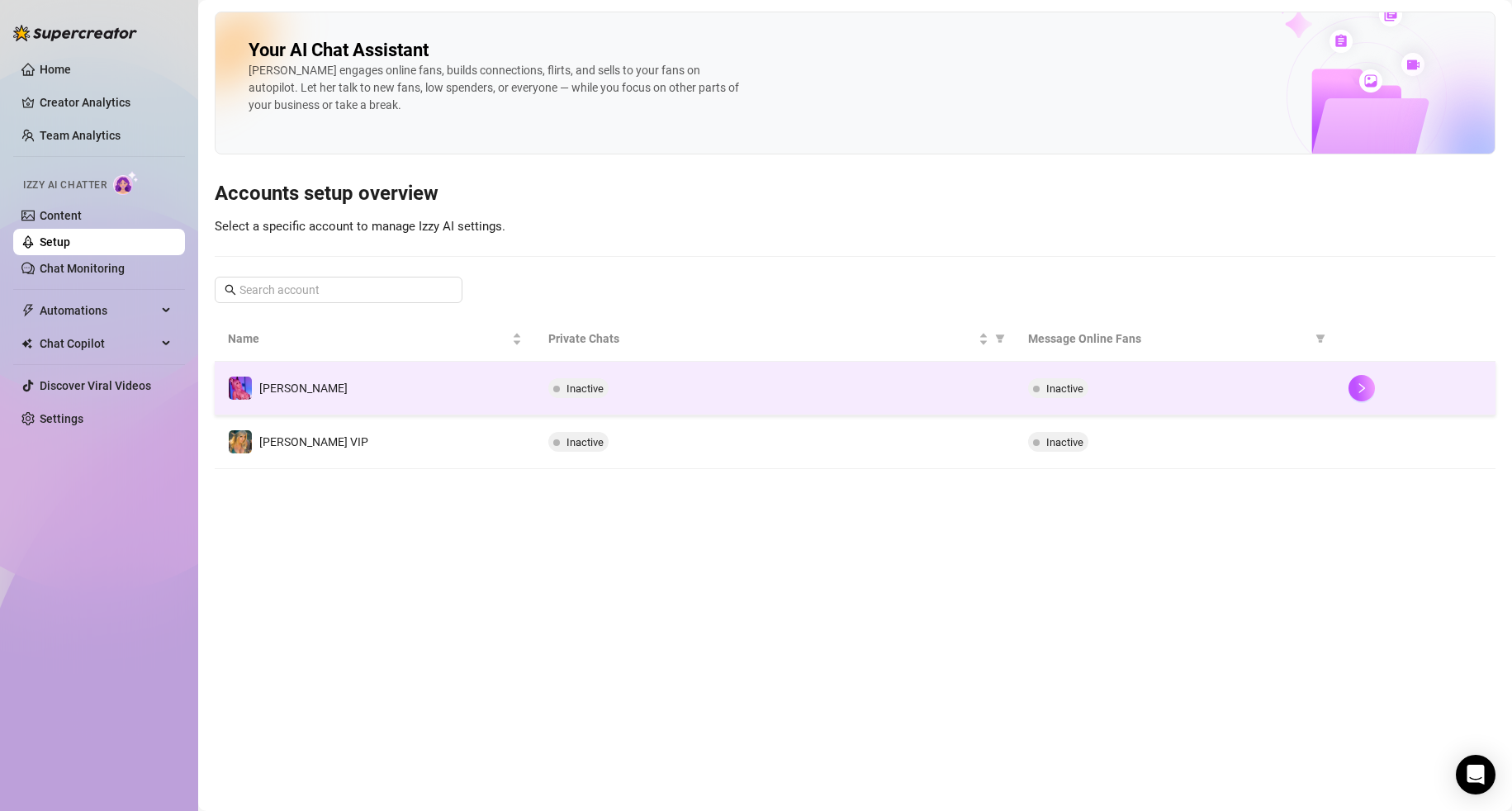
click at [411, 386] on td "[PERSON_NAME]" at bounding box center [375, 389] width 321 height 54
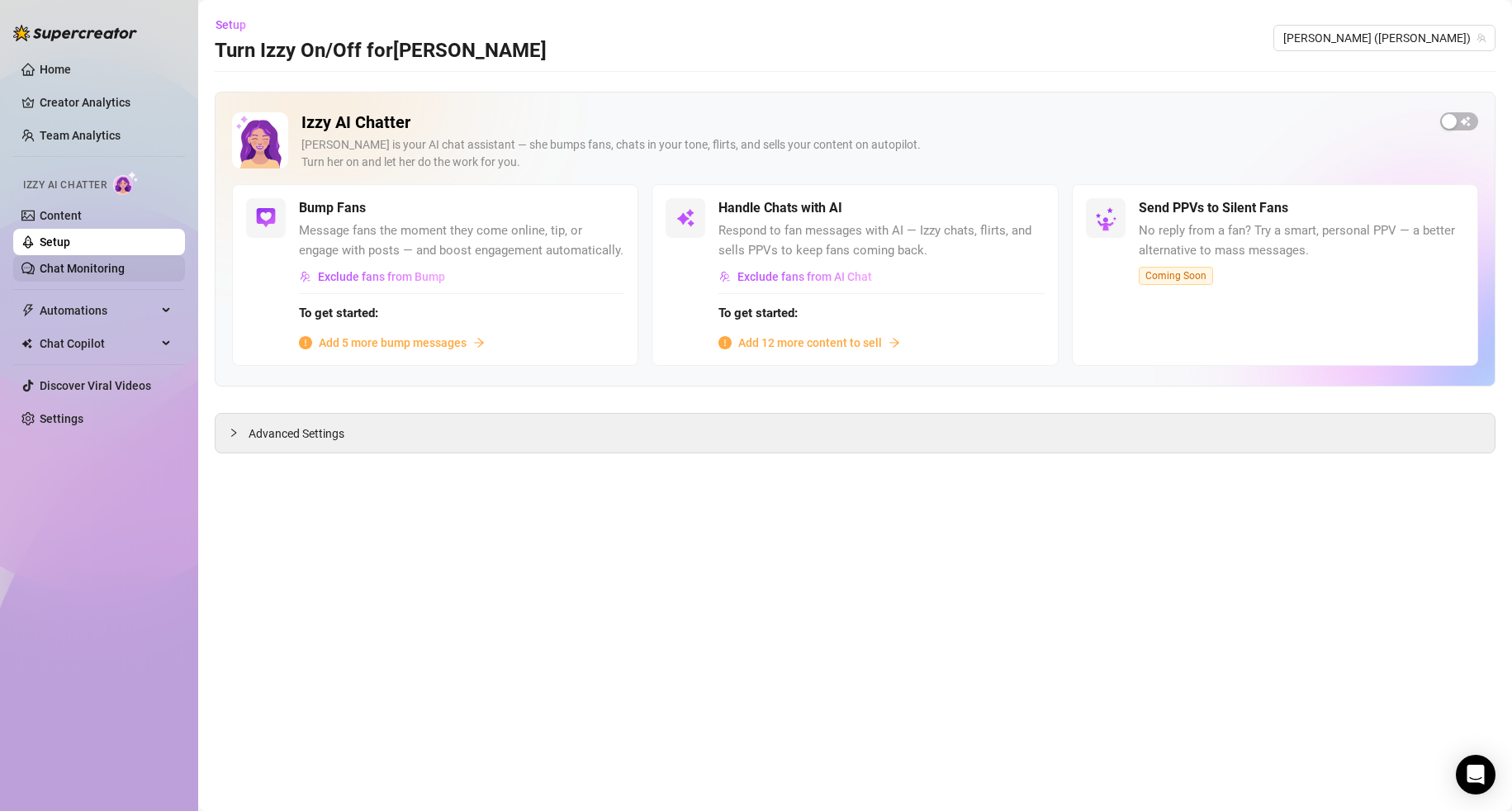
click at [106, 272] on link "Chat Monitoring" at bounding box center [82, 268] width 85 height 13
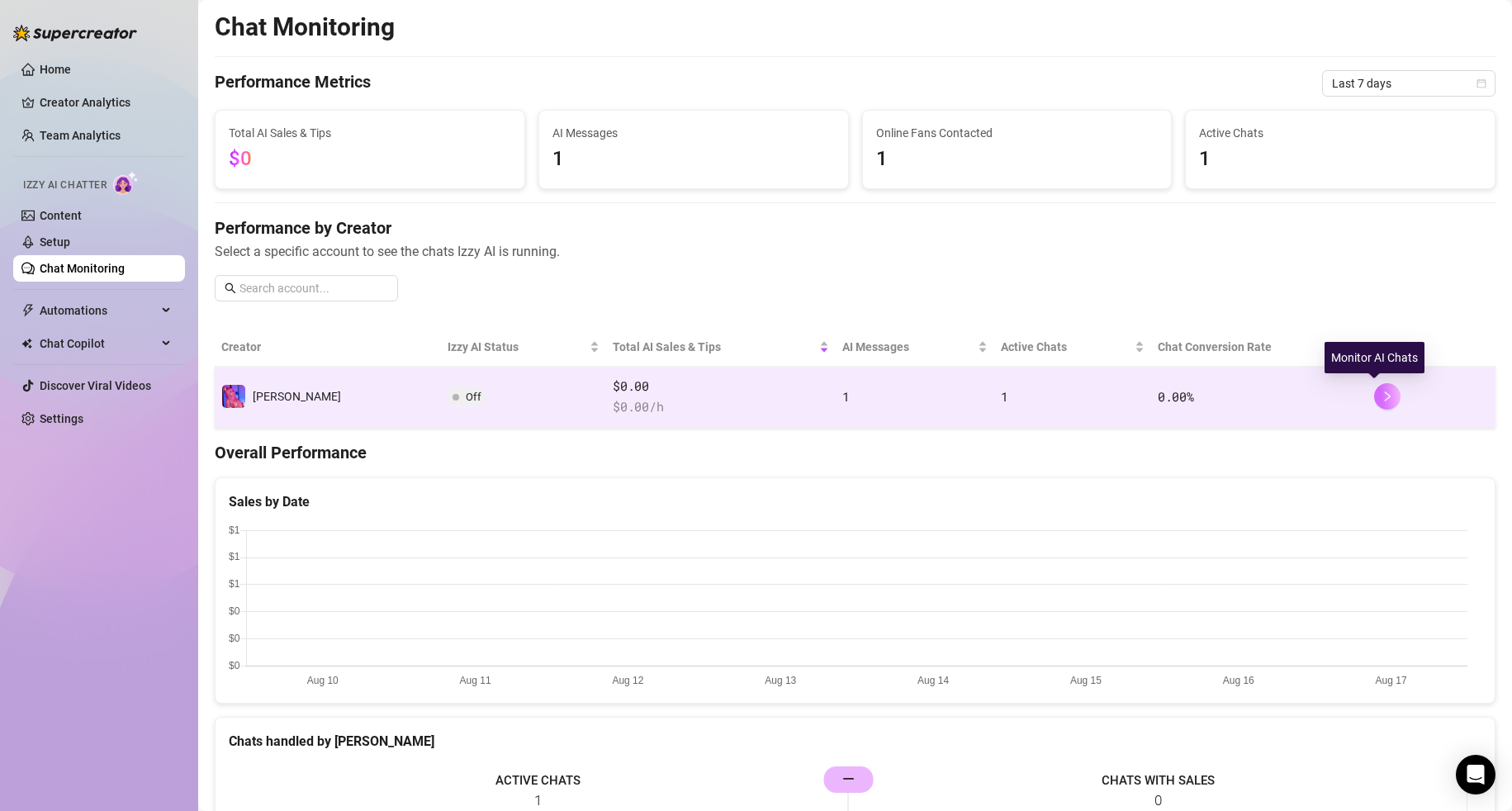
click at [1375, 390] on button "button" at bounding box center [1388, 397] width 26 height 26
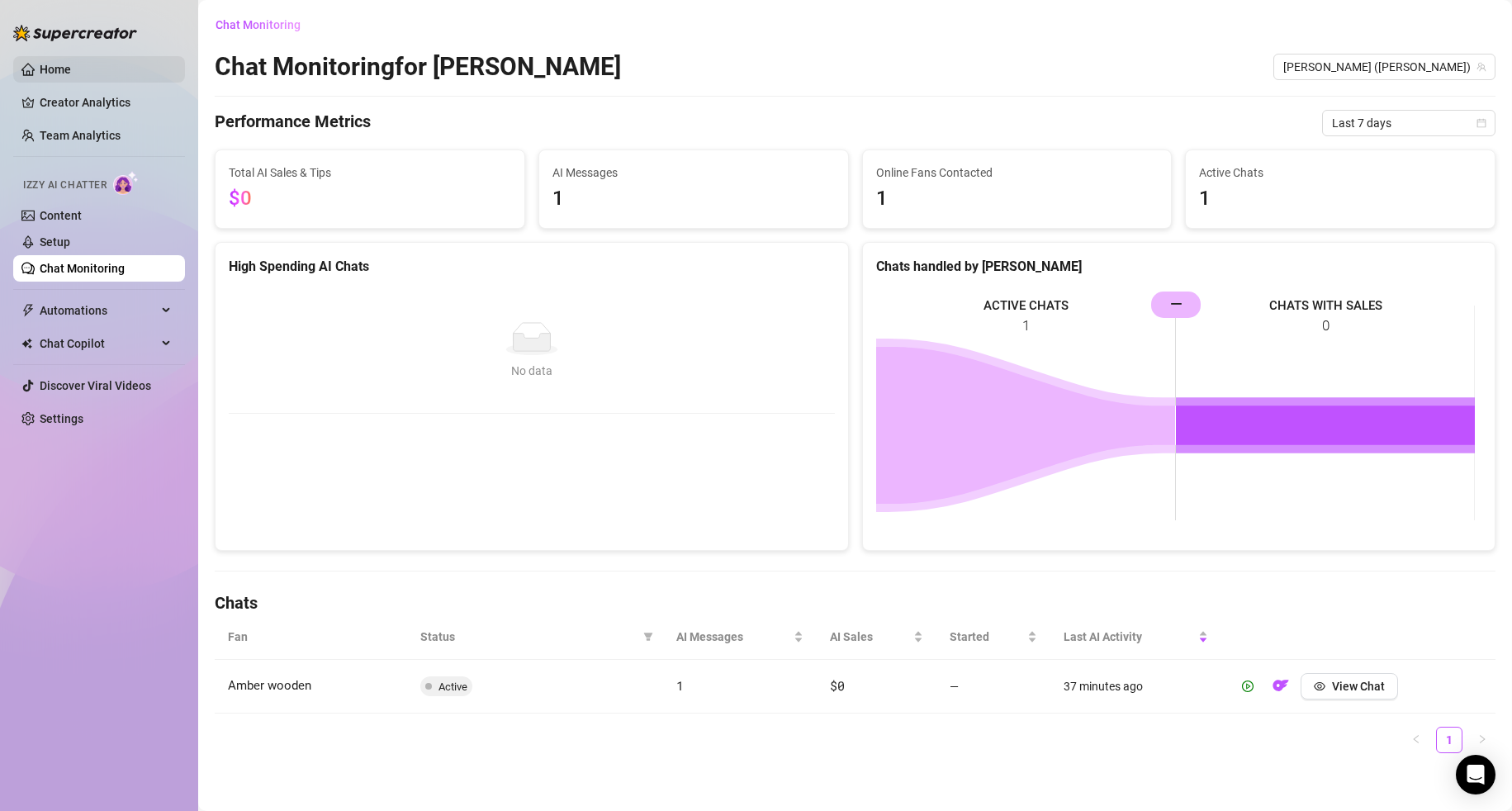
click at [68, 63] on link "Home" at bounding box center [56, 69] width 32 height 13
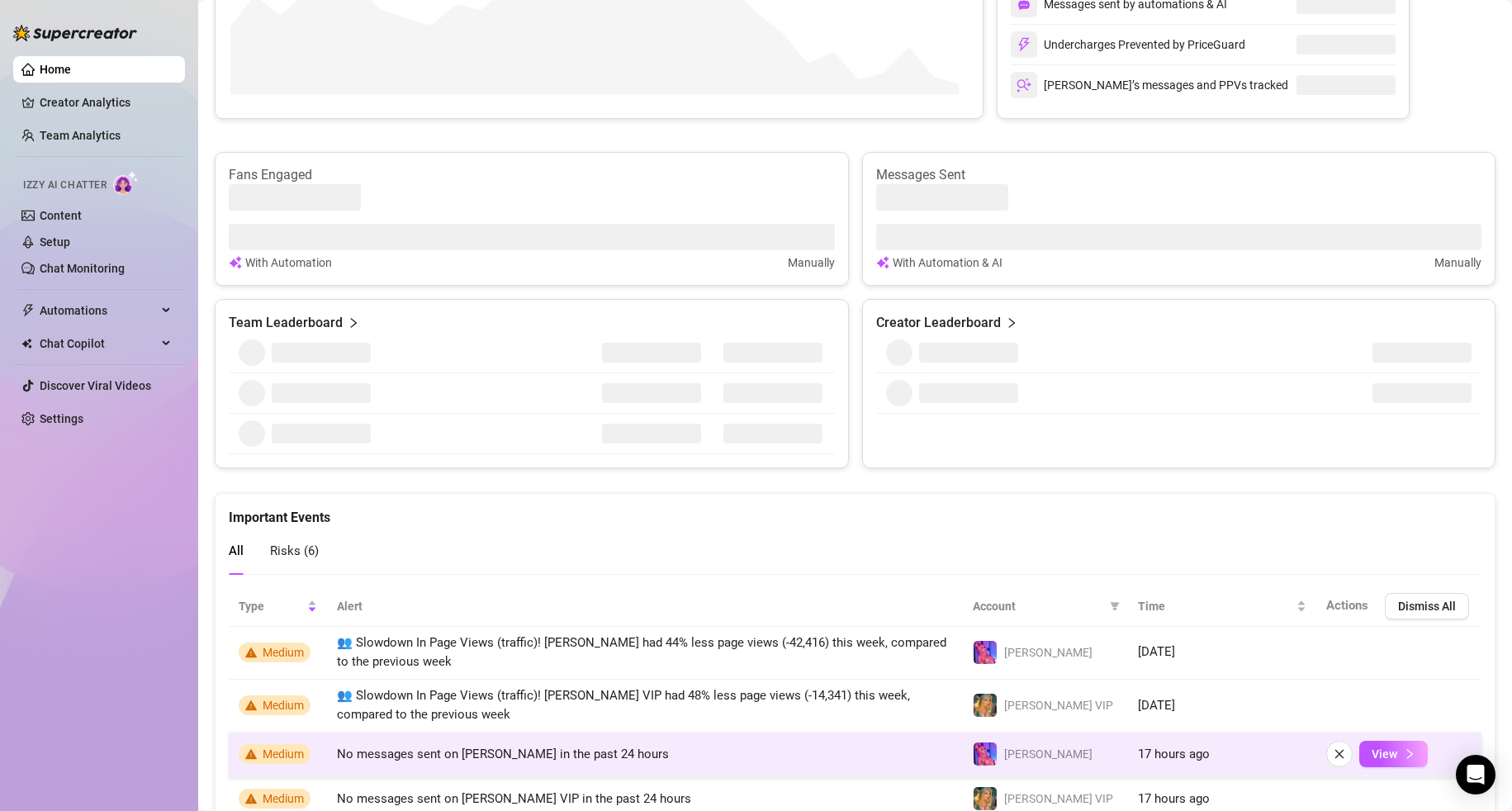
scroll to position [618, 0]
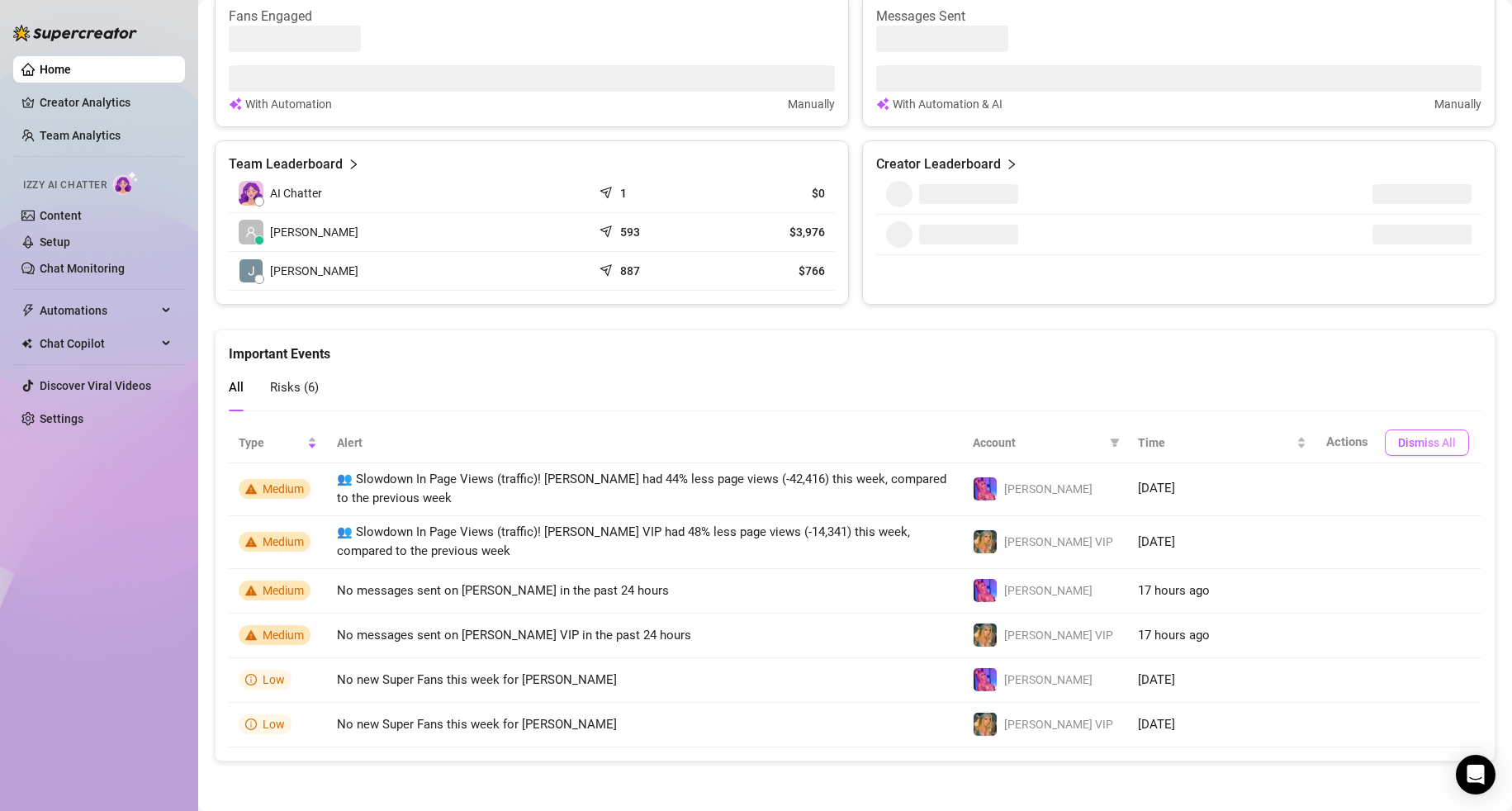
click at [1439, 438] on span "Dismiss All" at bounding box center [1427, 443] width 58 height 13
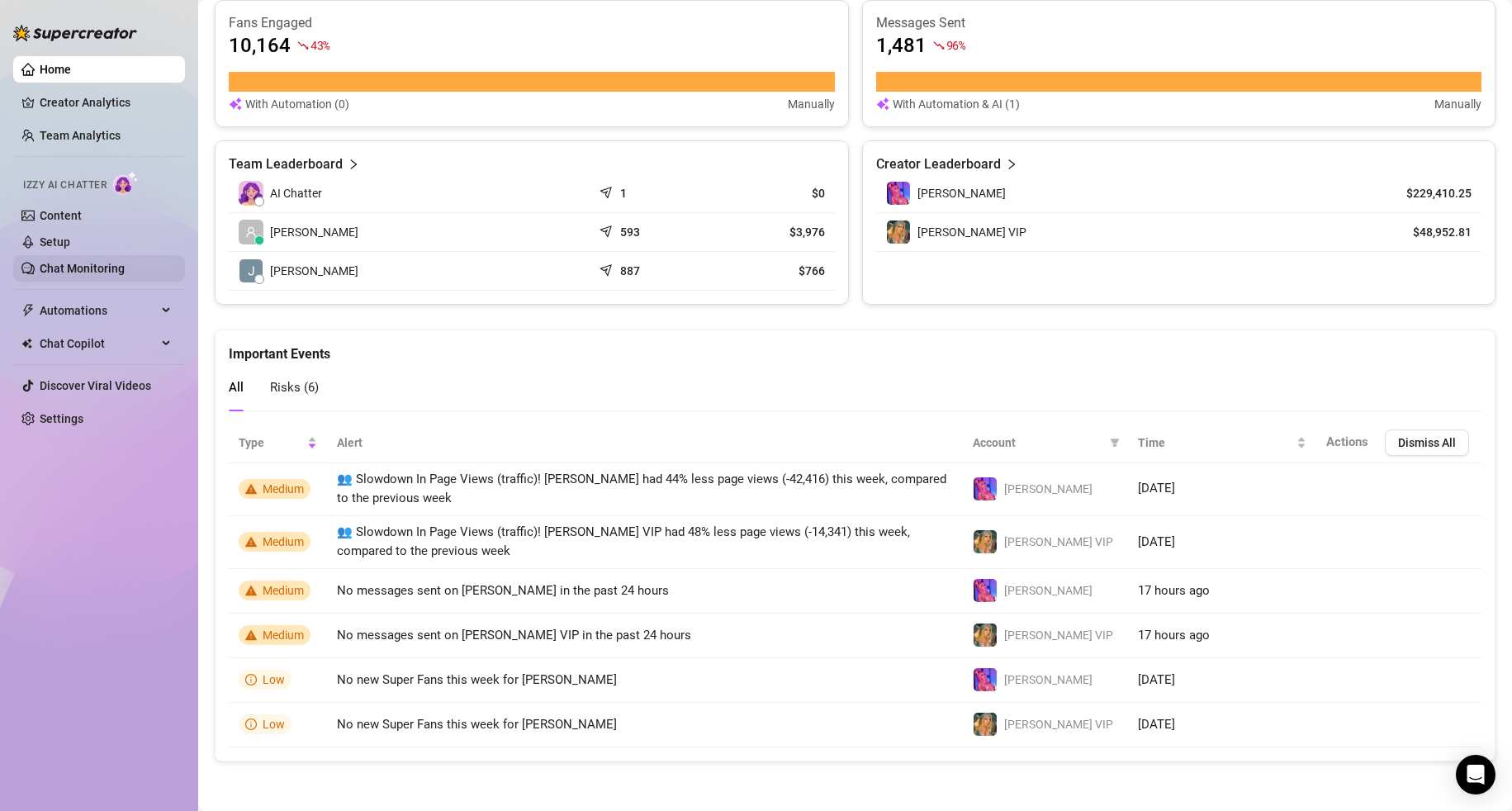
click at [119, 272] on link "Chat Monitoring" at bounding box center [82, 268] width 85 height 13
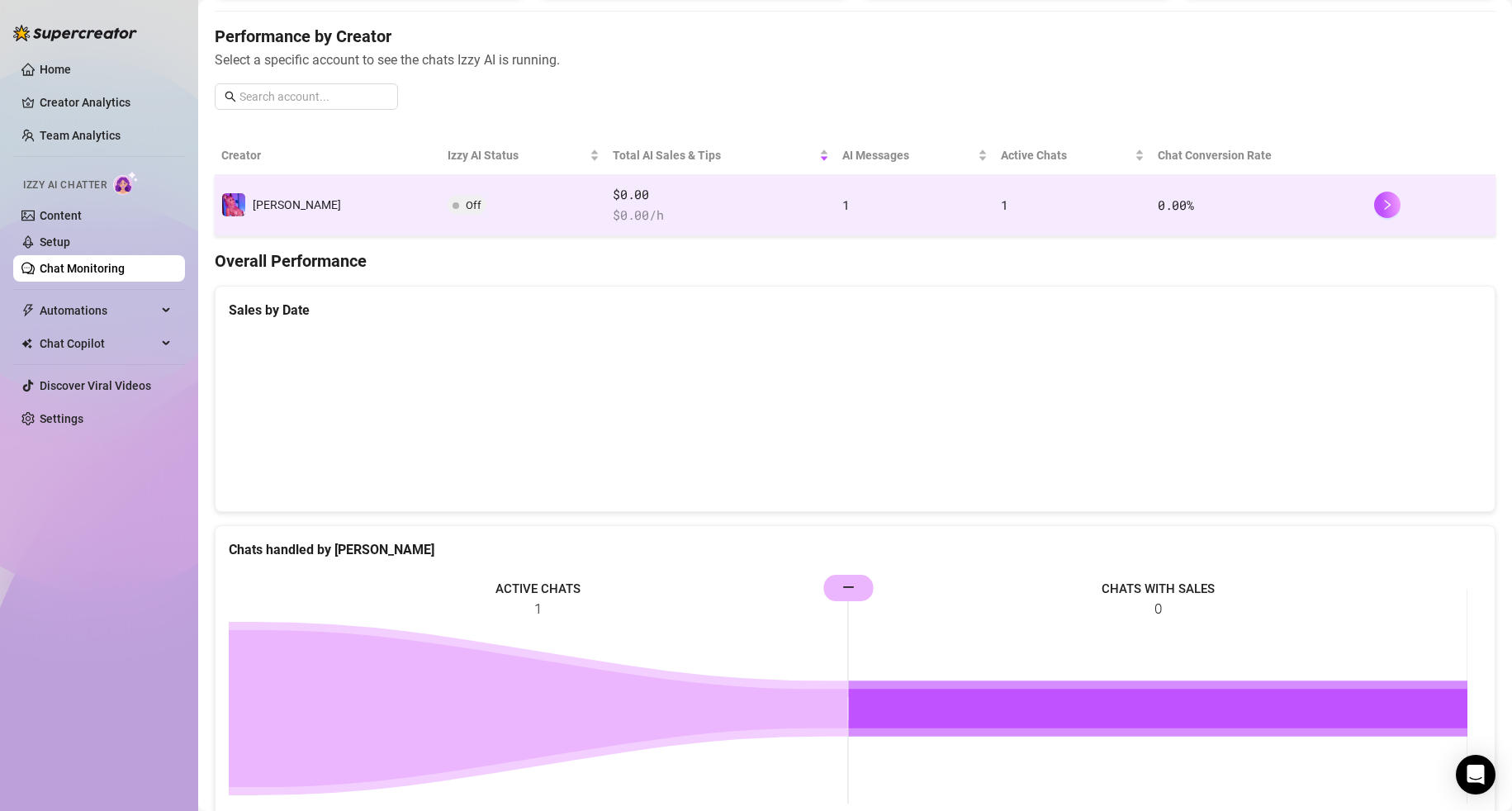
click at [880, 216] on td "1" at bounding box center [915, 205] width 159 height 61
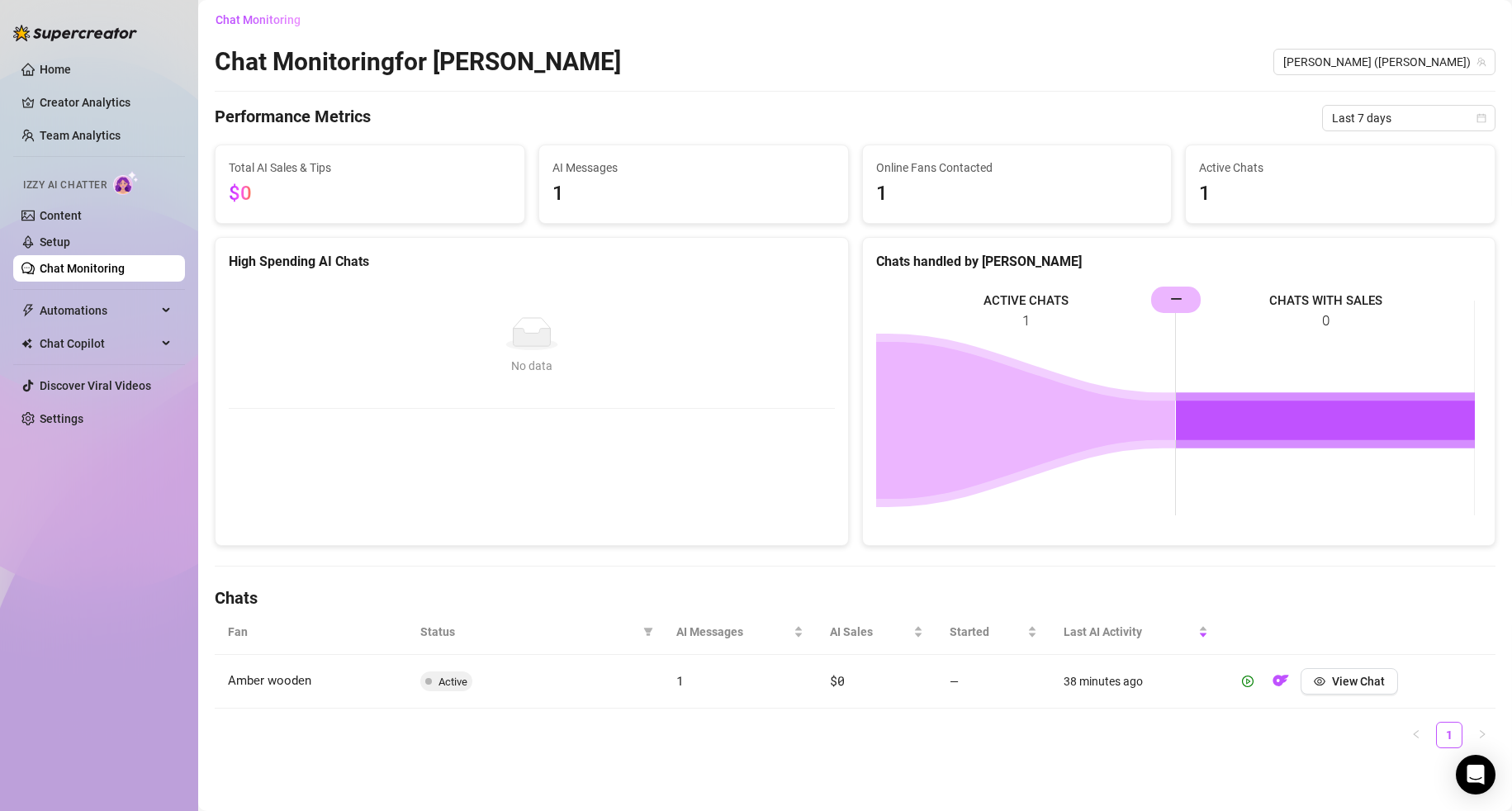
scroll to position [5, 0]
click at [1337, 669] on button "View Chat" at bounding box center [1349, 681] width 98 height 26
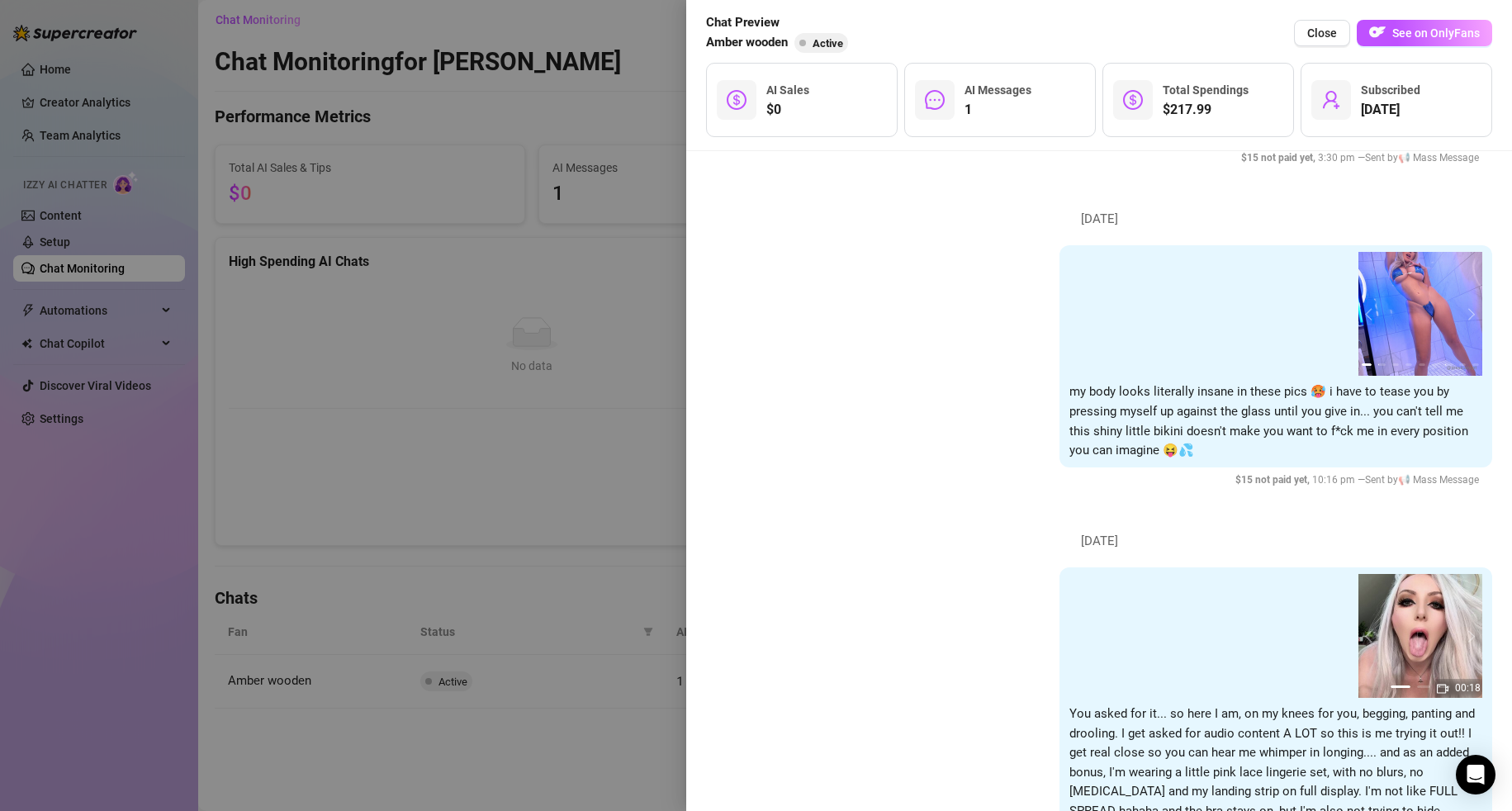
scroll to position [648, 0]
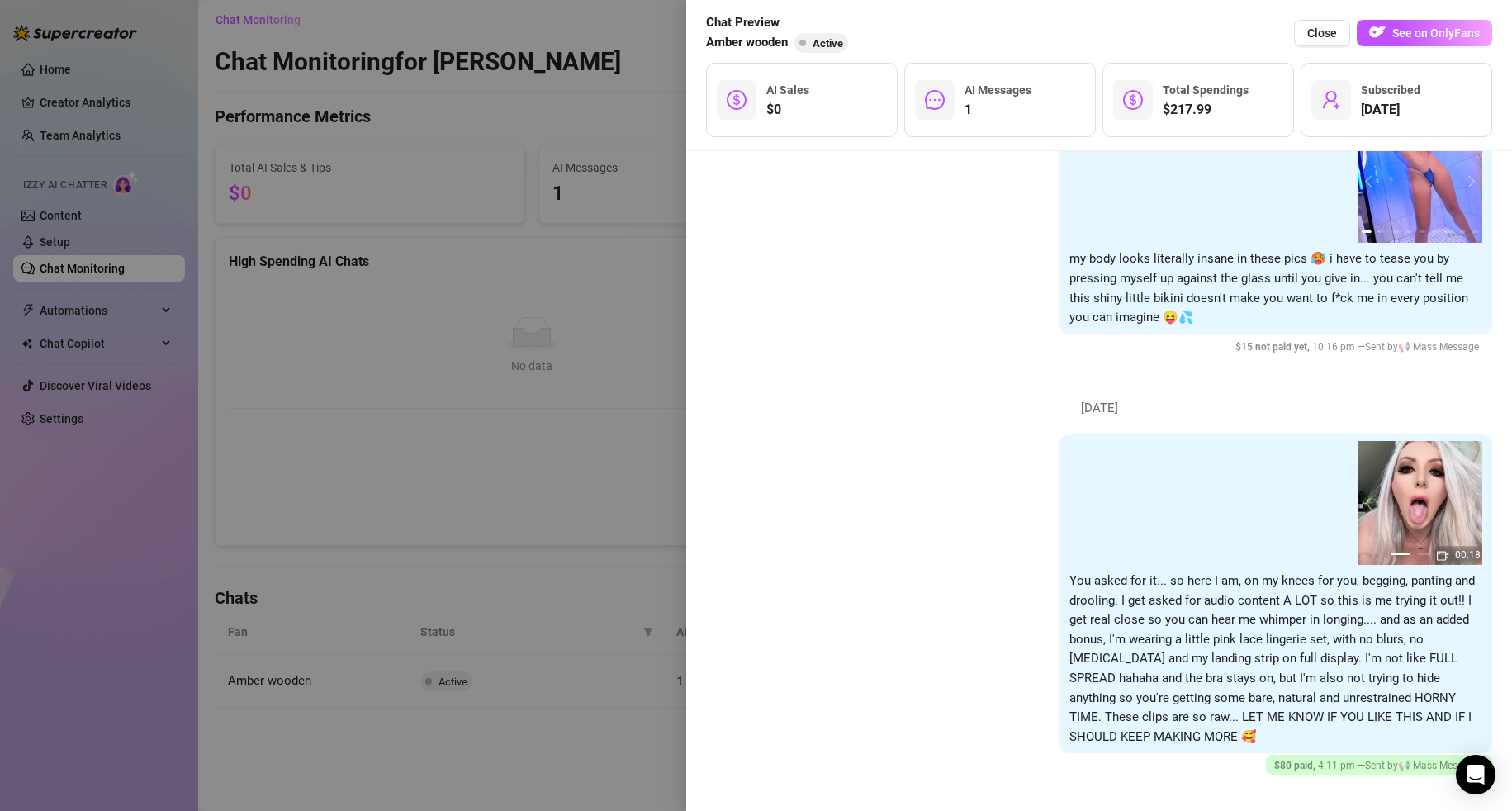
click at [574, 483] on div at bounding box center [756, 406] width 1512 height 811
